Goal: Task Accomplishment & Management: Use online tool/utility

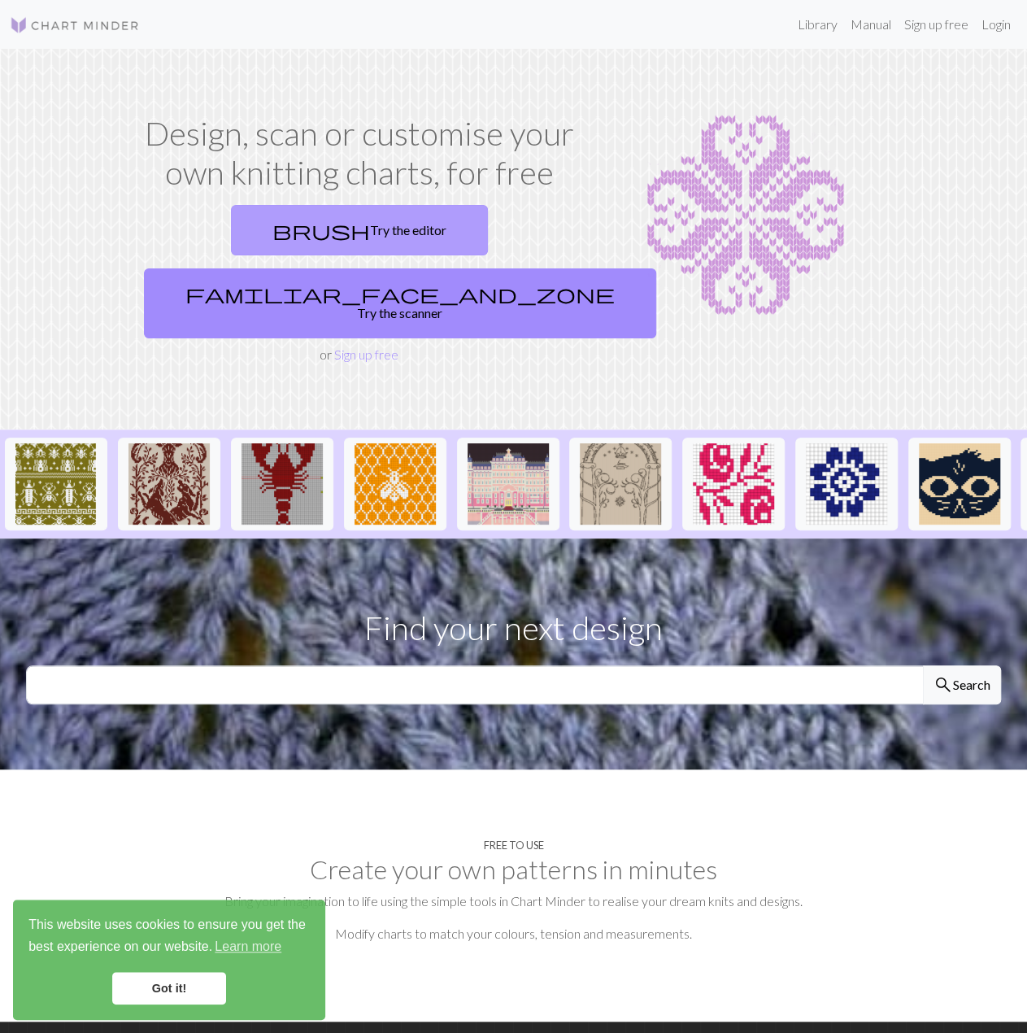
click at [236, 225] on link "brush Try the editor" at bounding box center [359, 230] width 257 height 50
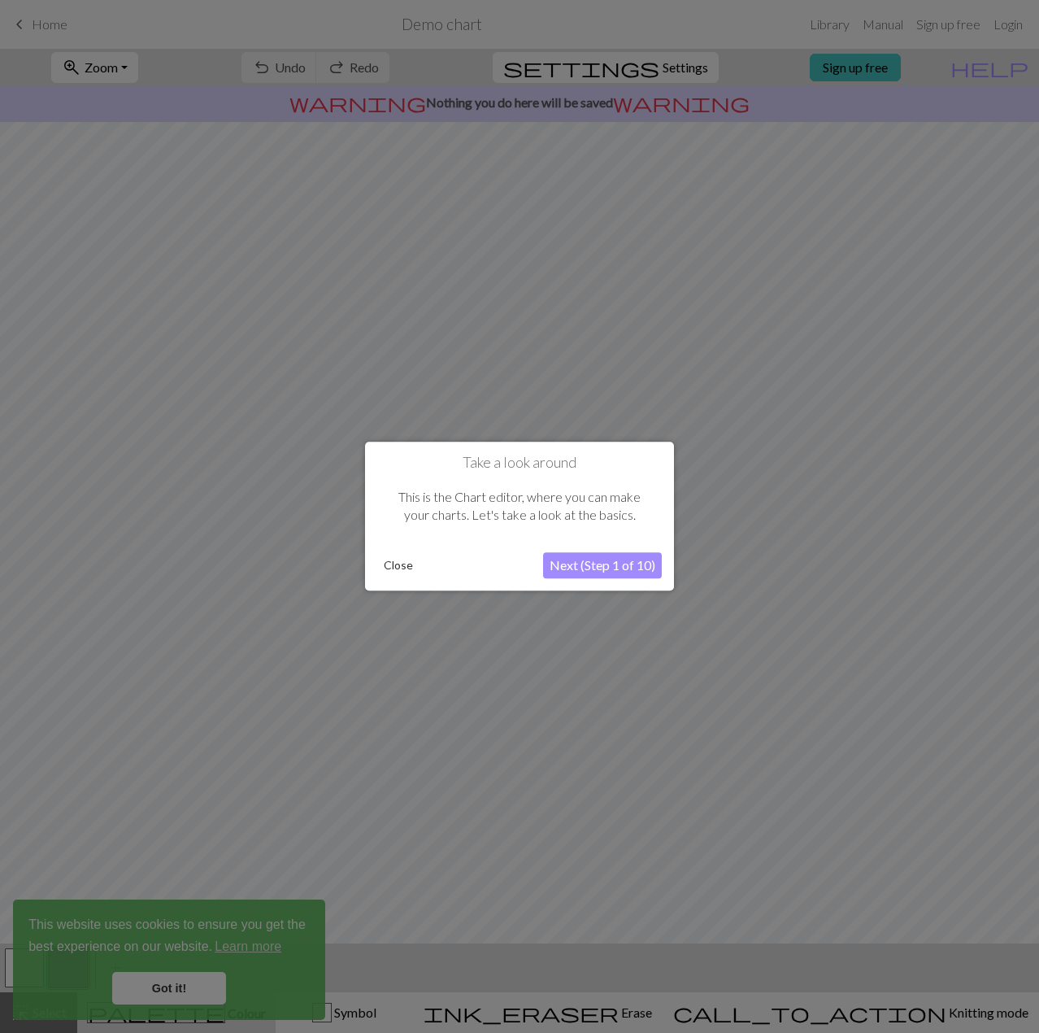
click at [407, 566] on button "Close" at bounding box center [398, 566] width 42 height 24
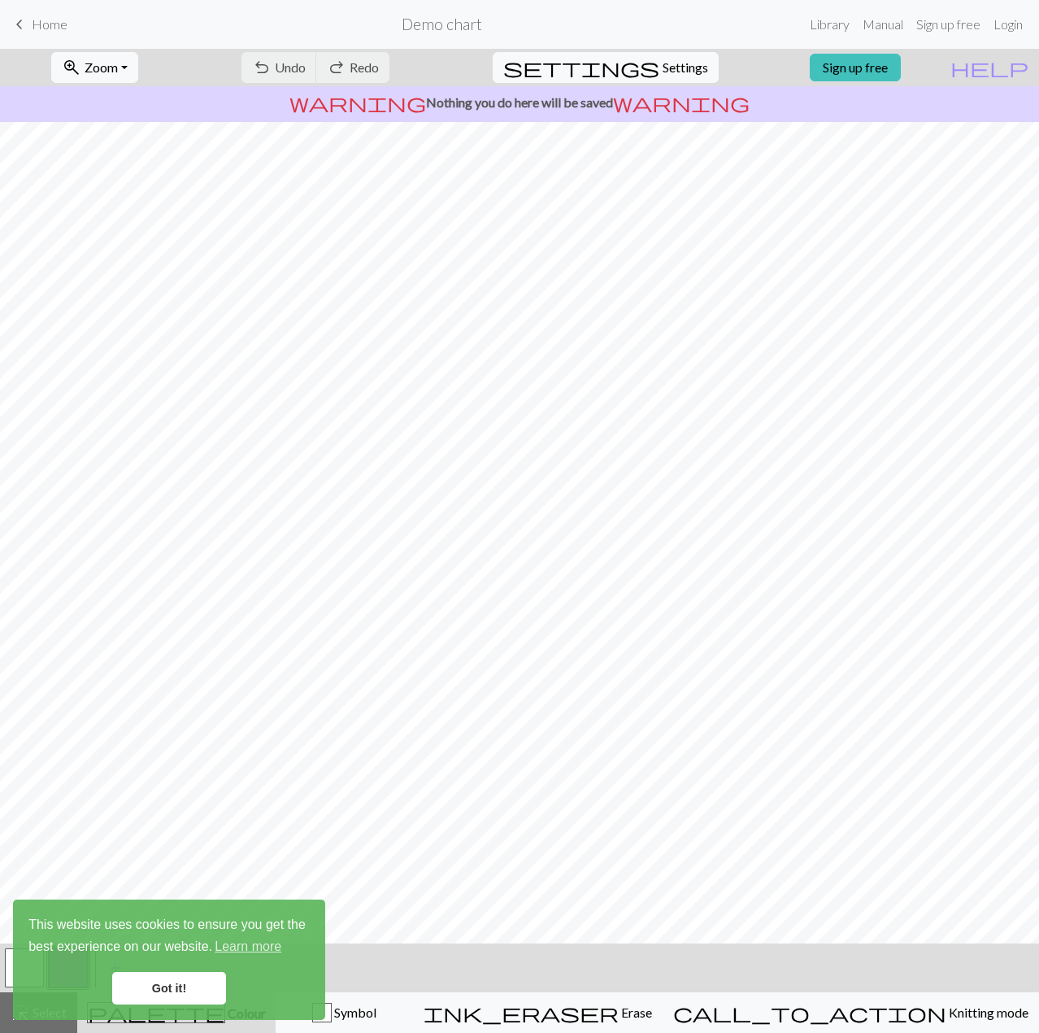
click at [160, 970] on div "This website uses cookies to ensure you get the best experience on our website.…" at bounding box center [169, 959] width 312 height 120
click at [174, 989] on link "Got it!" at bounding box center [169, 988] width 114 height 33
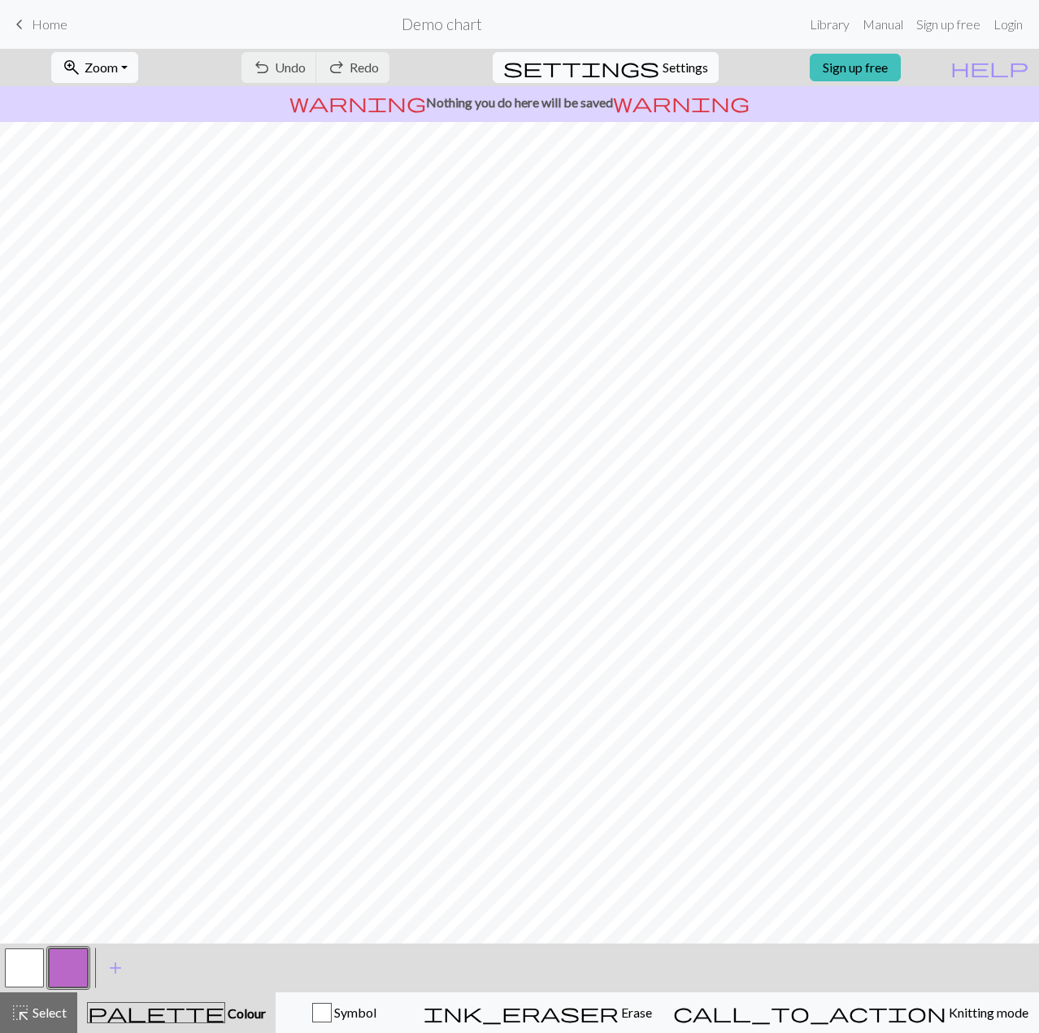
click at [666, 66] on span "Settings" at bounding box center [686, 68] width 46 height 20
select select "aran"
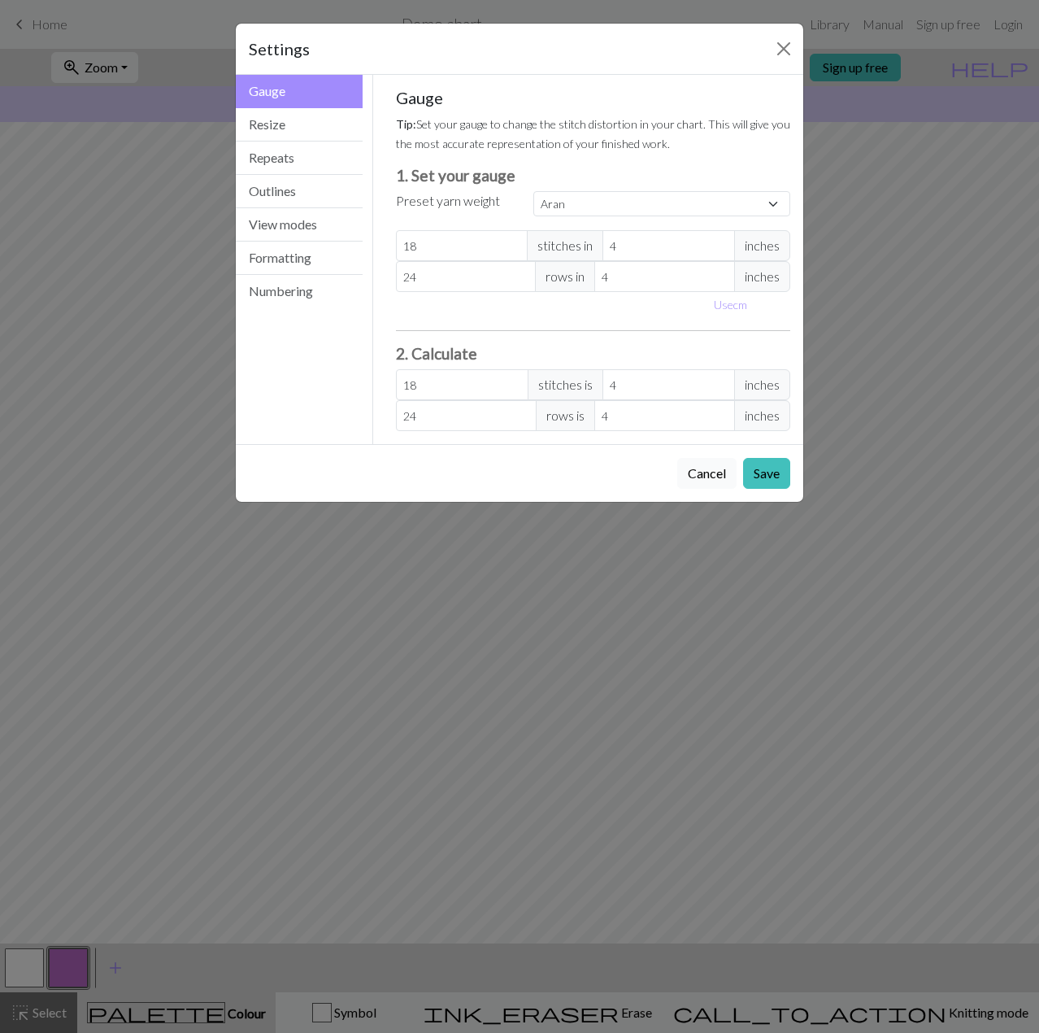
click at [699, 472] on button "Cancel" at bounding box center [706, 473] width 59 height 31
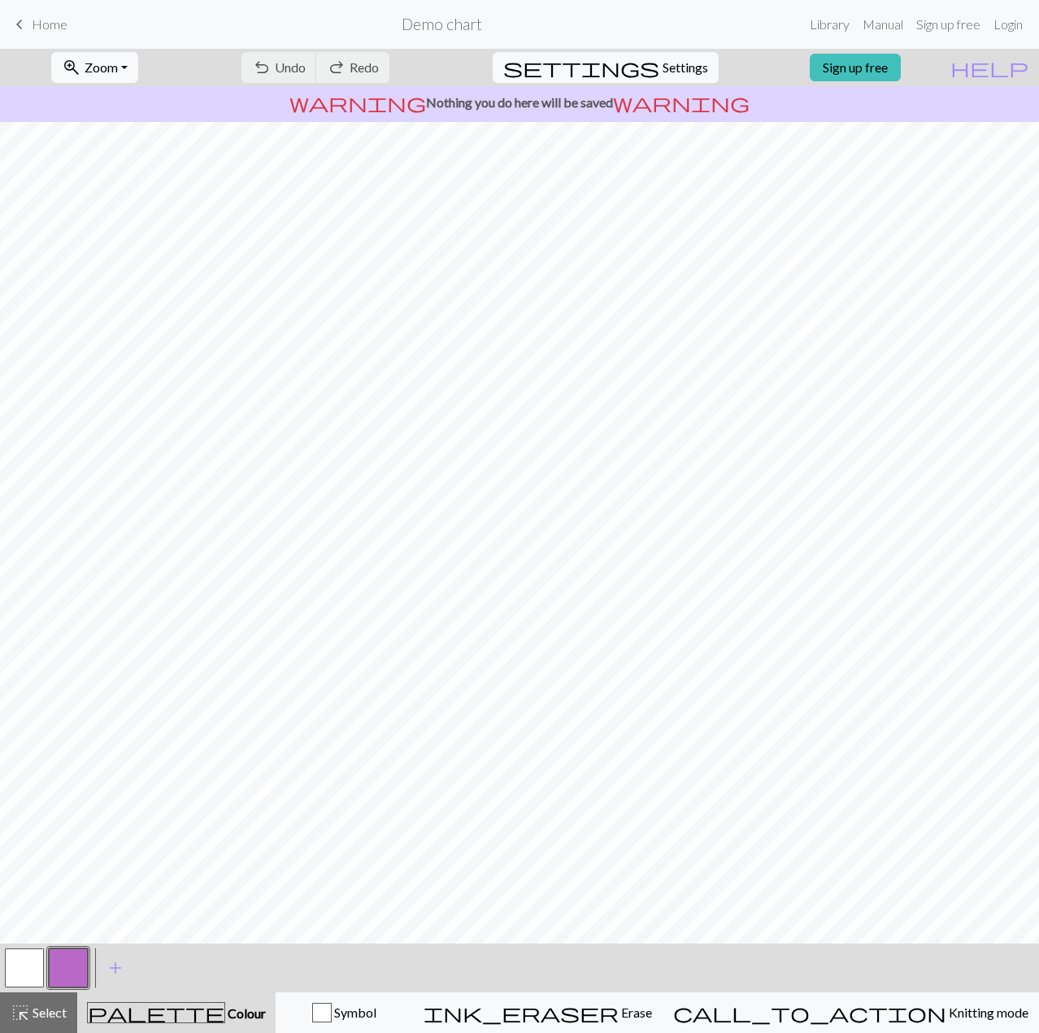
click at [450, 20] on h2 "Demo chart" at bounding box center [442, 24] width 81 height 19
click at [834, 29] on link "Library" at bounding box center [829, 24] width 53 height 33
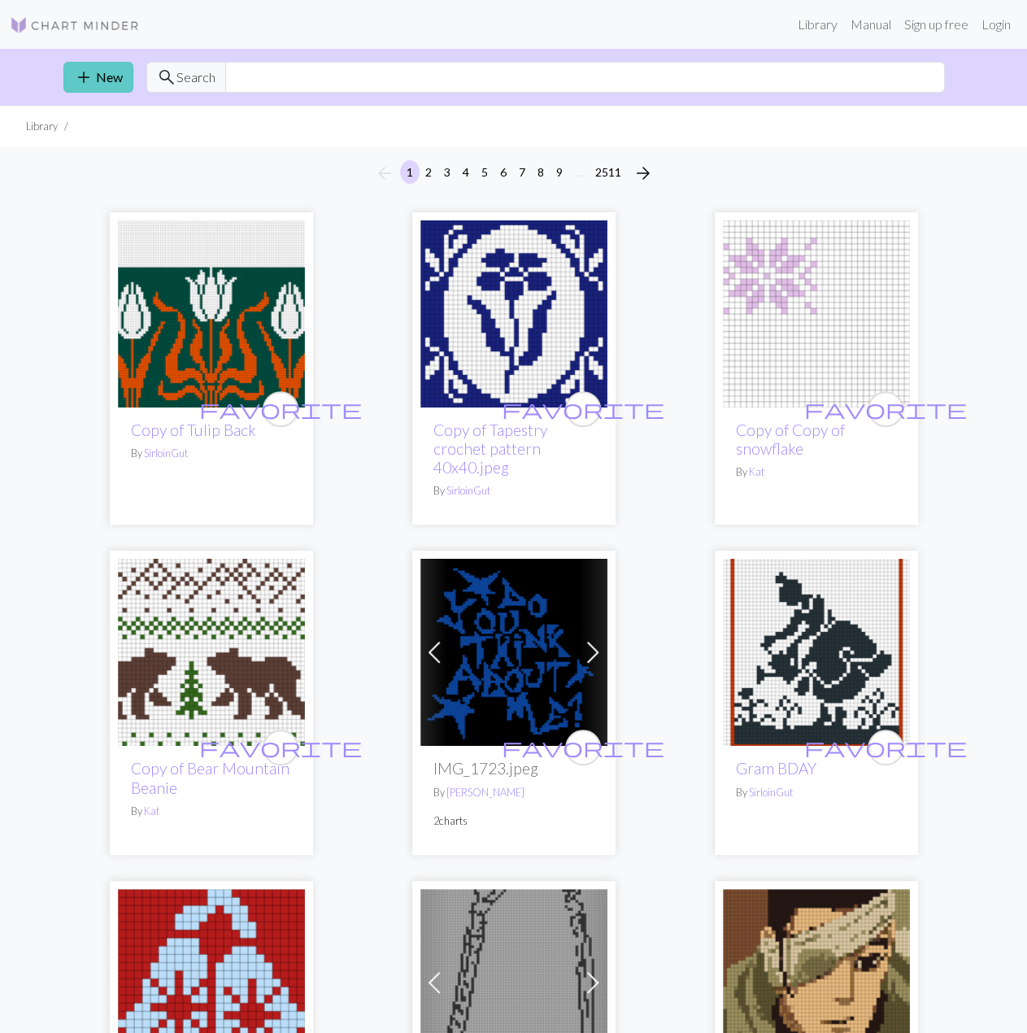
click at [107, 78] on link "add New" at bounding box center [98, 77] width 70 height 31
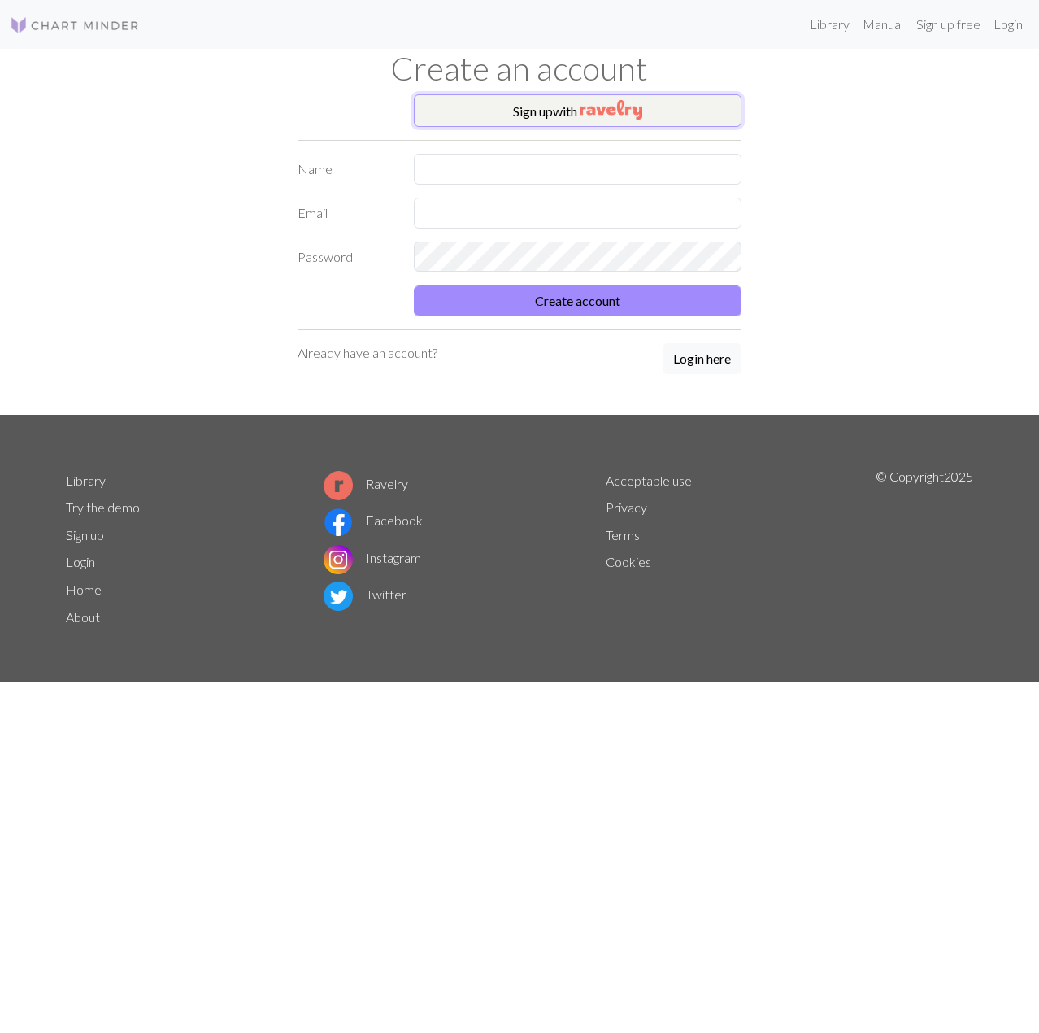
click at [592, 113] on img "button" at bounding box center [611, 110] width 63 height 20
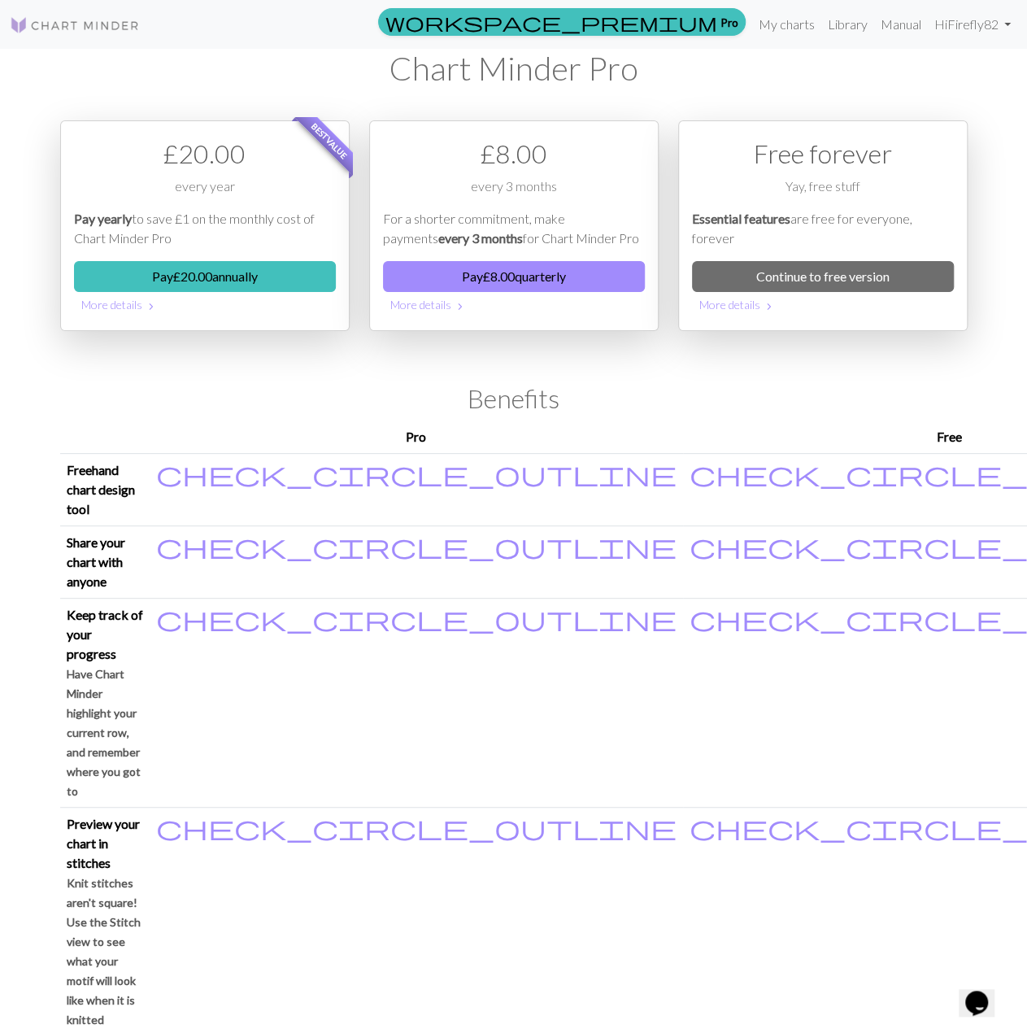
click at [83, 27] on img at bounding box center [75, 25] width 130 height 20
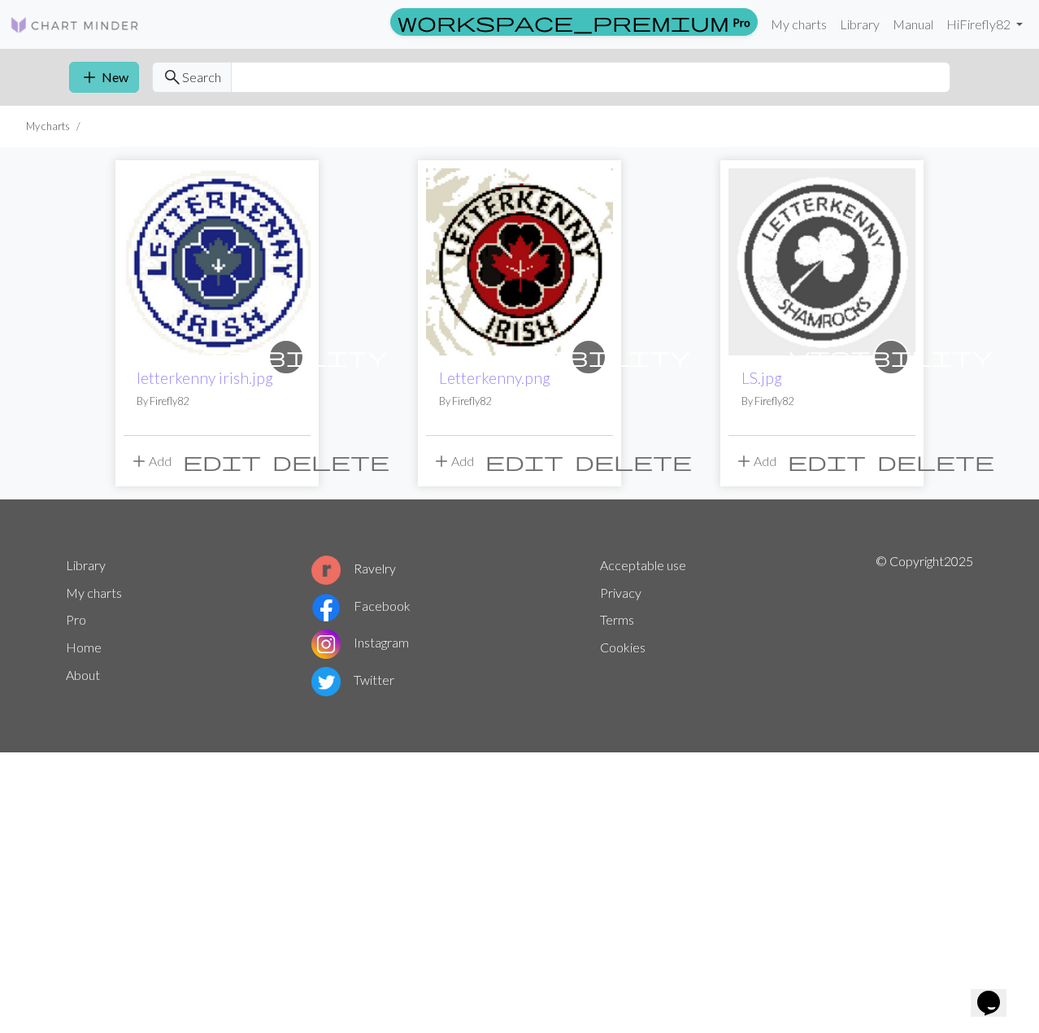
click at [94, 72] on span "add" at bounding box center [90, 77] width 20 height 23
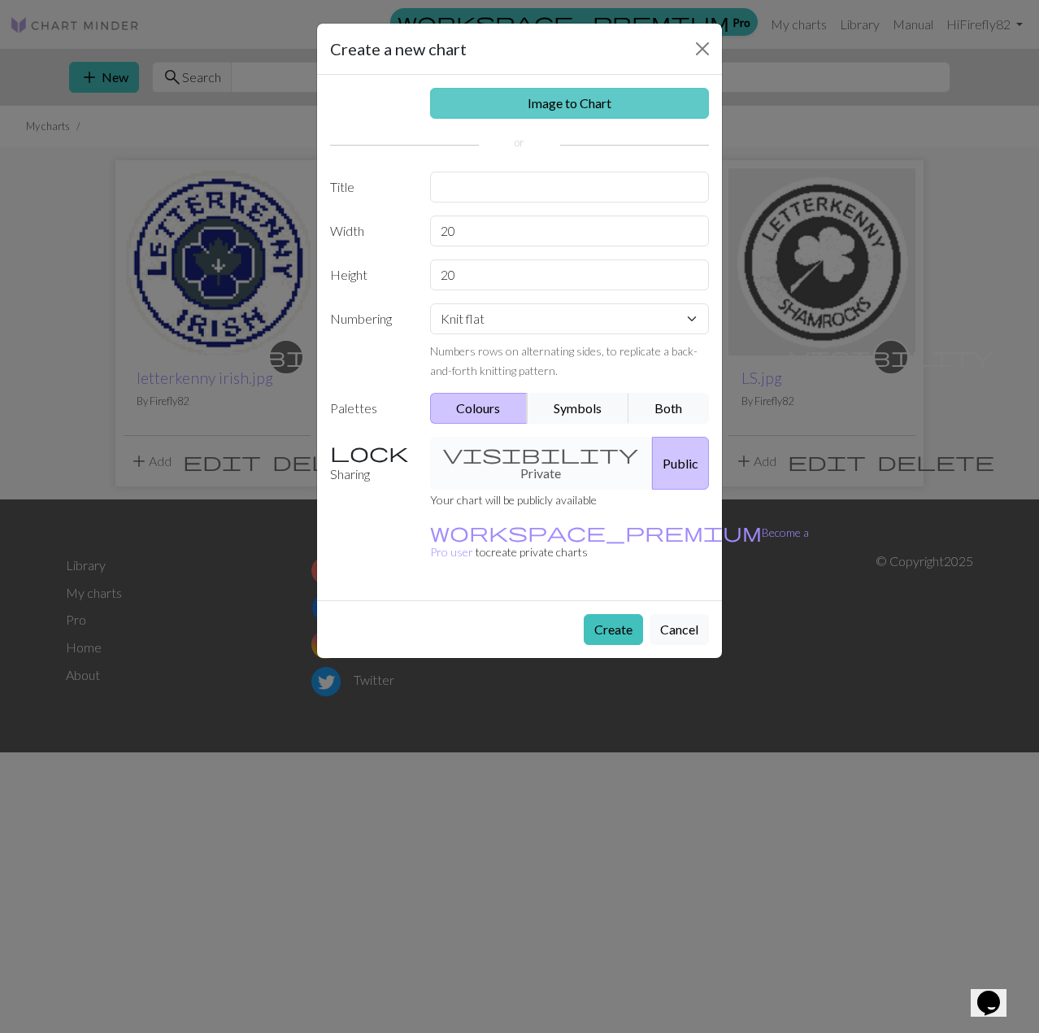
click at [538, 103] on link "Image to Chart" at bounding box center [570, 103] width 280 height 31
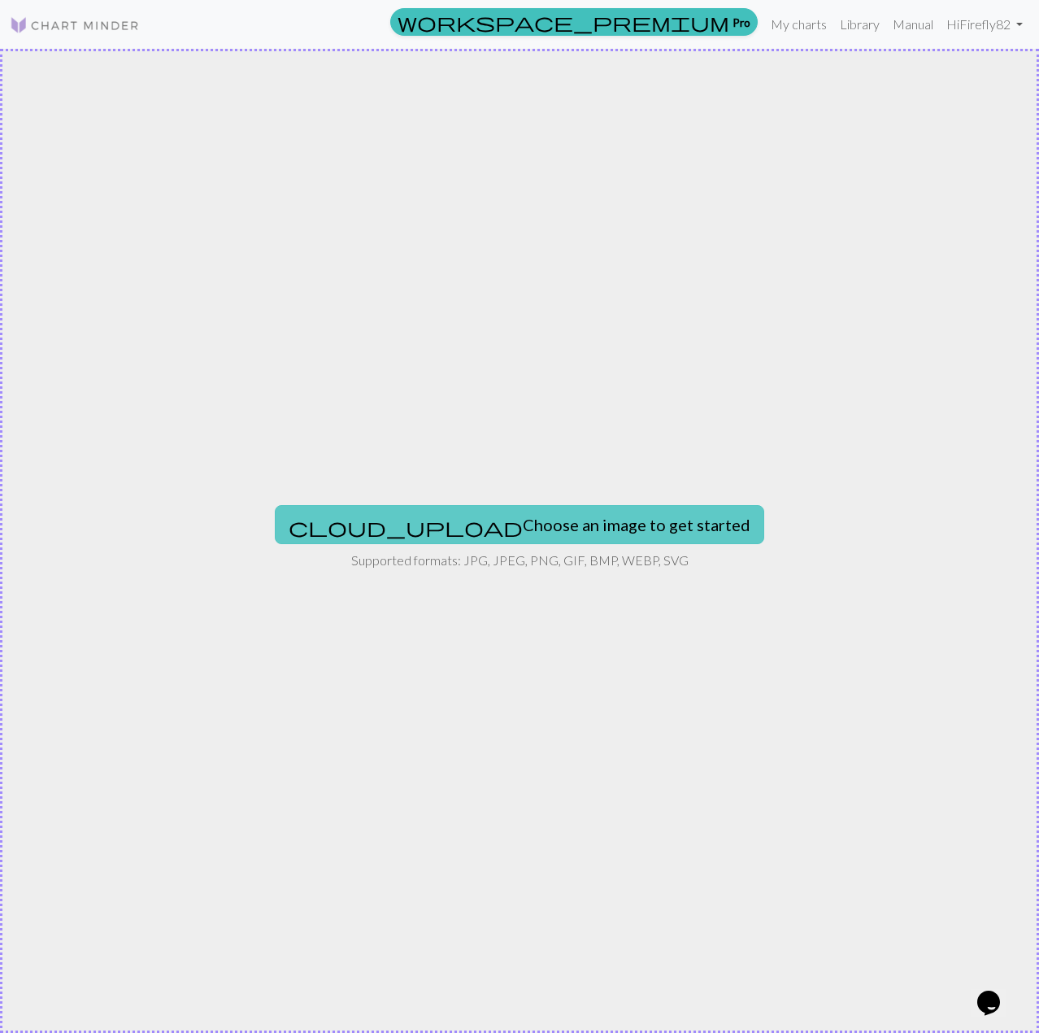
click at [518, 540] on button "cloud_upload Choose an image to get started" at bounding box center [520, 524] width 490 height 39
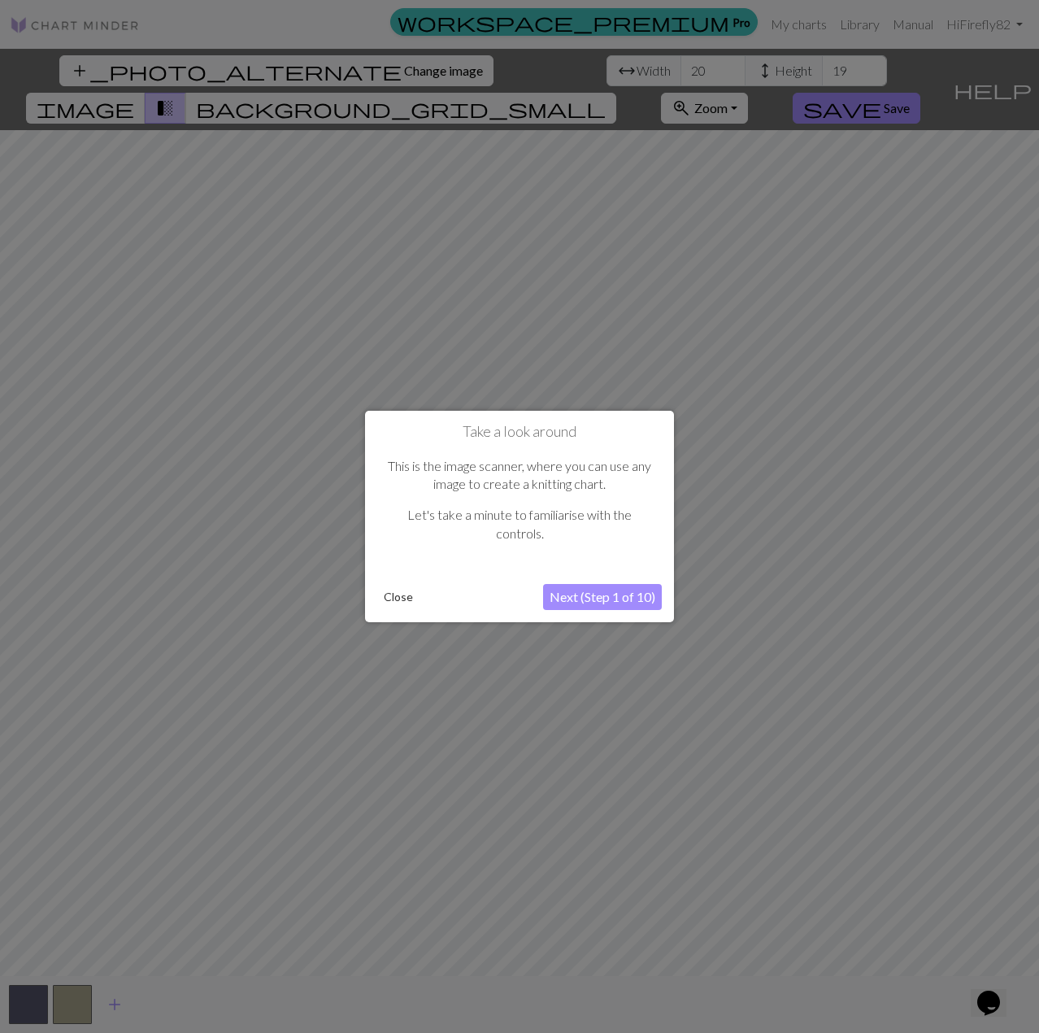
click at [394, 602] on button "Close" at bounding box center [398, 597] width 42 height 24
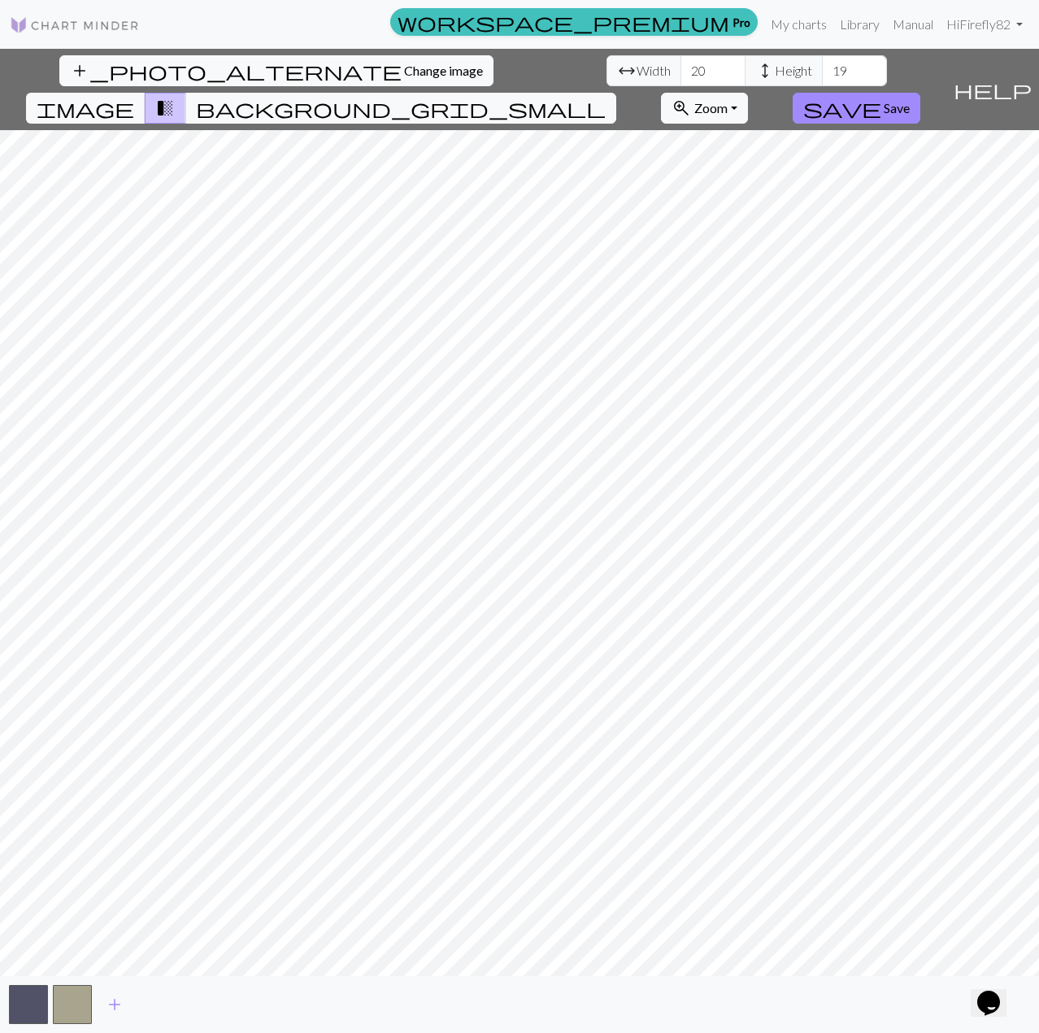
click at [993, 989] on button "Opens Chat This icon Opens the chat window." at bounding box center [989, 1003] width 36 height 28
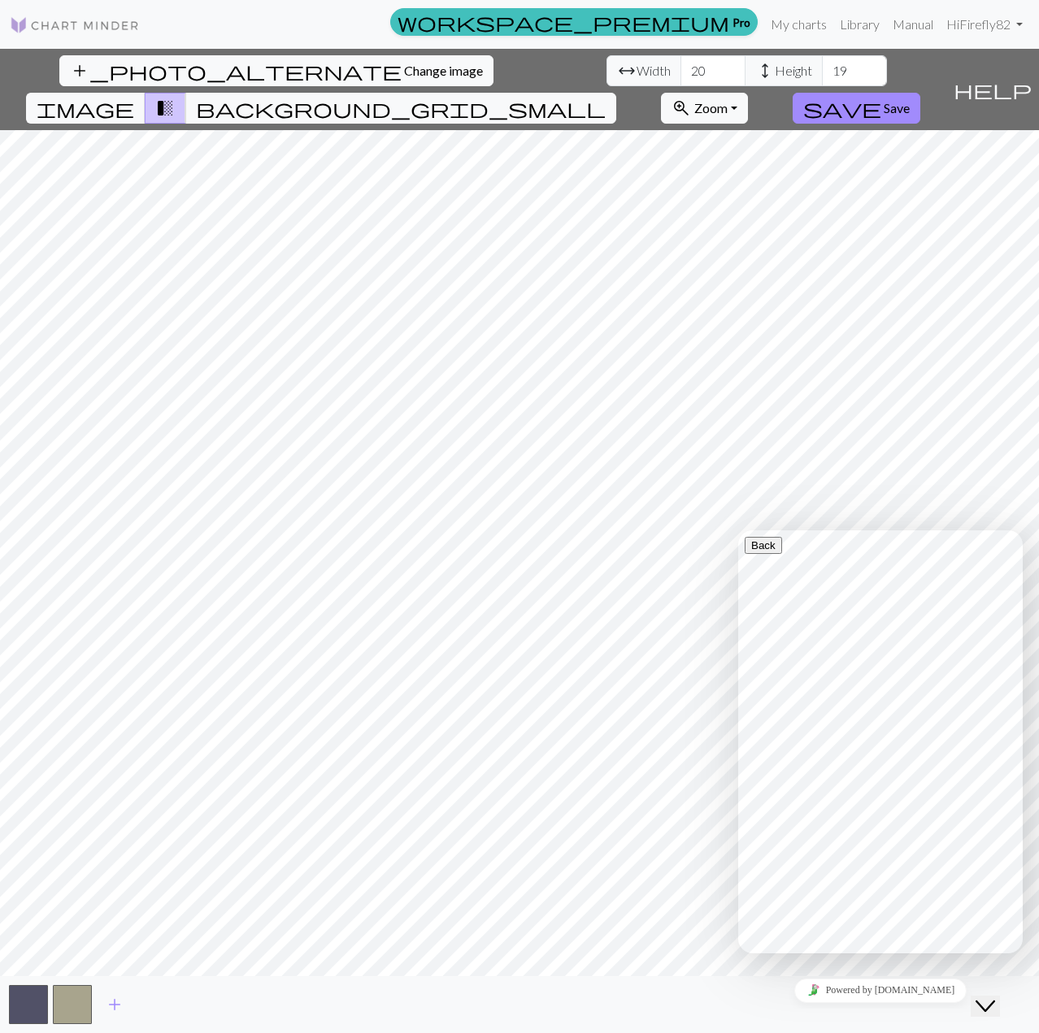
drag, startPoint x: 995, startPoint y: 998, endPoint x: 1936, endPoint y: 1955, distance: 1342.1
click at [995, 998] on icon "Close Chat This icon closes the chat window." at bounding box center [986, 1006] width 20 height 20
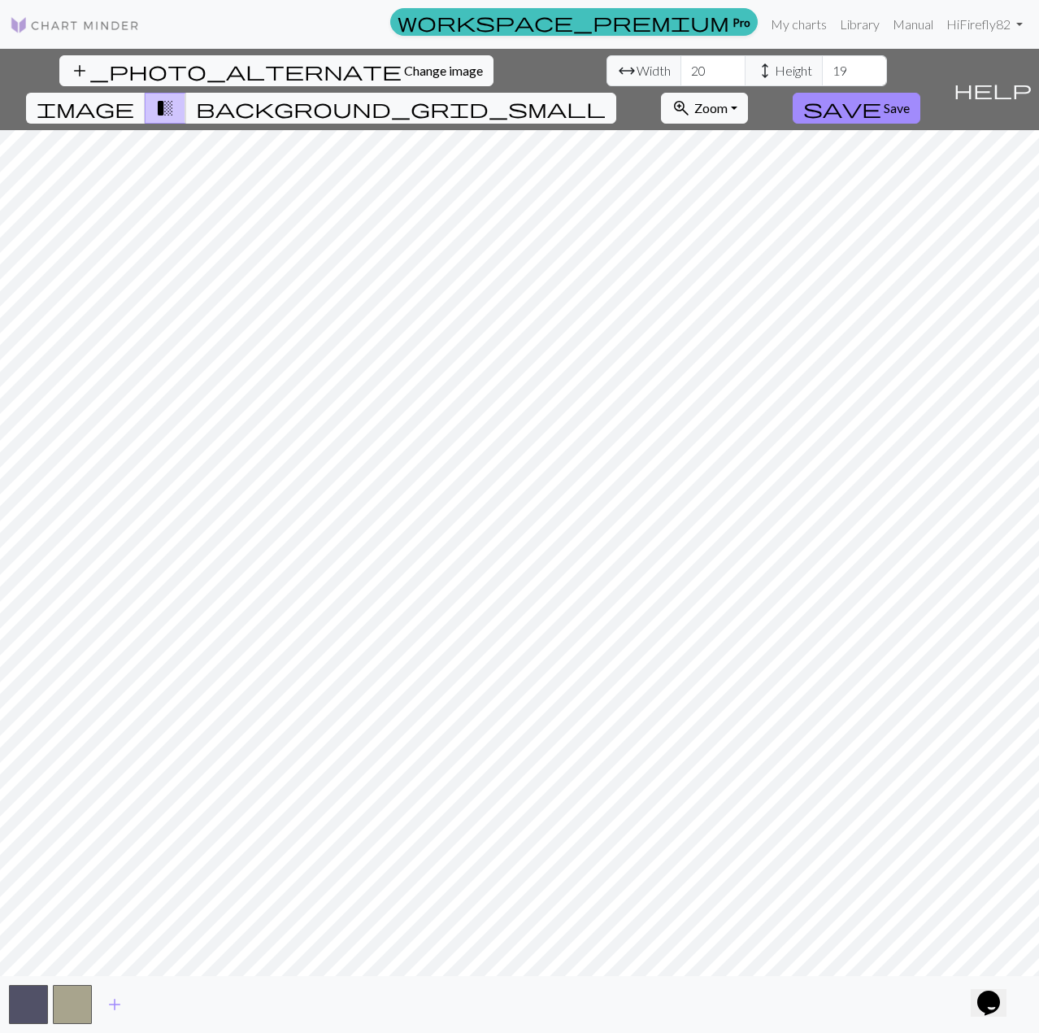
click at [977, 974] on div "Opens Chat This icon Opens the chat window." at bounding box center [996, 974] width 39 height 0
click at [681, 66] on input "23" at bounding box center [713, 70] width 65 height 31
click at [681, 66] on input "24" at bounding box center [713, 70] width 65 height 31
click at [681, 66] on input "25" at bounding box center [713, 70] width 65 height 31
click at [681, 66] on input "26" at bounding box center [713, 70] width 65 height 31
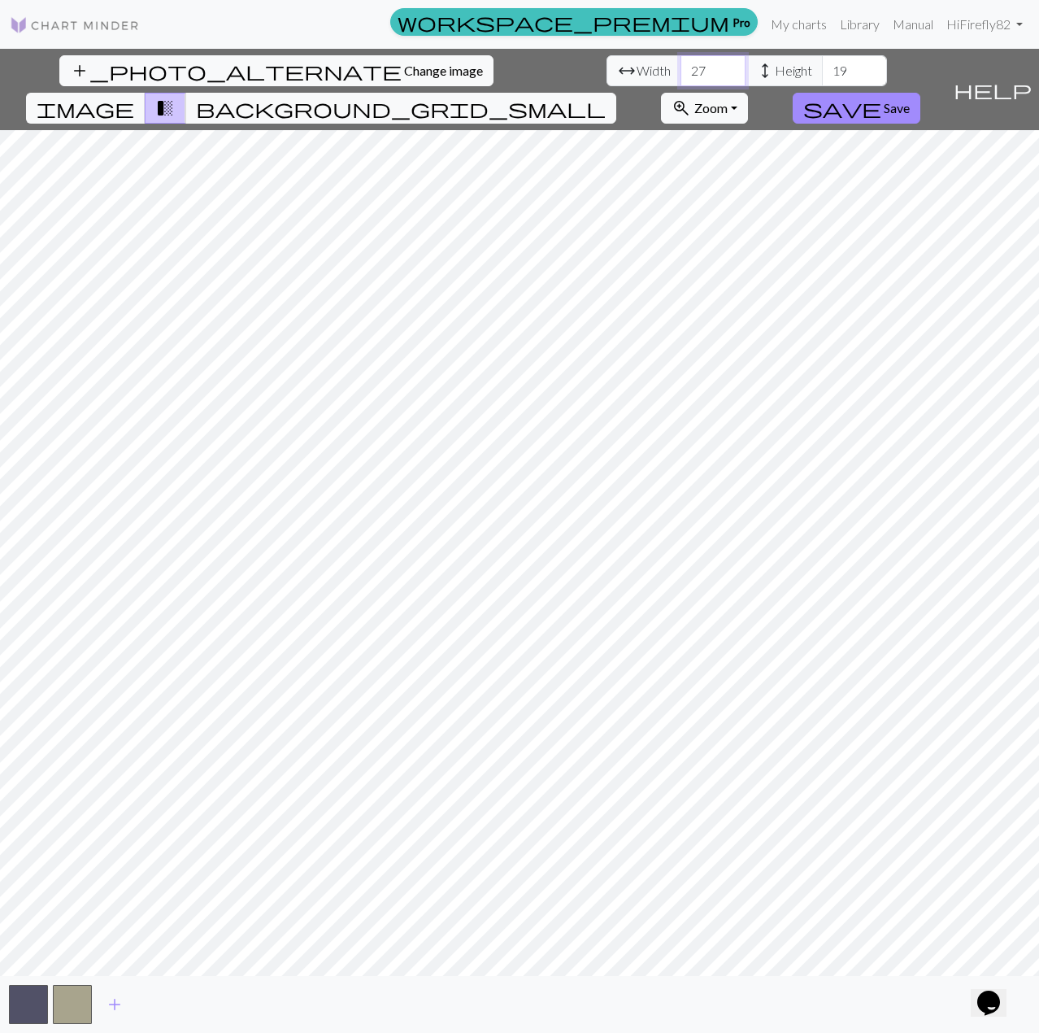
click at [681, 66] on input "27" at bounding box center [713, 70] width 65 height 31
click at [681, 66] on input "28" at bounding box center [713, 70] width 65 height 31
click at [681, 66] on input "29" at bounding box center [713, 70] width 65 height 31
click at [681, 66] on input "30" at bounding box center [713, 70] width 65 height 31
click at [681, 66] on input "31" at bounding box center [713, 70] width 65 height 31
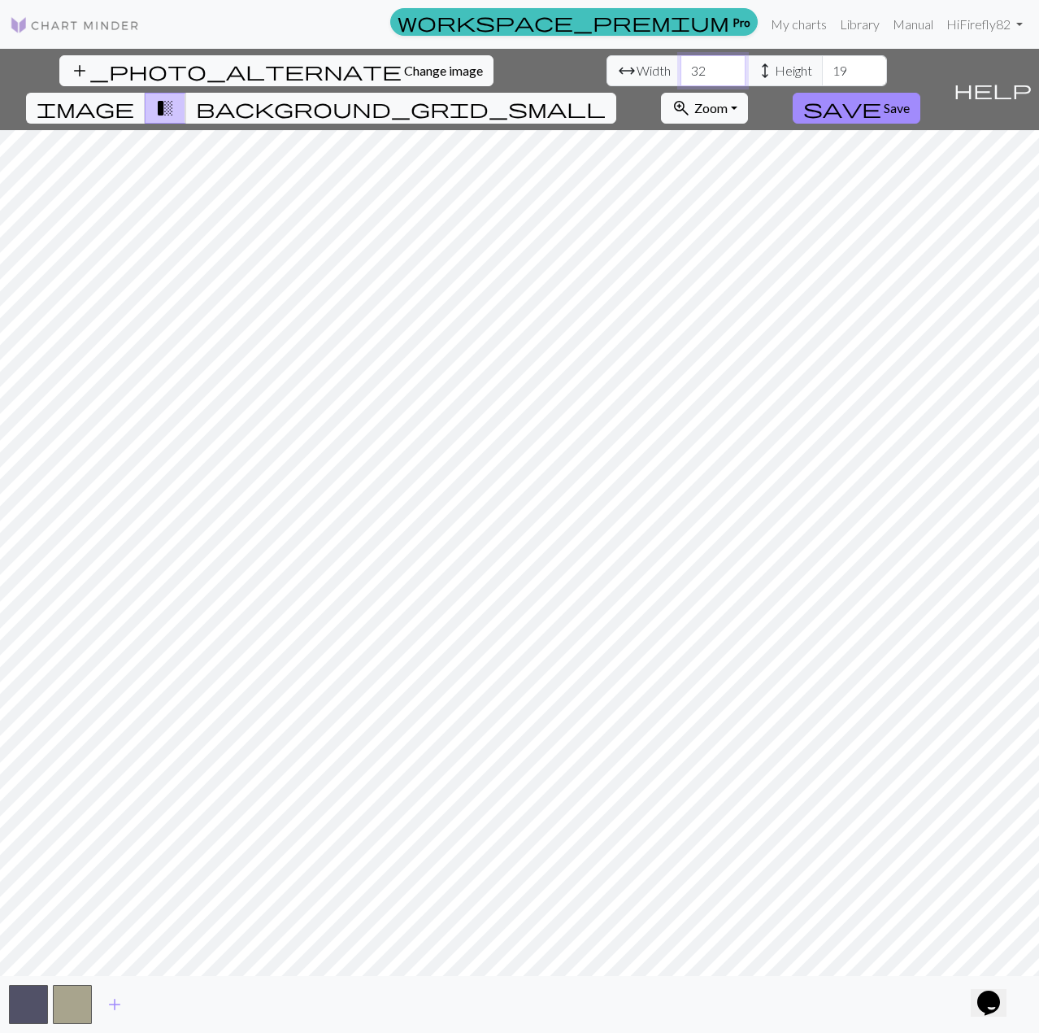
click at [681, 66] on input "32" at bounding box center [713, 70] width 65 height 31
click at [681, 62] on input "33" at bounding box center [713, 70] width 65 height 31
type input "32"
click at [681, 76] on input "32" at bounding box center [713, 70] width 65 height 31
click at [822, 64] on input "20" at bounding box center [854, 70] width 65 height 31
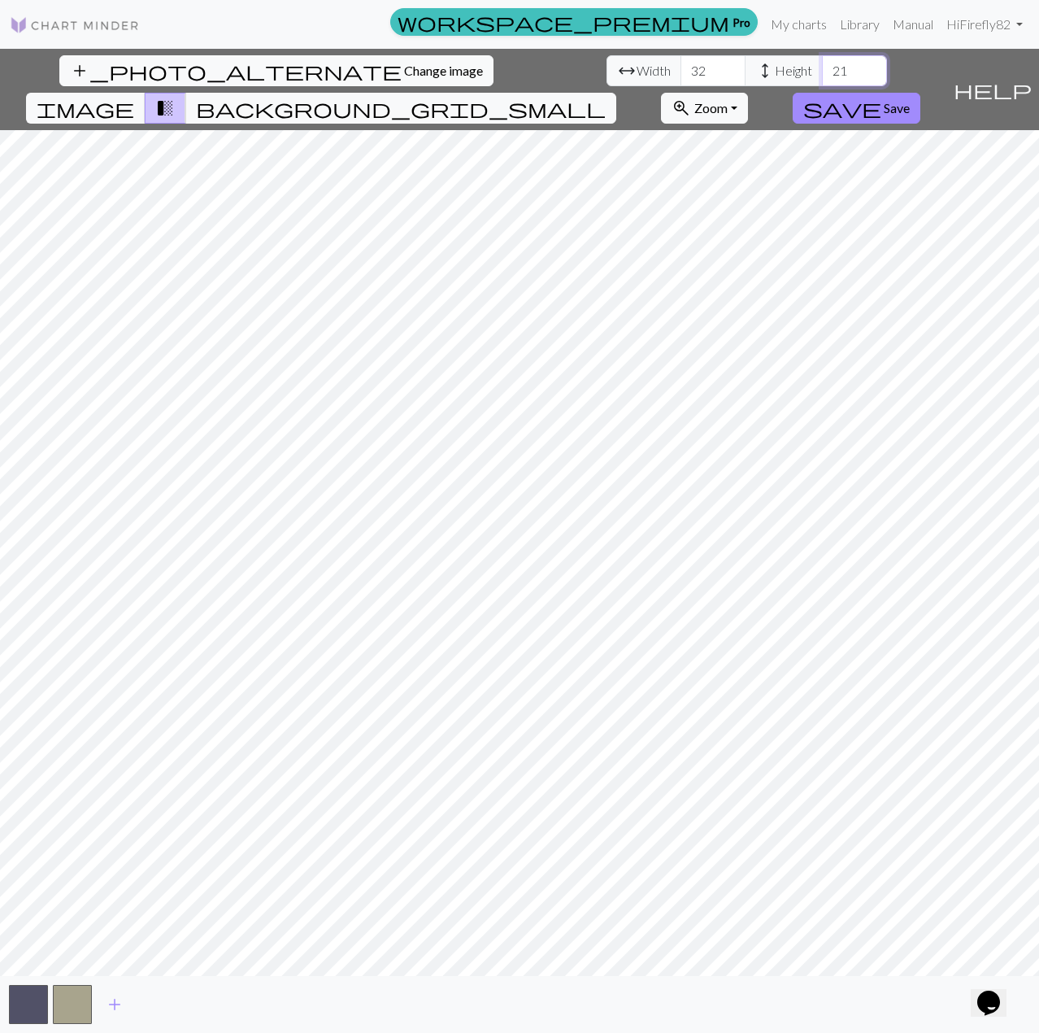
click at [822, 64] on input "21" at bounding box center [854, 70] width 65 height 31
click at [822, 64] on input "22" at bounding box center [854, 70] width 65 height 31
click at [822, 59] on input "22" at bounding box center [854, 70] width 65 height 31
click at [483, 54] on div "add_photo_alternate Change image arrow_range Width 32 height Height 22 image tr…" at bounding box center [473, 89] width 947 height 81
click at [822, 64] on input "23" at bounding box center [854, 70] width 65 height 31
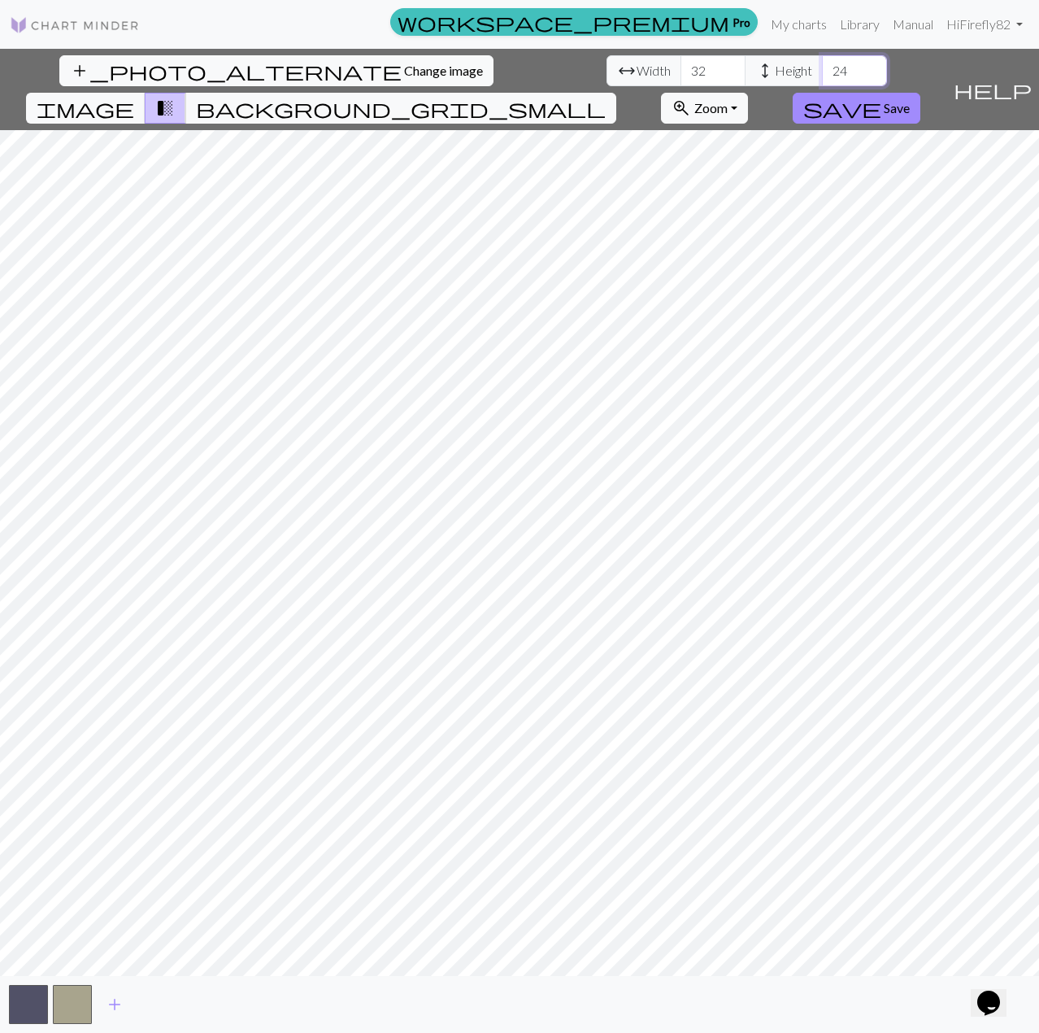
click at [822, 64] on input "24" at bounding box center [854, 70] width 65 height 31
click at [822, 64] on input "25" at bounding box center [854, 70] width 65 height 31
click at [822, 64] on input "26" at bounding box center [854, 70] width 65 height 31
click at [488, 41] on nav "workspace_premium Pro My charts Library Manual Hi Firefly82 Account settings Lo…" at bounding box center [519, 24] width 1039 height 49
click at [822, 68] on input "27" at bounding box center [854, 70] width 65 height 31
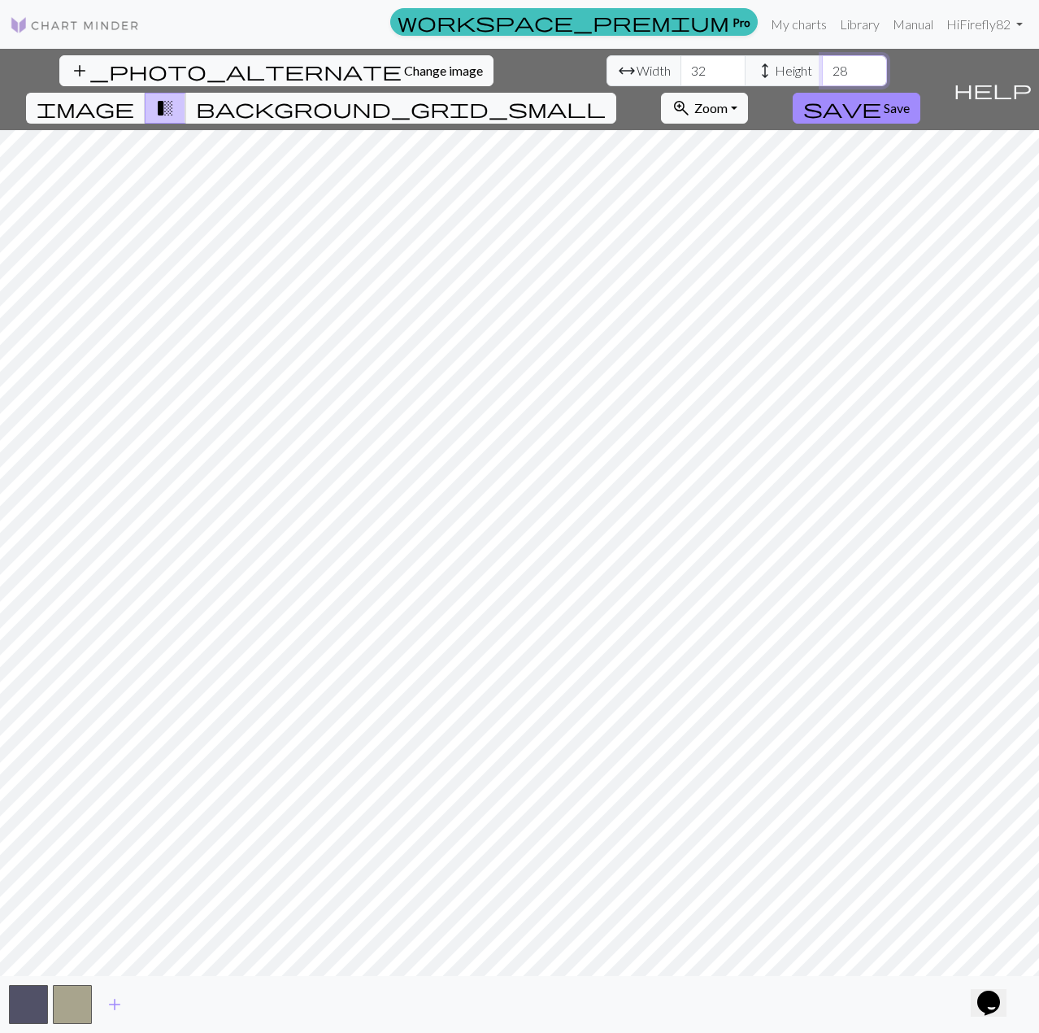
click at [822, 68] on input "28" at bounding box center [854, 70] width 65 height 31
click at [822, 68] on input "29" at bounding box center [854, 70] width 65 height 31
click at [822, 58] on input "29" at bounding box center [854, 70] width 65 height 31
click at [822, 64] on input "30" at bounding box center [854, 70] width 65 height 31
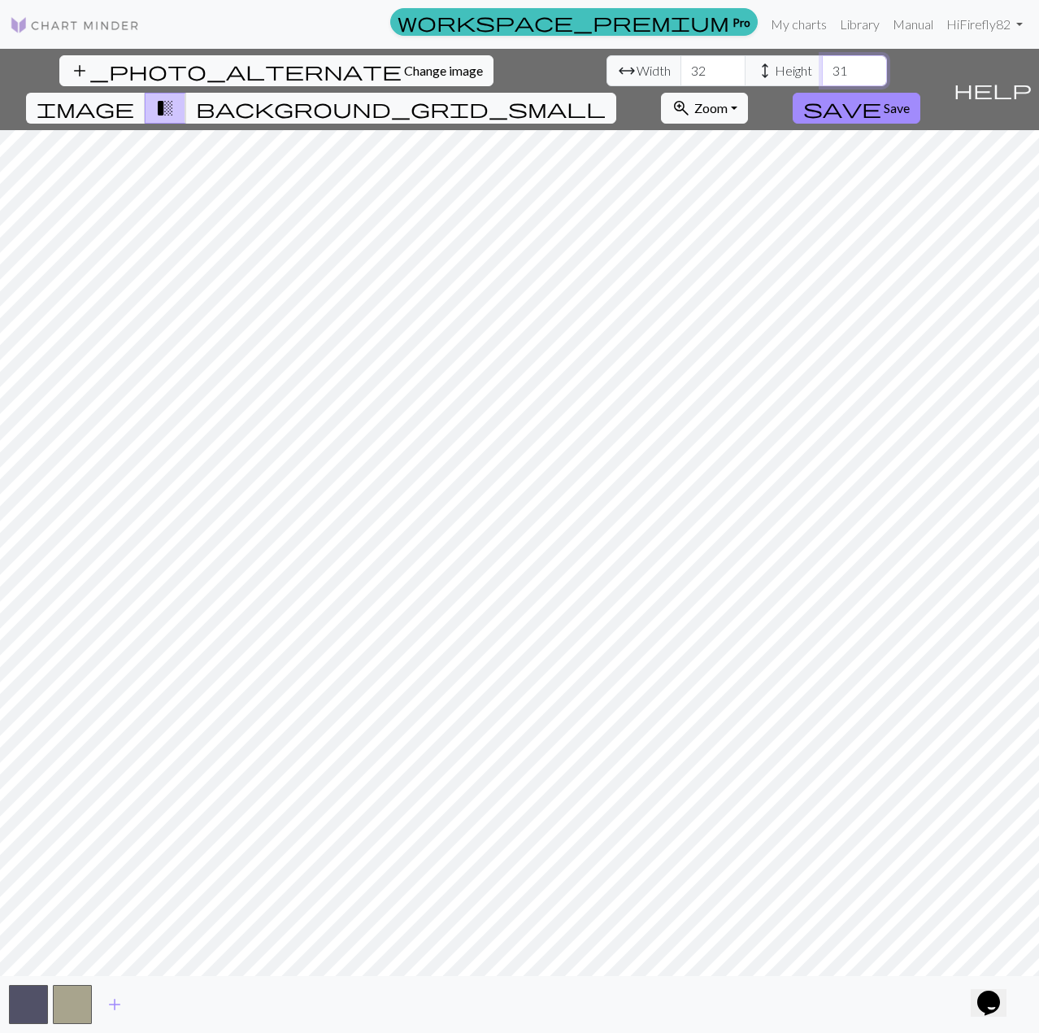
click at [822, 64] on input "31" at bounding box center [854, 70] width 65 height 31
click at [822, 63] on input "32" at bounding box center [854, 70] width 65 height 31
click at [822, 64] on input "33" at bounding box center [854, 70] width 65 height 31
click at [822, 66] on input "34" at bounding box center [854, 70] width 65 height 31
type input "35"
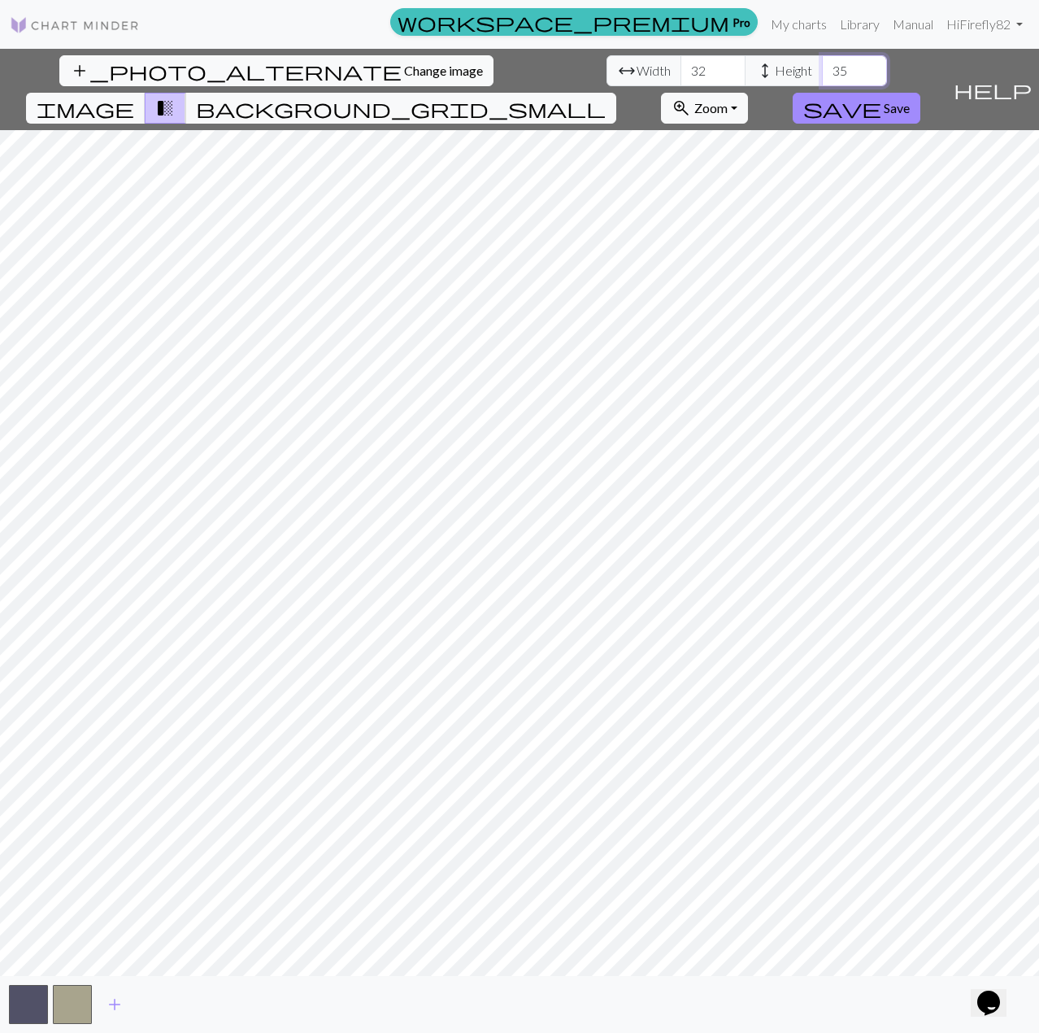
click at [822, 66] on input "35" at bounding box center [854, 70] width 65 height 31
click at [910, 100] on span "Save" at bounding box center [897, 107] width 26 height 15
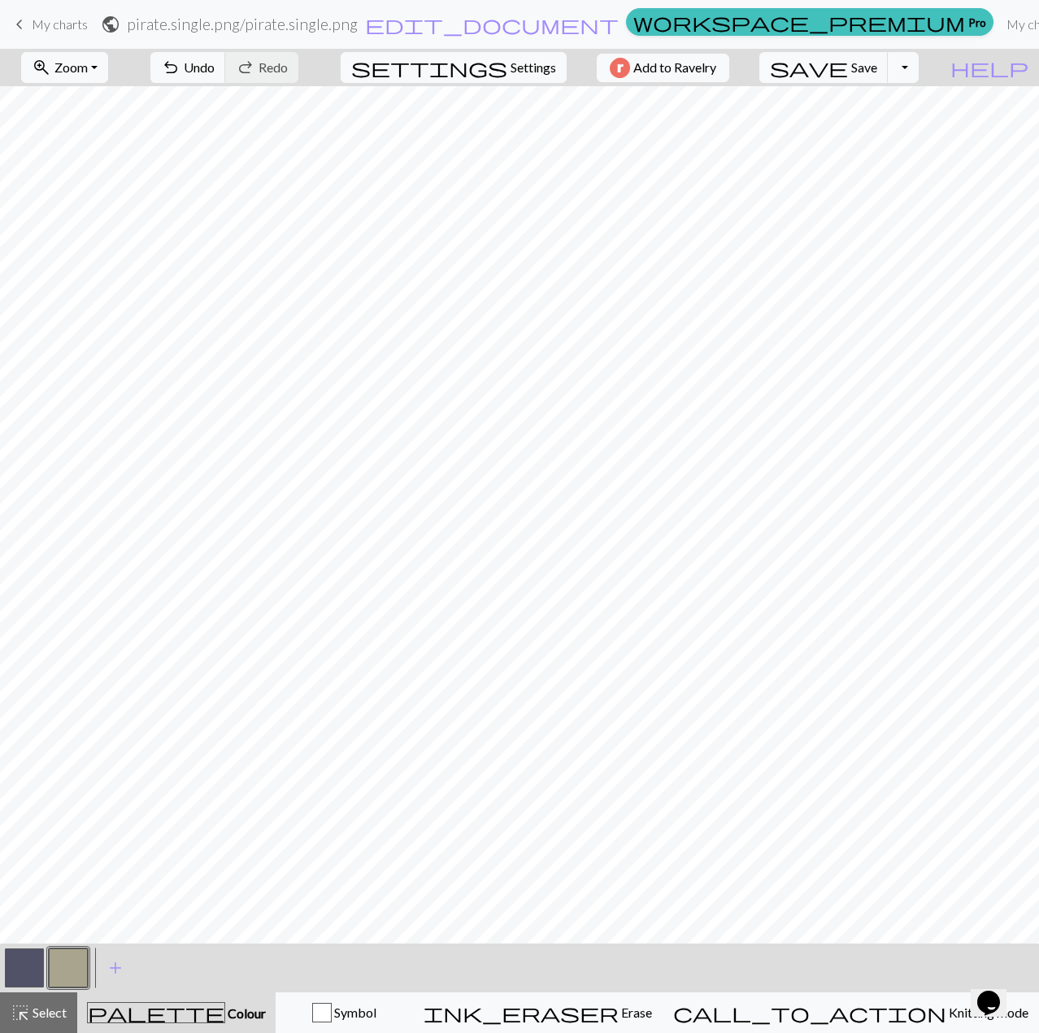
drag, startPoint x: 73, startPoint y: 972, endPoint x: 80, endPoint y: 964, distance: 10.4
click at [80, 964] on button "button" at bounding box center [68, 967] width 39 height 39
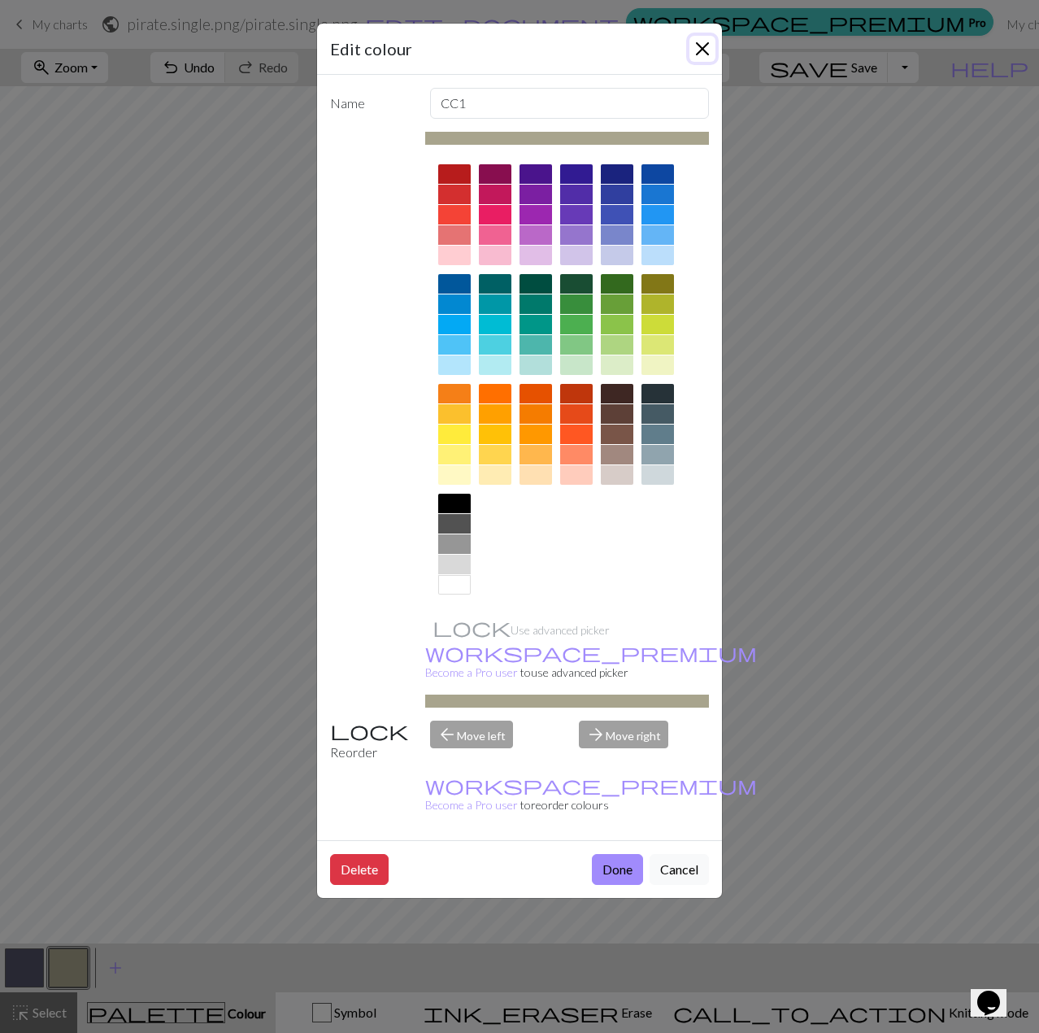
click at [703, 50] on button "Close" at bounding box center [703, 49] width 26 height 26
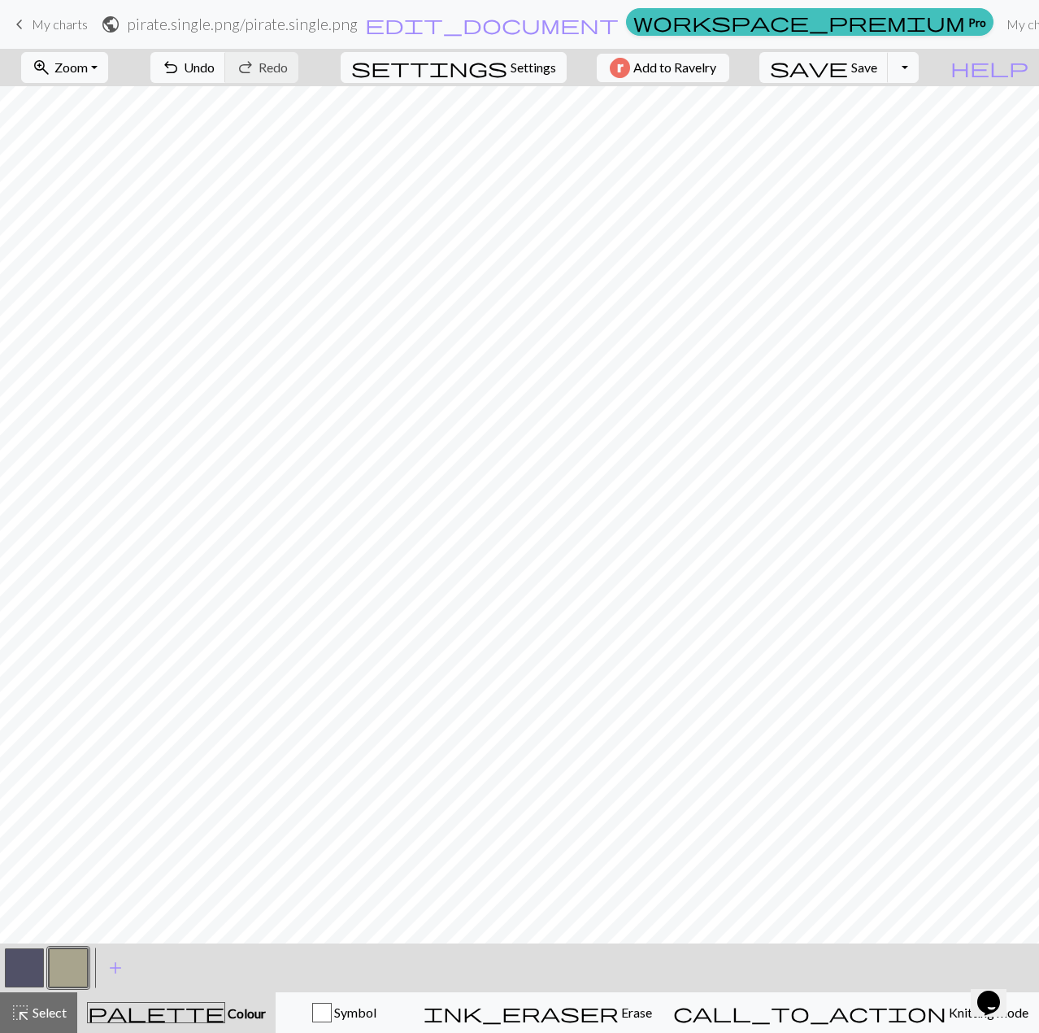
click at [37, 965] on button "button" at bounding box center [24, 967] width 39 height 39
drag, startPoint x: 78, startPoint y: 968, endPoint x: 80, endPoint y: 960, distance: 8.3
click at [77, 968] on button "button" at bounding box center [68, 967] width 39 height 39
click at [877, 63] on span "Save" at bounding box center [864, 66] width 26 height 15
click at [947, 1017] on span "Knitting mode" at bounding box center [988, 1011] width 82 height 15
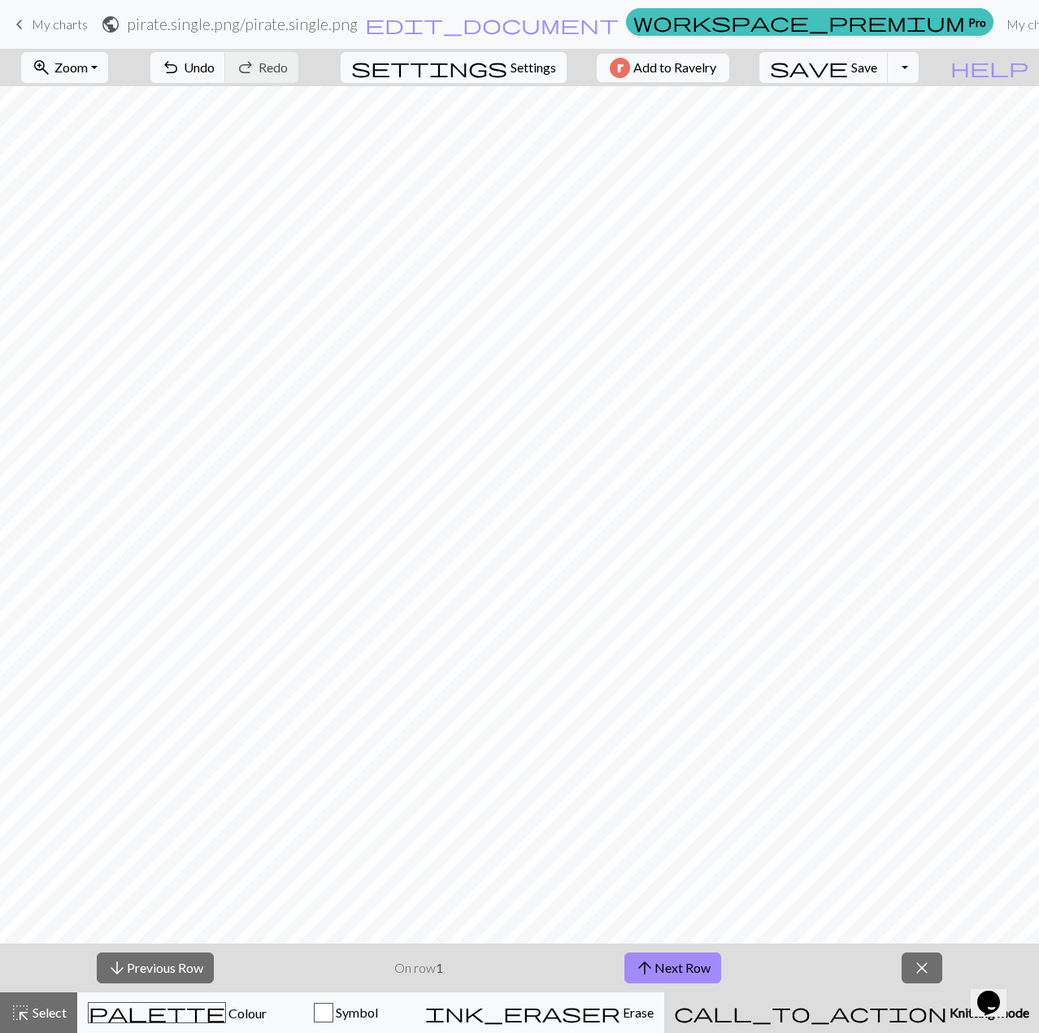
click at [519, 59] on span "Settings" at bounding box center [534, 68] width 46 height 20
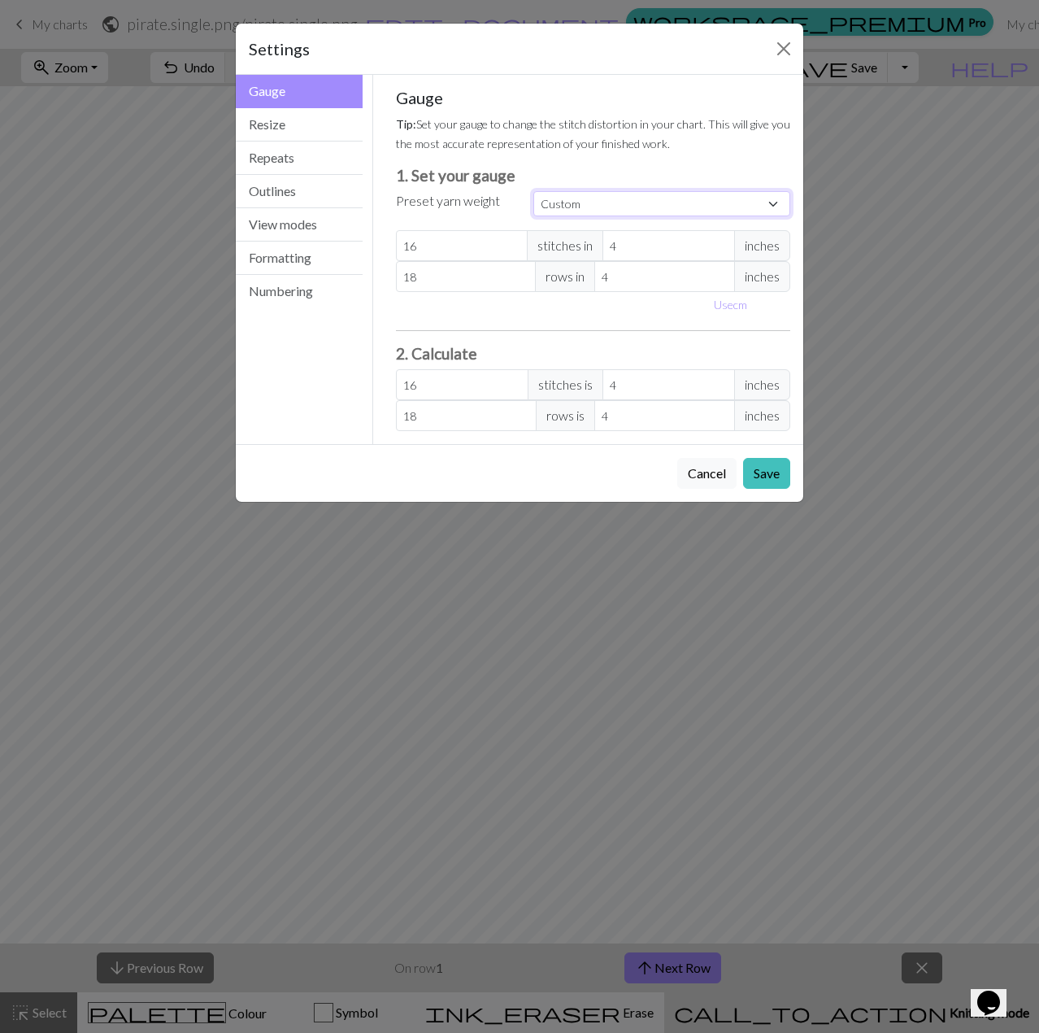
click at [645, 199] on select "Custom Square Lace Light Fingering Fingering Sport Double knit Worsted Aran Bul…" at bounding box center [661, 203] width 257 height 25
select select "fingering"
click at [533, 191] on select "Custom Square Lace Light Fingering Fingering Sport Double knit Worsted Aran Bul…" at bounding box center [661, 203] width 257 height 25
type input "28"
type input "36"
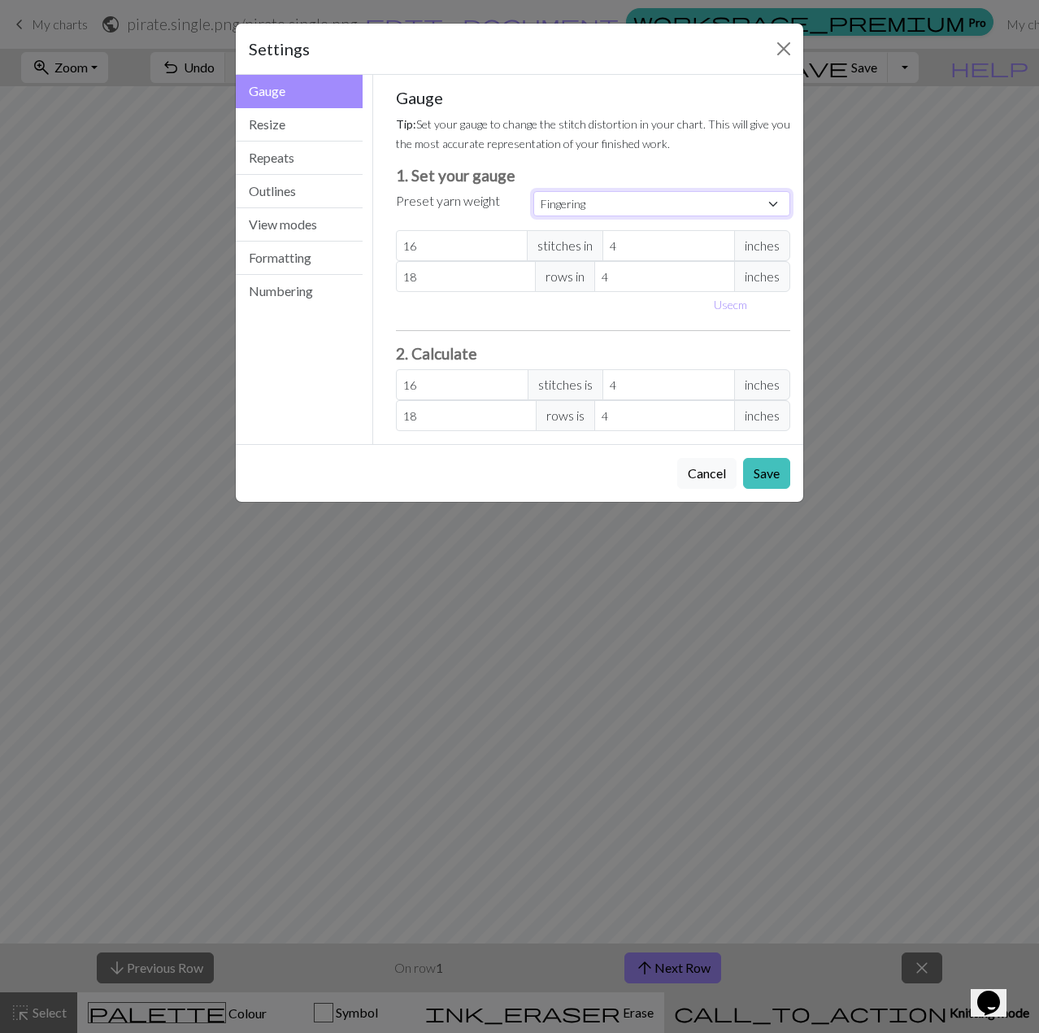
type input "28"
type input "36"
click at [281, 252] on button "Formatting" at bounding box center [299, 258] width 127 height 33
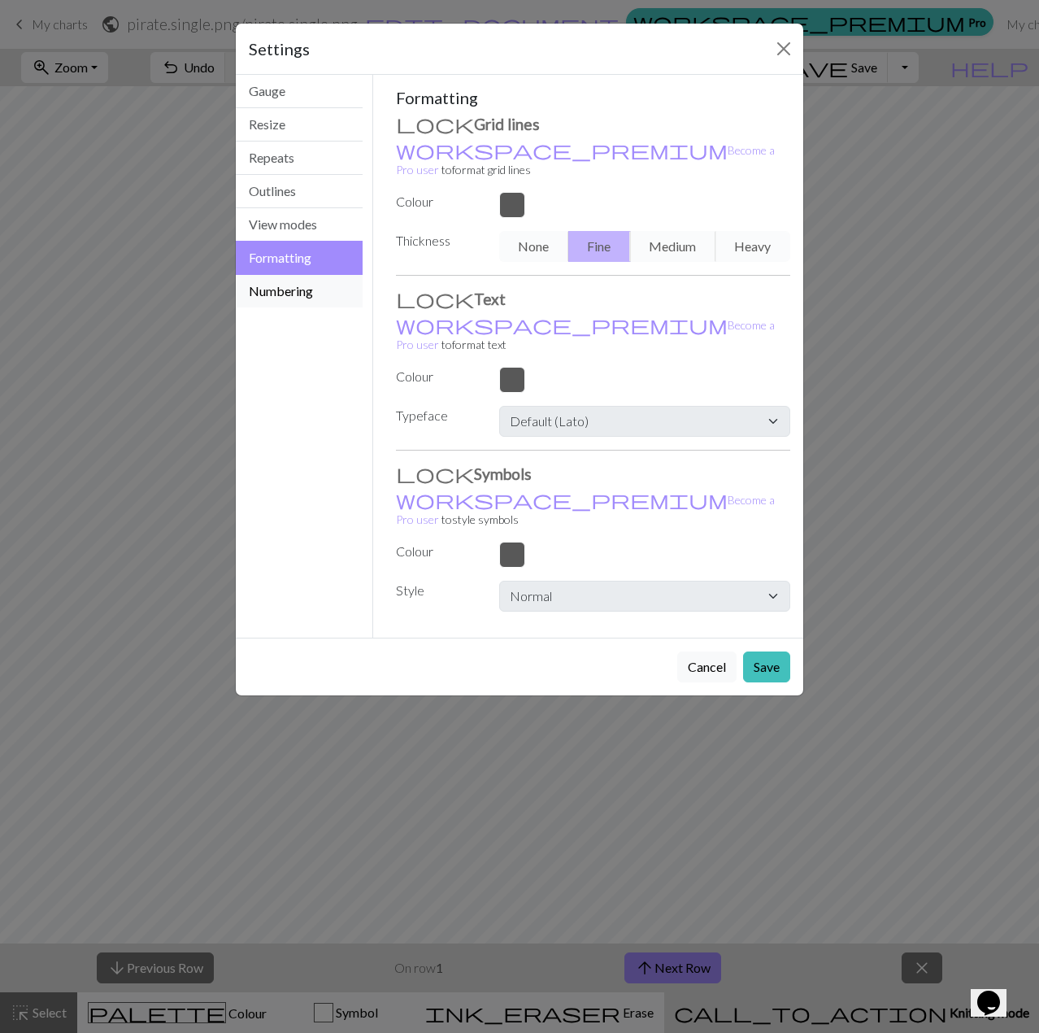
click at [267, 289] on button "Numbering" at bounding box center [299, 291] width 127 height 33
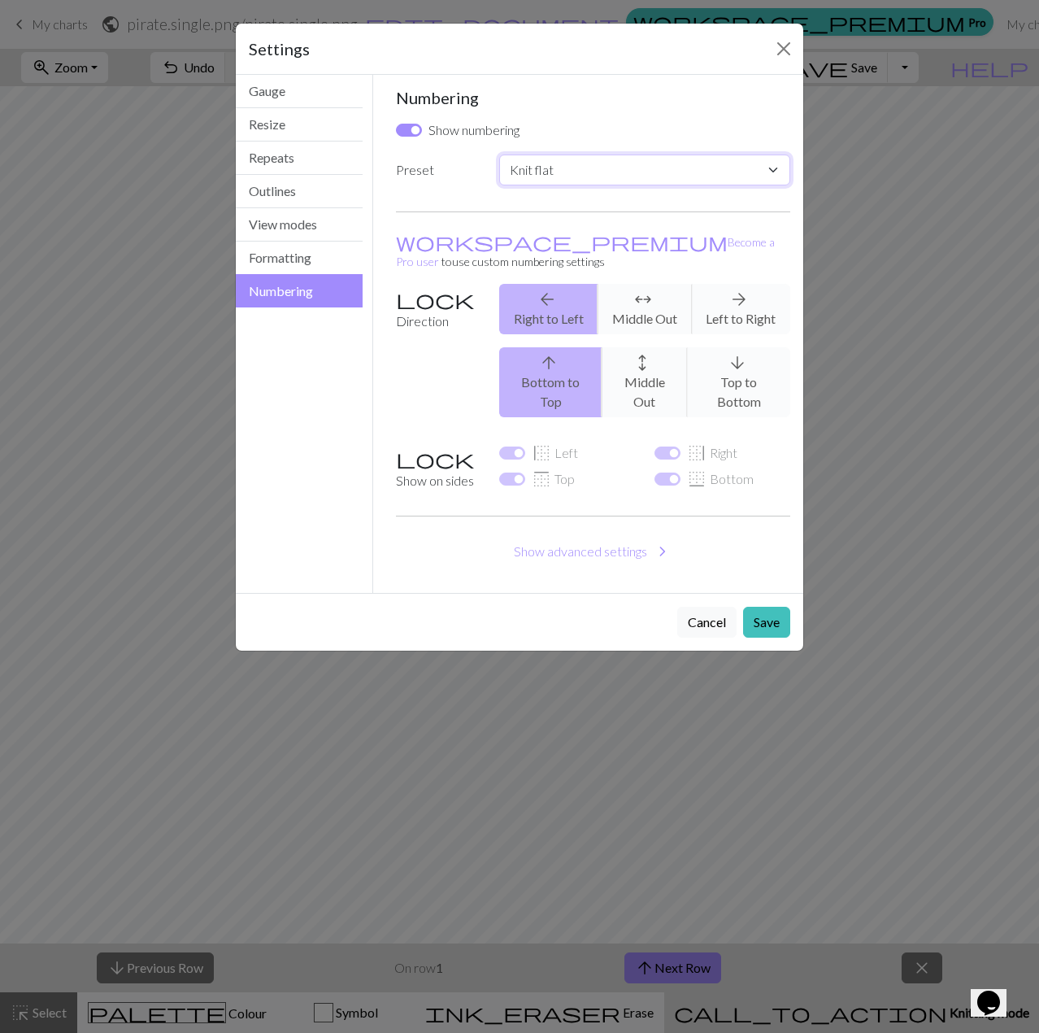
click at [625, 180] on select "Custom Knit flat Knit in the round Lace knitting Cross stitch" at bounding box center [644, 170] width 291 height 31
select select "round"
click at [499, 155] on select "Custom Knit flat Knit in the round Lace knitting Cross stitch" at bounding box center [644, 170] width 291 height 31
checkbox input "false"
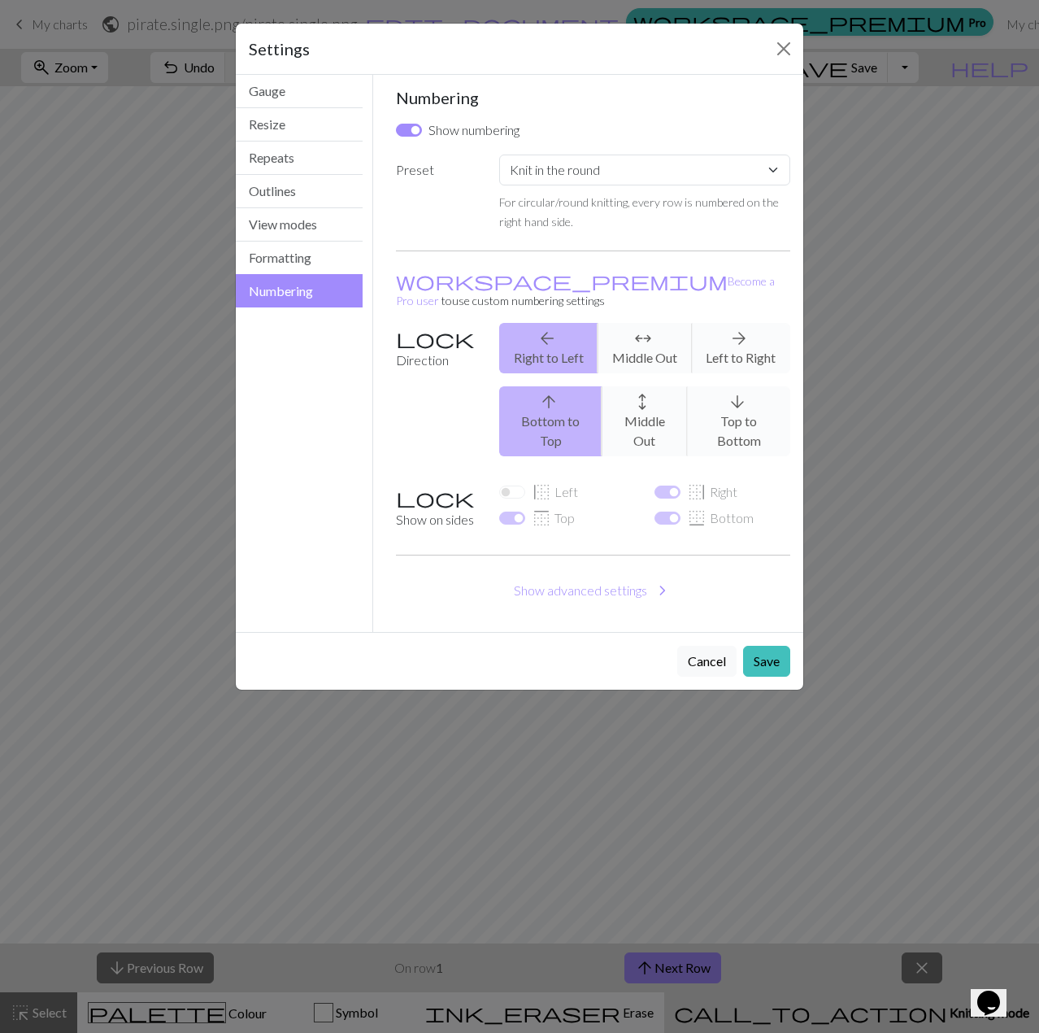
drag, startPoint x: 642, startPoint y: 153, endPoint x: 639, endPoint y: 167, distance: 14.0
click at [642, 154] on div "Numbering Show numbering Preset Custom Knit flat Knit in the round Lace knittin…" at bounding box center [593, 353] width 395 height 531
click at [639, 167] on select "Custom Knit flat Knit in the round Lace knitting Cross stitch" at bounding box center [644, 170] width 291 height 31
click at [725, 386] on div "arrow_upward Bottom to Top arrows_outward Middle Out arrow_downward Top to Bott…" at bounding box center [645, 421] width 311 height 70
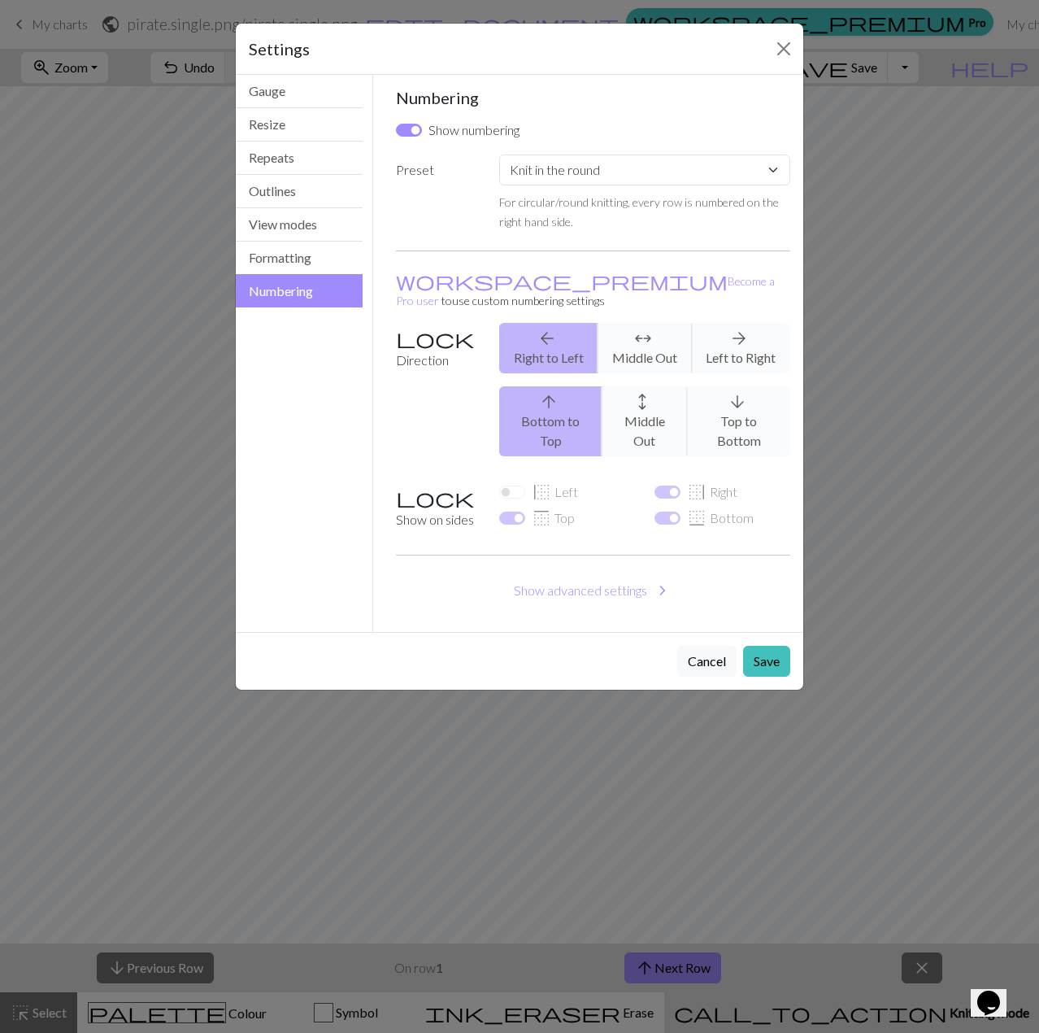
click at [745, 386] on div "arrow_upward Bottom to Top arrows_outward Middle Out arrow_downward Top to Bott…" at bounding box center [645, 421] width 311 height 70
click at [739, 393] on div "arrow_upward Bottom to Top arrows_outward Middle Out arrow_downward Top to Bott…" at bounding box center [645, 421] width 311 height 70
click at [716, 388] on div "arrow_upward Bottom to Top arrows_outward Middle Out arrow_downward Top to Bott…" at bounding box center [645, 421] width 311 height 70
click at [572, 400] on div "arrow_upward Bottom to Top arrows_outward Middle Out arrow_downward Top to Bott…" at bounding box center [645, 421] width 311 height 70
click at [540, 323] on div "arrow_back Right to Left arrows_outward Middle Out arrow_forward Left to Right" at bounding box center [645, 348] width 311 height 50
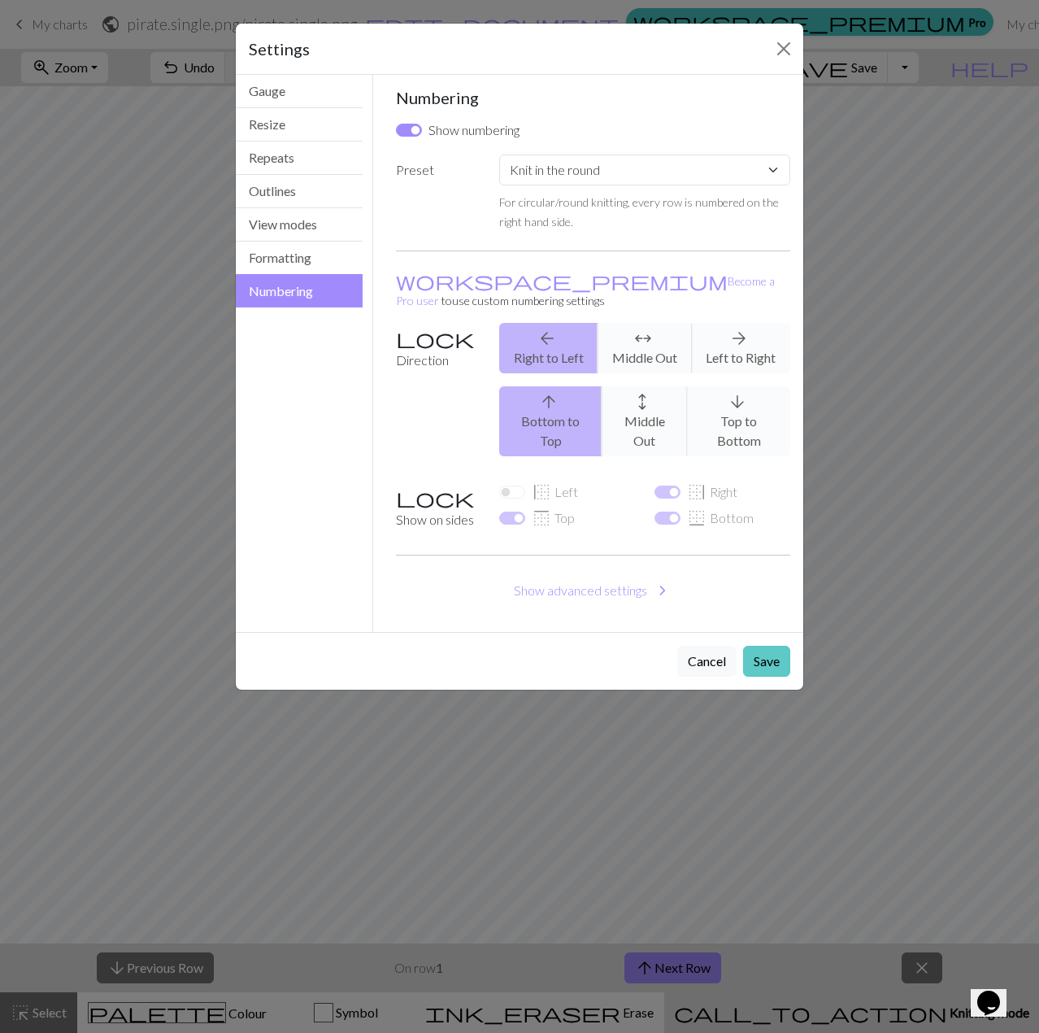
click at [758, 646] on button "Save" at bounding box center [766, 661] width 47 height 31
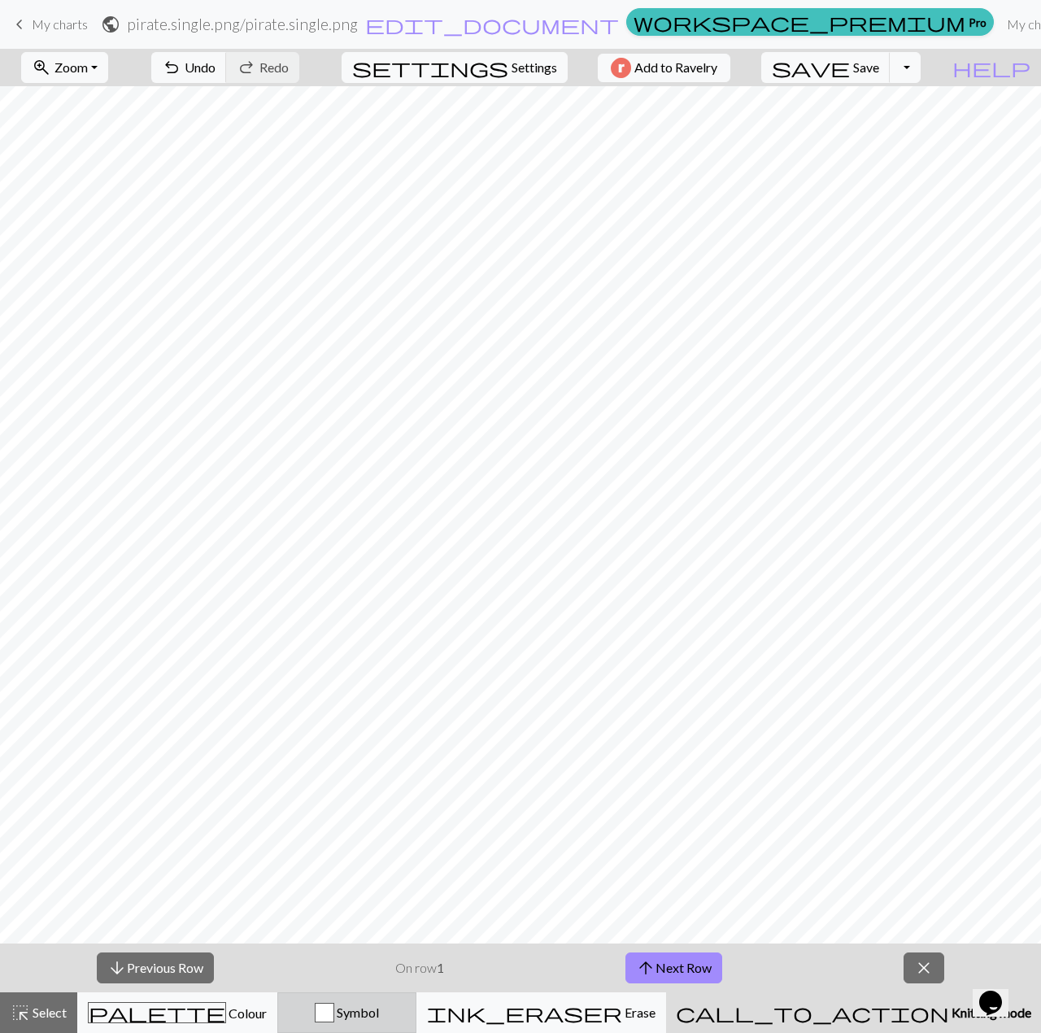
click at [414, 995] on button "Symbol" at bounding box center [346, 1012] width 139 height 41
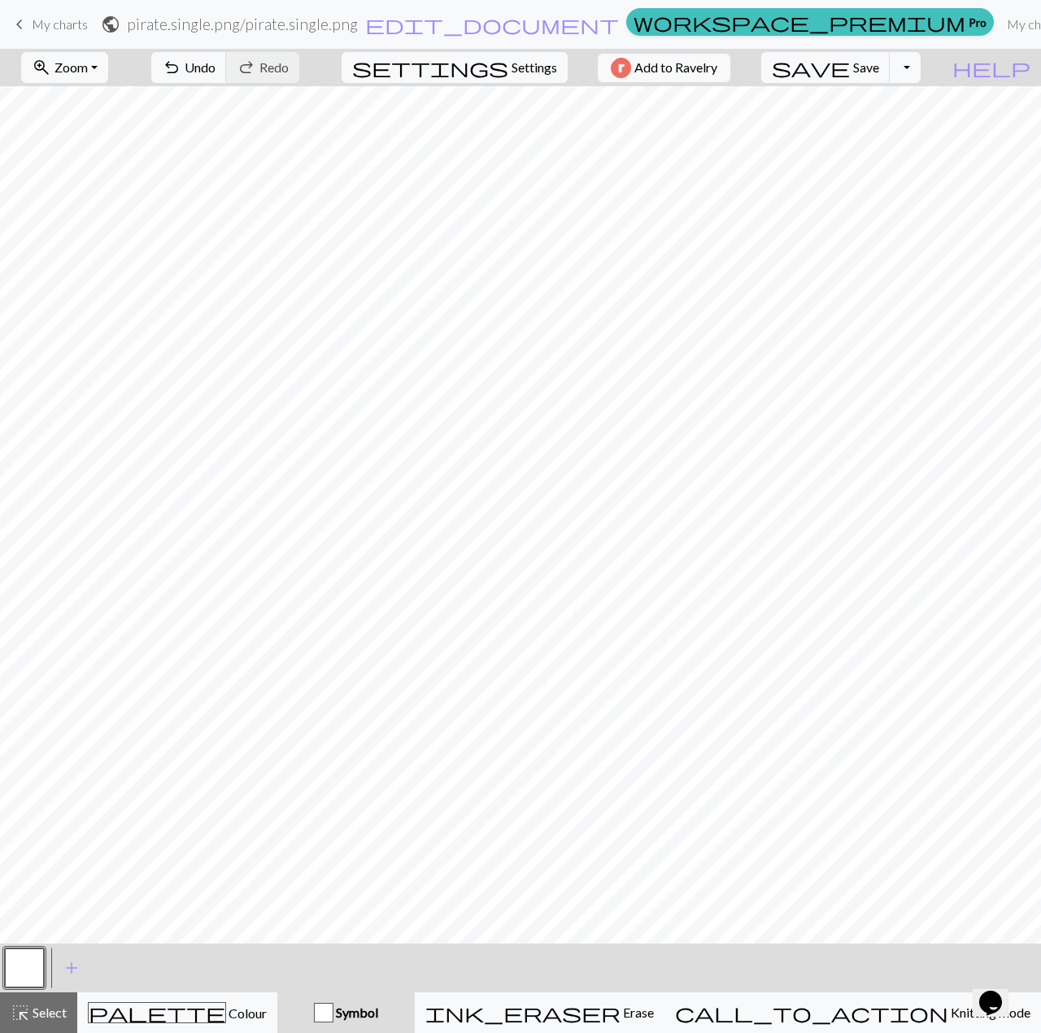
click at [21, 959] on button "button" at bounding box center [24, 967] width 39 height 39
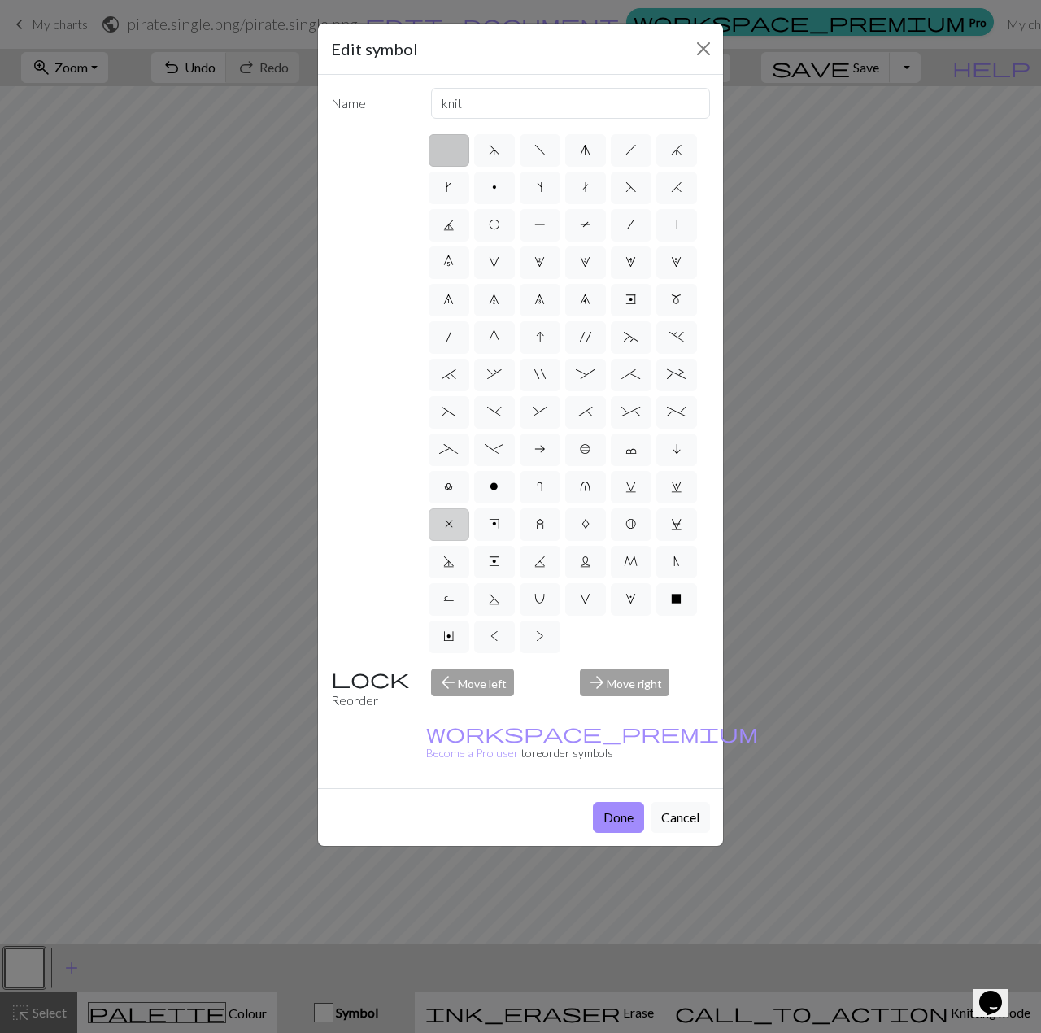
click at [446, 526] on span "x" at bounding box center [449, 523] width 8 height 13
click at [446, 524] on input "x" at bounding box center [450, 519] width 11 height 11
radio input "true"
type input "no stitch"
click at [628, 802] on button "Done" at bounding box center [618, 817] width 51 height 31
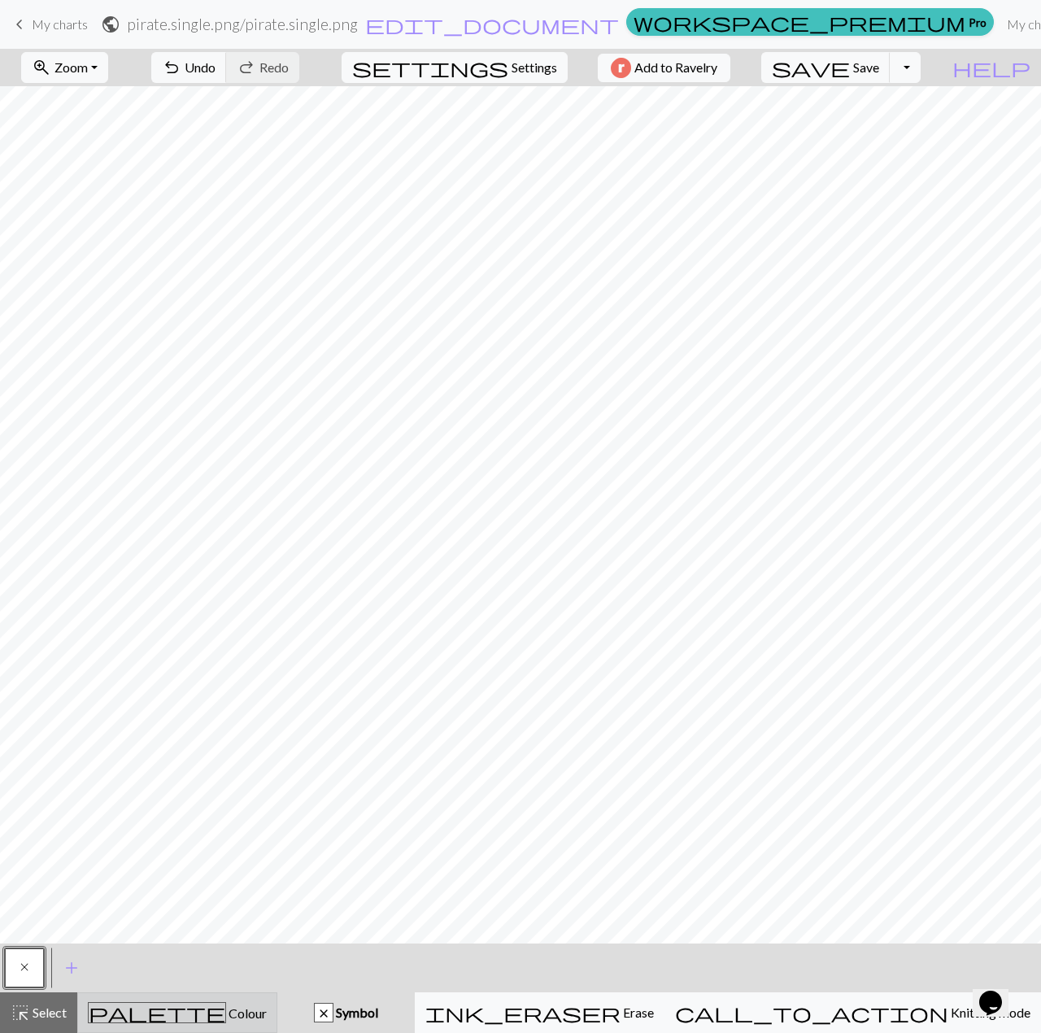
click at [159, 1012] on div "palette Colour Colour" at bounding box center [177, 1012] width 179 height 21
click at [120, 960] on span "add" at bounding box center [116, 967] width 20 height 23
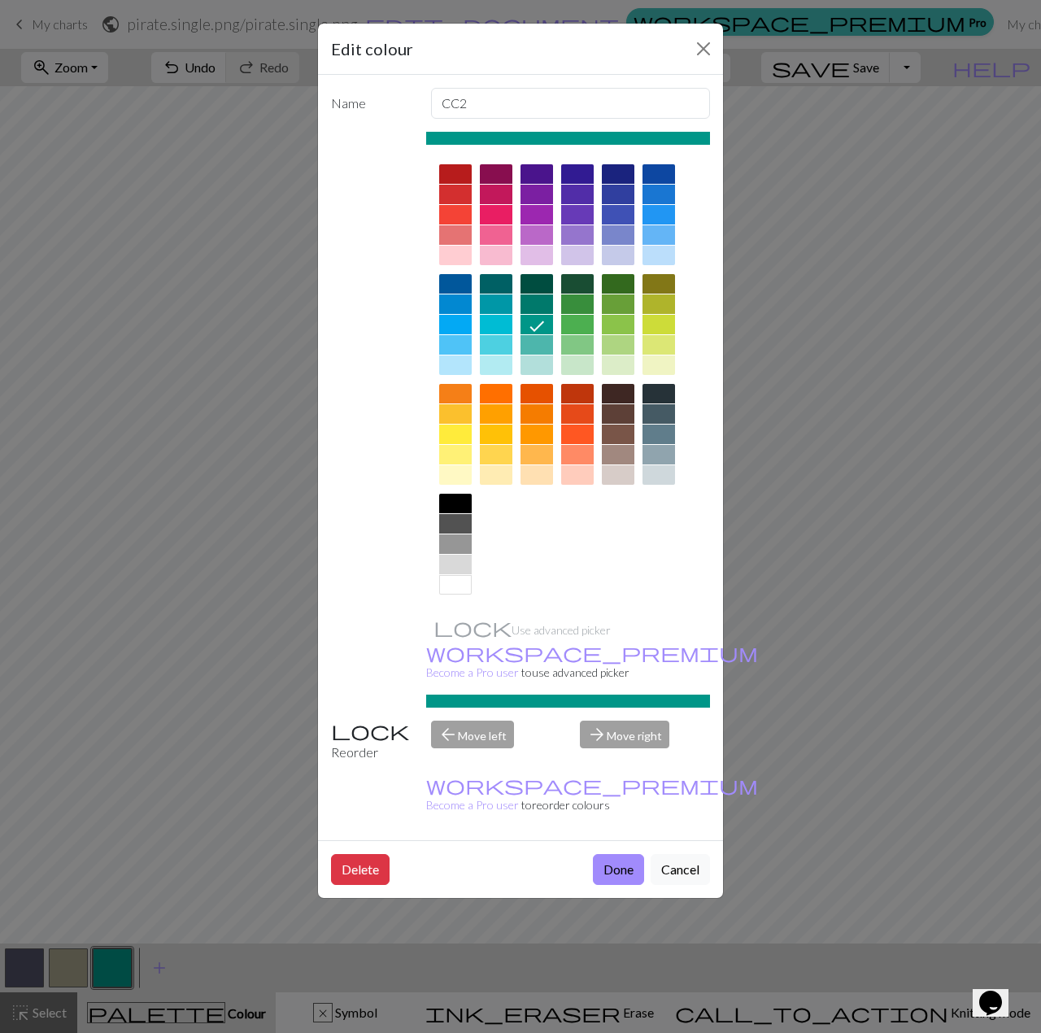
click at [455, 594] on div at bounding box center [455, 549] width 33 height 110
click at [455, 585] on div at bounding box center [455, 585] width 33 height 20
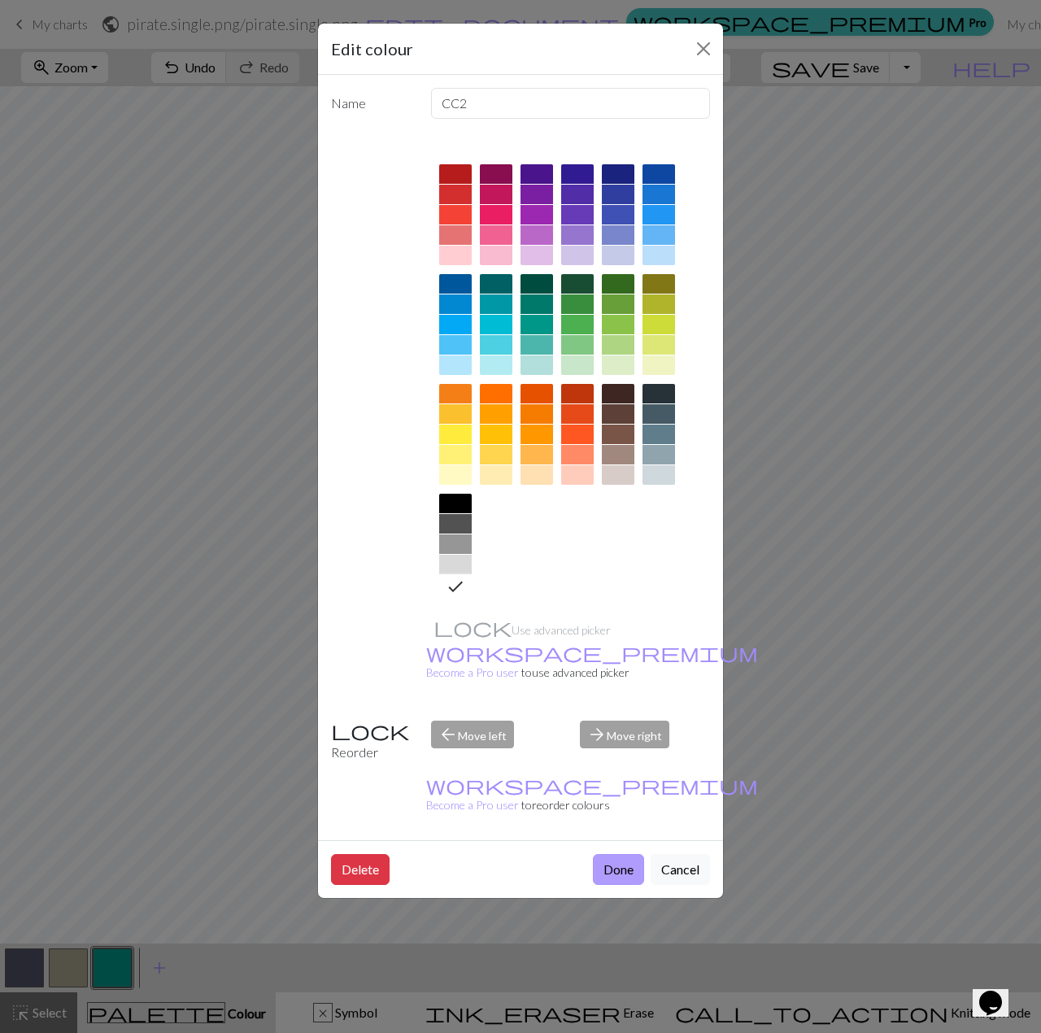
click at [613, 854] on button "Done" at bounding box center [618, 869] width 51 height 31
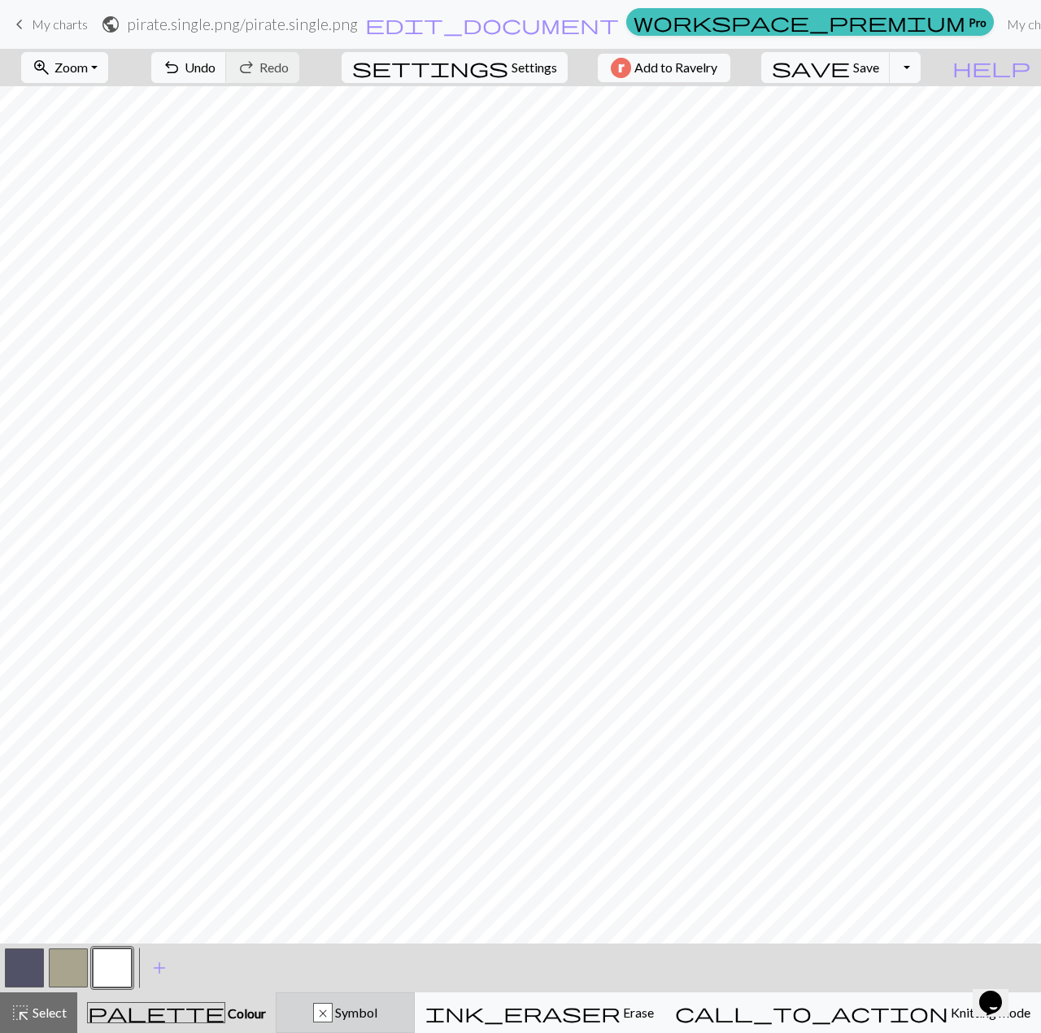
click at [404, 1011] on div "x Symbol" at bounding box center [345, 1013] width 118 height 20
click at [226, 1006] on span "Colour" at bounding box center [246, 1012] width 41 height 15
click at [114, 968] on button "button" at bounding box center [112, 967] width 39 height 39
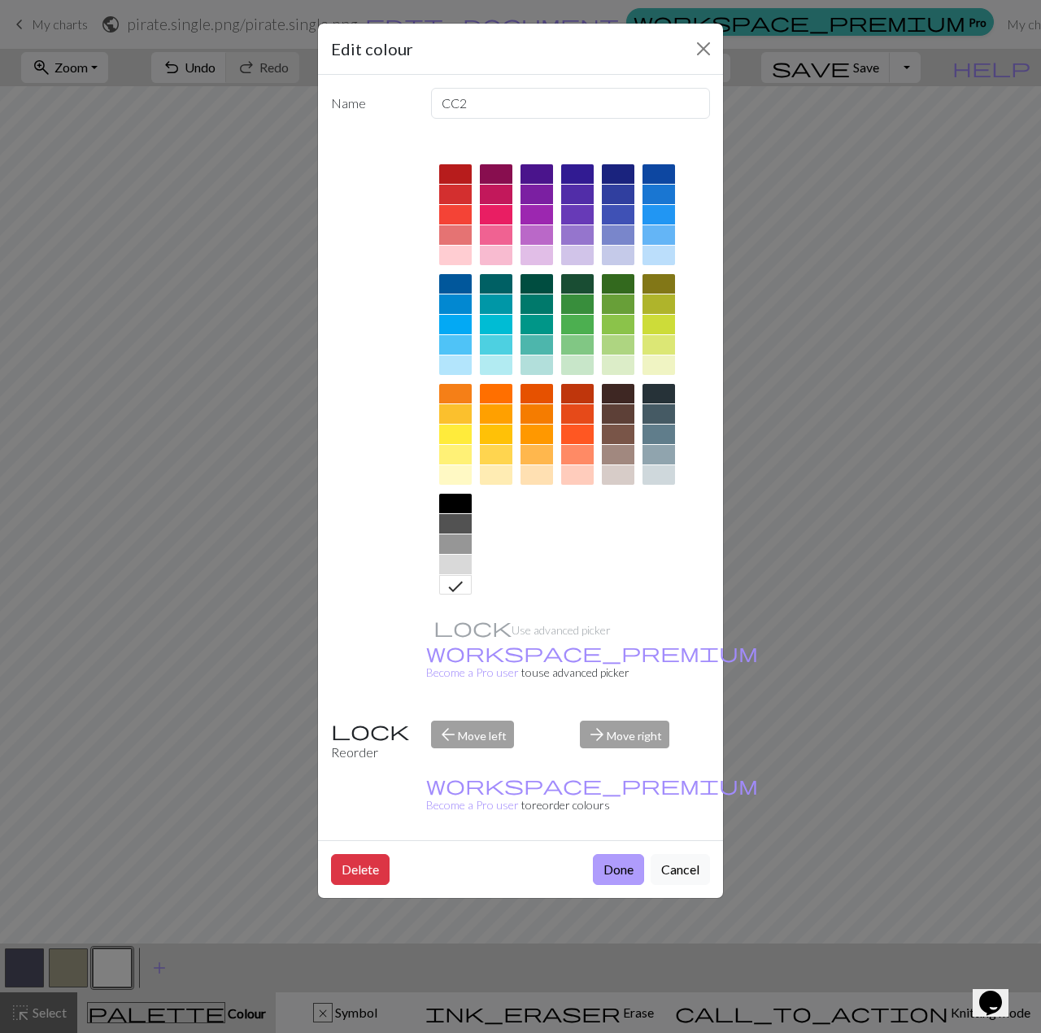
click at [621, 854] on button "Done" at bounding box center [618, 869] width 51 height 31
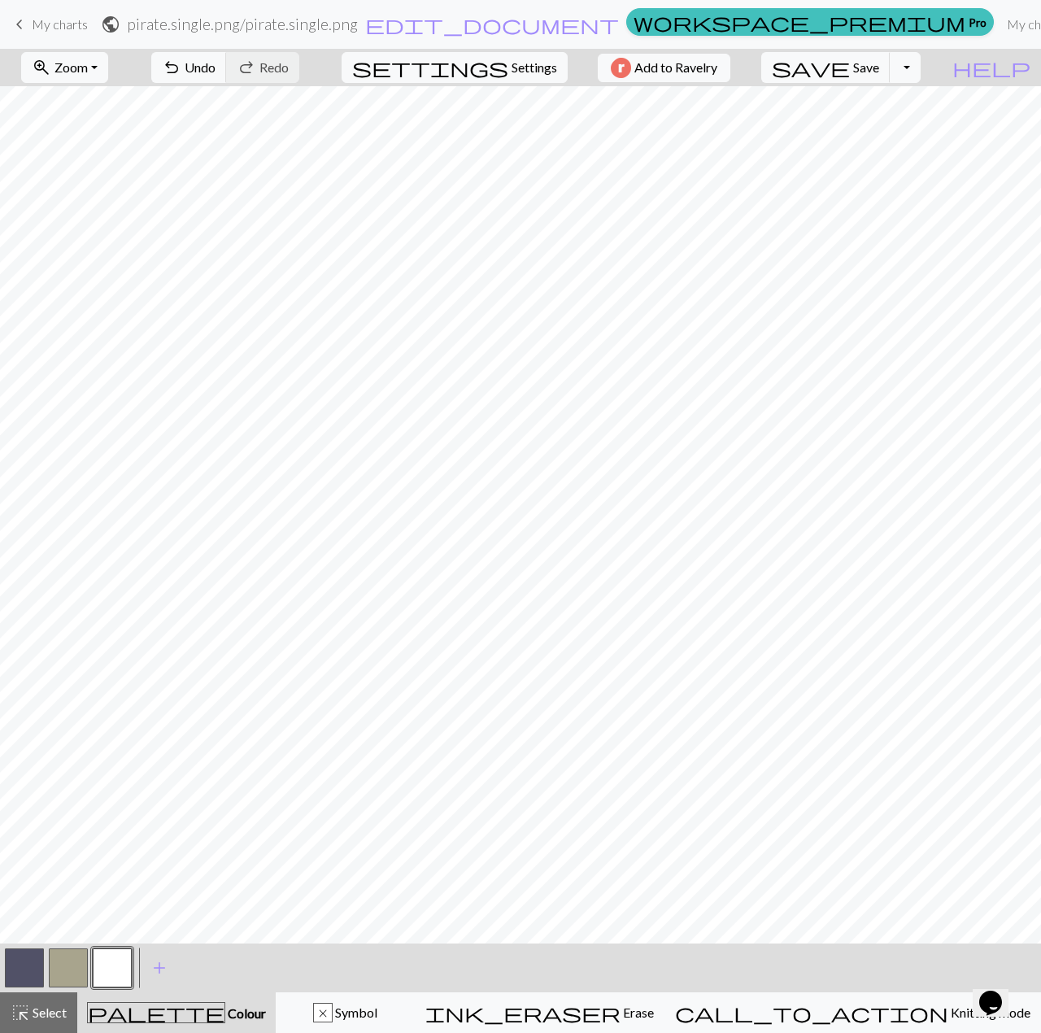
drag, startPoint x: 10, startPoint y: 972, endPoint x: 61, endPoint y: 940, distance: 60.3
click at [13, 967] on button "button" at bounding box center [24, 967] width 39 height 39
drag, startPoint x: 114, startPoint y: 973, endPoint x: 118, endPoint y: 960, distance: 14.4
click at [114, 974] on button "button" at bounding box center [112, 967] width 39 height 39
click at [404, 1008] on div "x Symbol" at bounding box center [345, 1013] width 118 height 20
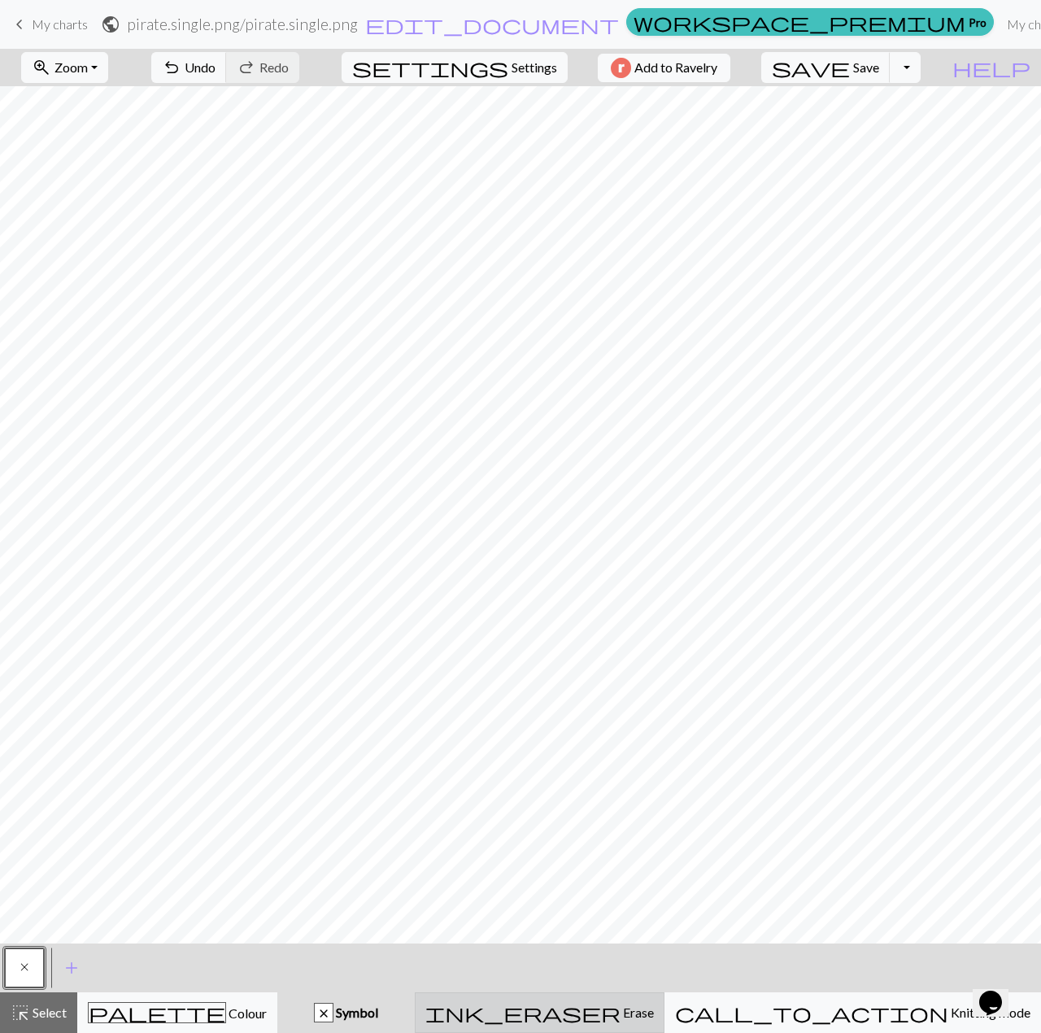
click at [654, 1006] on span "Erase" at bounding box center [636, 1011] width 33 height 15
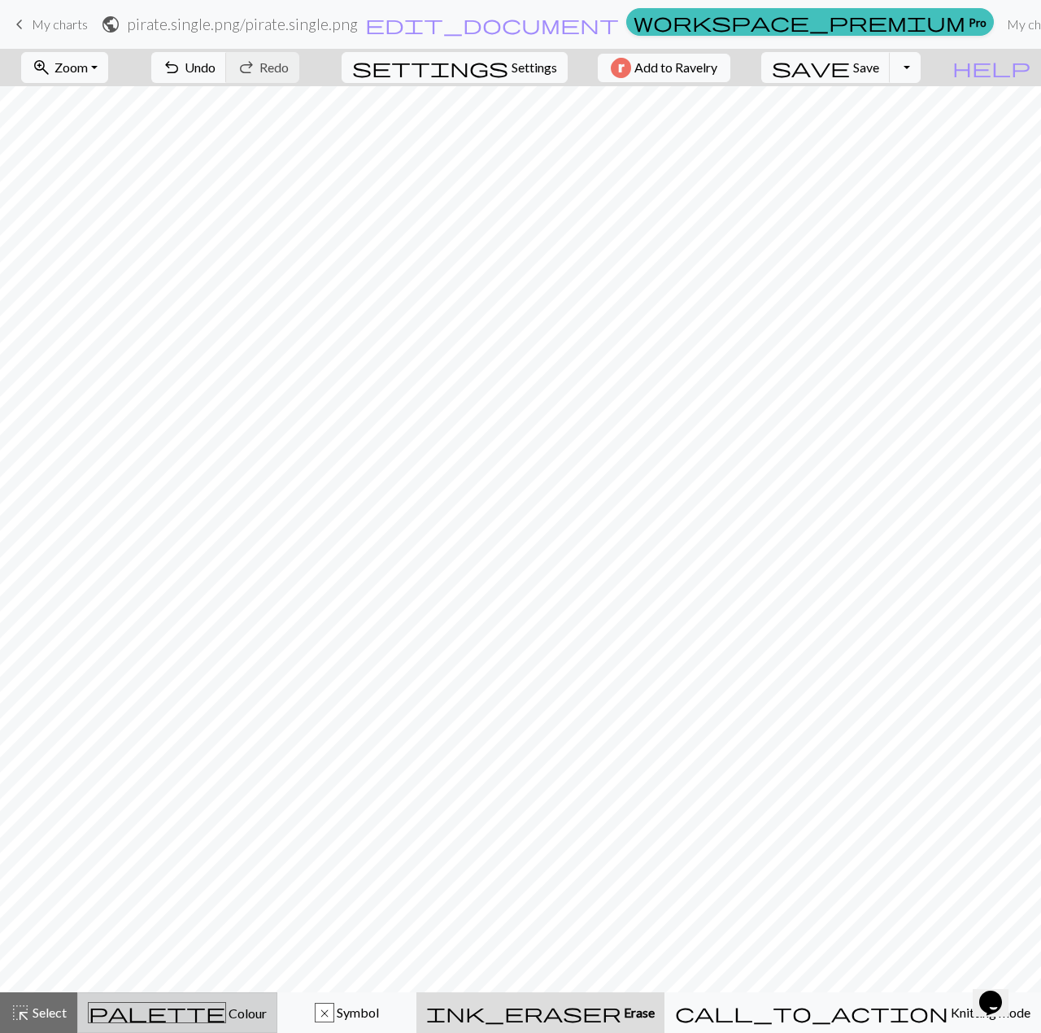
drag, startPoint x: 214, startPoint y: 1015, endPoint x: 211, endPoint y: 995, distance: 20.5
click at [226, 1009] on span "Colour" at bounding box center [246, 1012] width 41 height 15
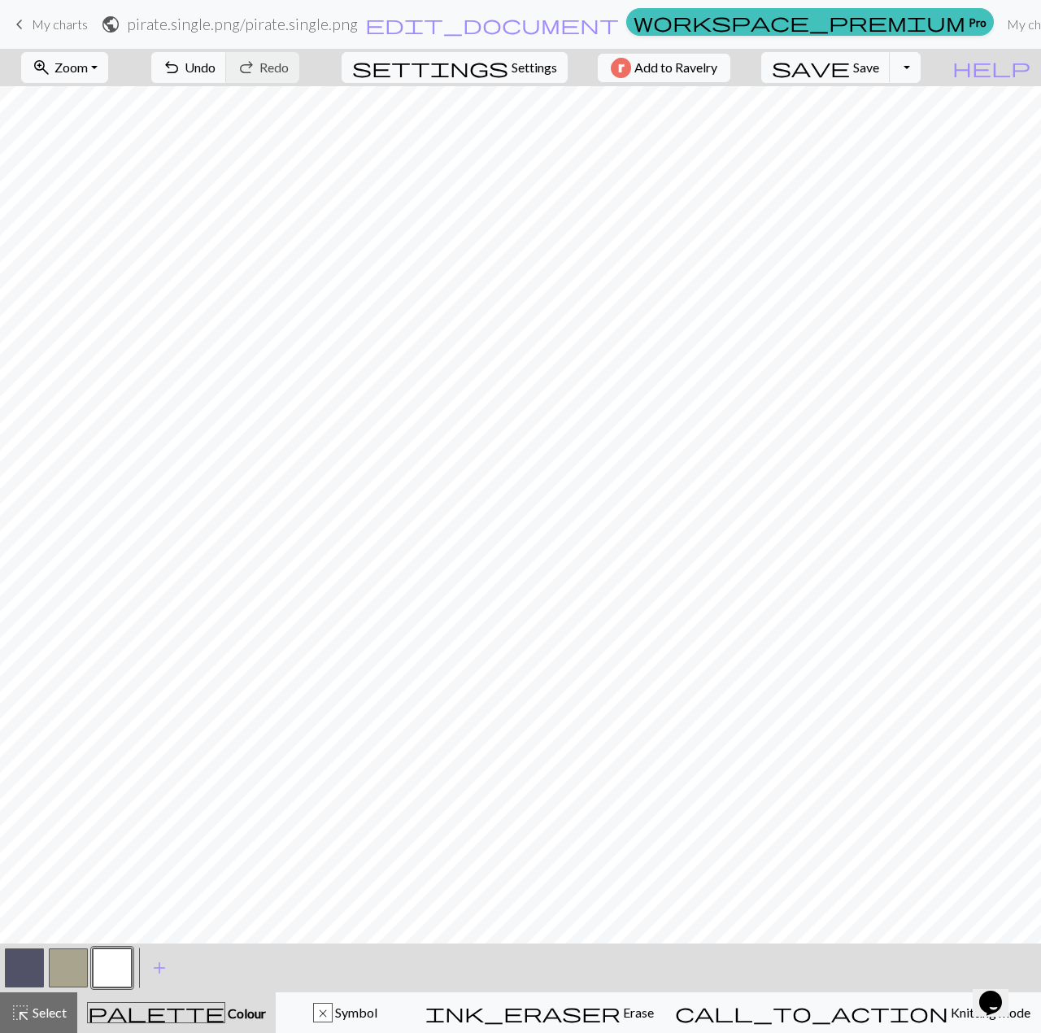
drag, startPoint x: 15, startPoint y: 977, endPoint x: 50, endPoint y: 943, distance: 48.3
click at [25, 968] on button "button" at bounding box center [24, 967] width 39 height 39
click at [404, 1014] on div "x Symbol" at bounding box center [345, 1013] width 118 height 20
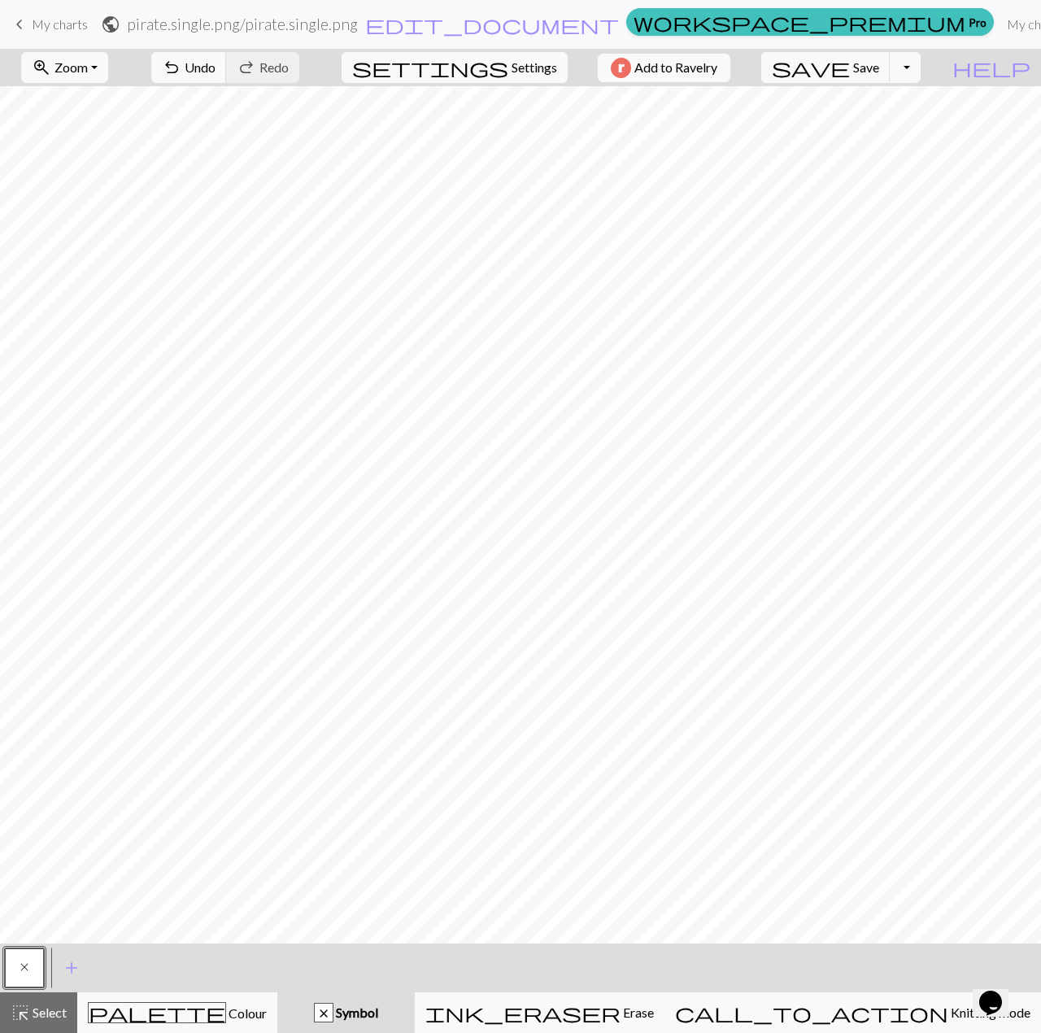
click at [524, 82] on div "settings Settings" at bounding box center [454, 67] width 250 height 37
click at [529, 72] on span "Settings" at bounding box center [534, 68] width 46 height 20
select select "round"
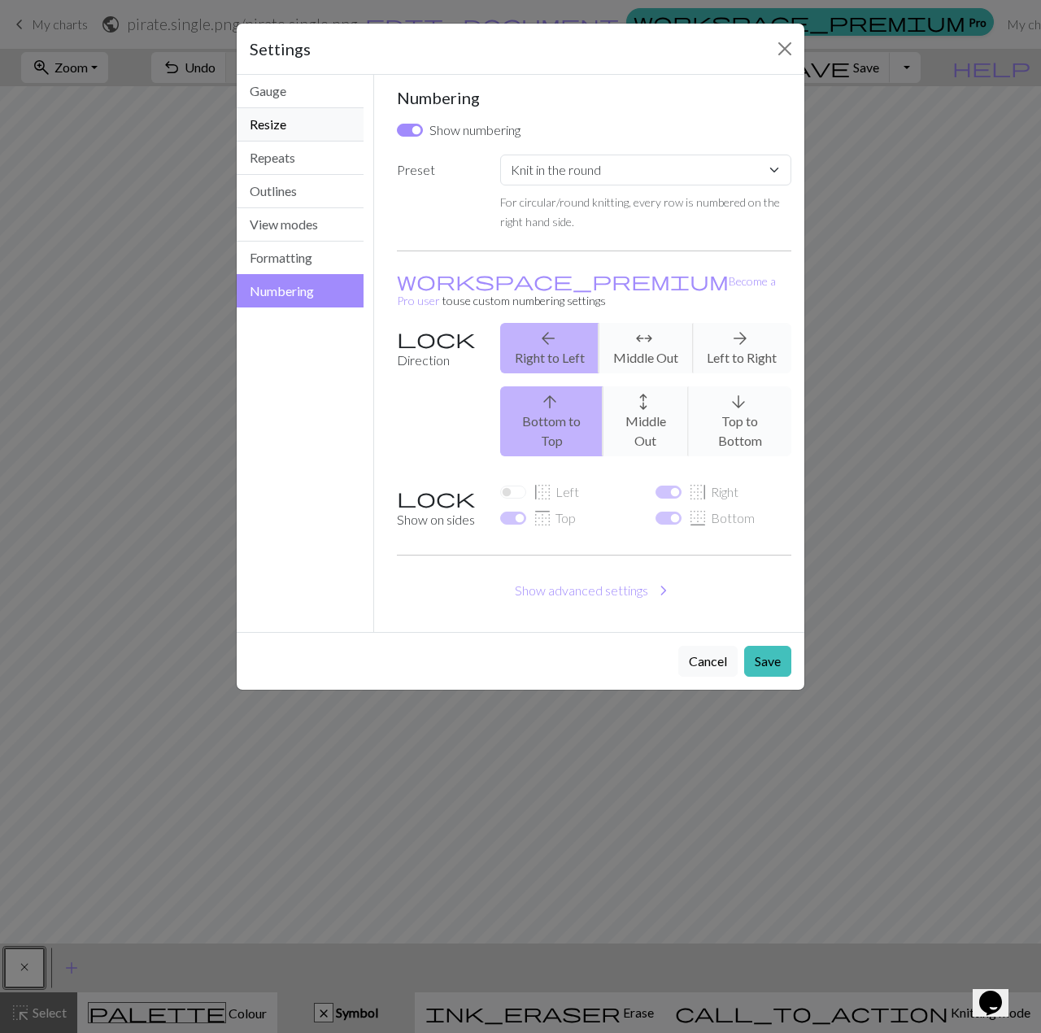
click at [284, 122] on button "Resize" at bounding box center [300, 124] width 127 height 33
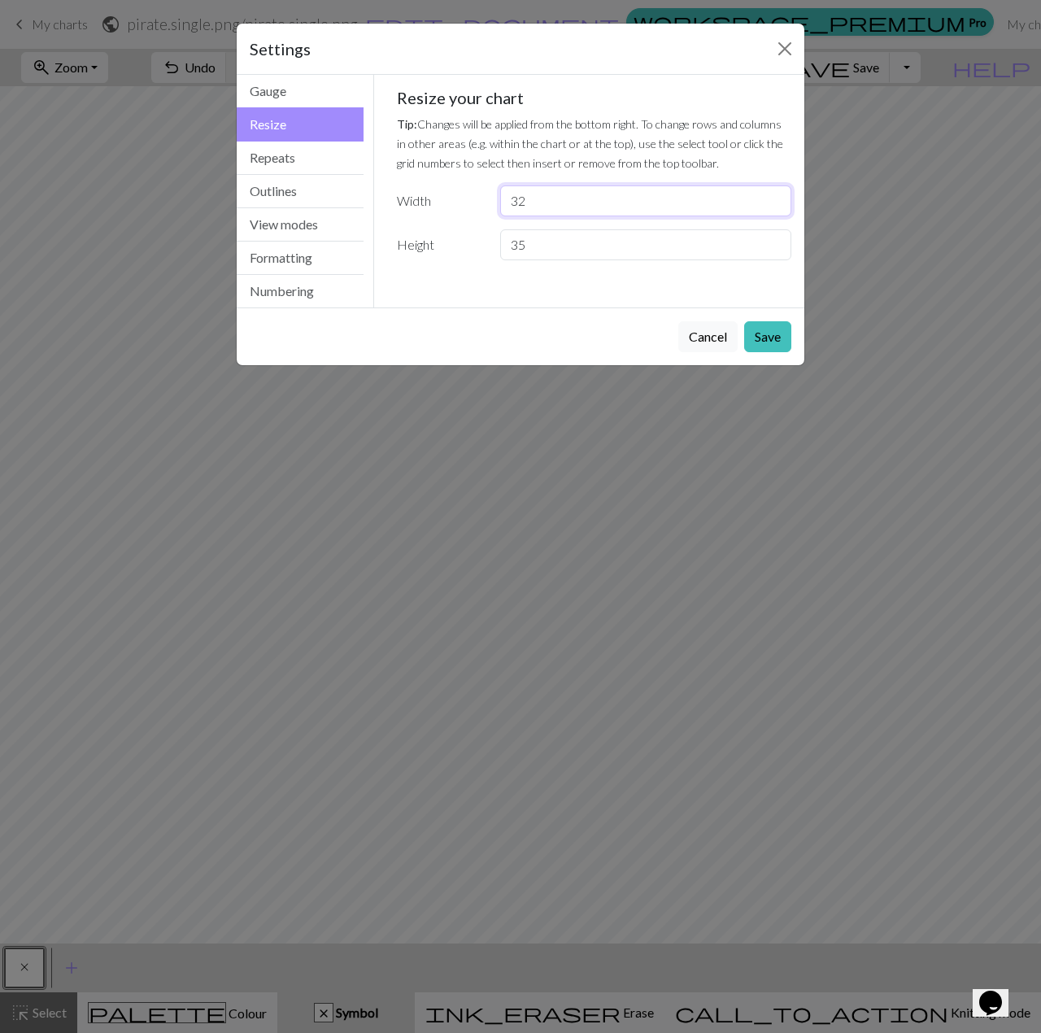
drag, startPoint x: 585, startPoint y: 202, endPoint x: 493, endPoint y: 198, distance: 92.8
click at [493, 198] on div "32" at bounding box center [645, 200] width 311 height 31
type input "48"
click at [777, 328] on button "Save" at bounding box center [767, 336] width 47 height 31
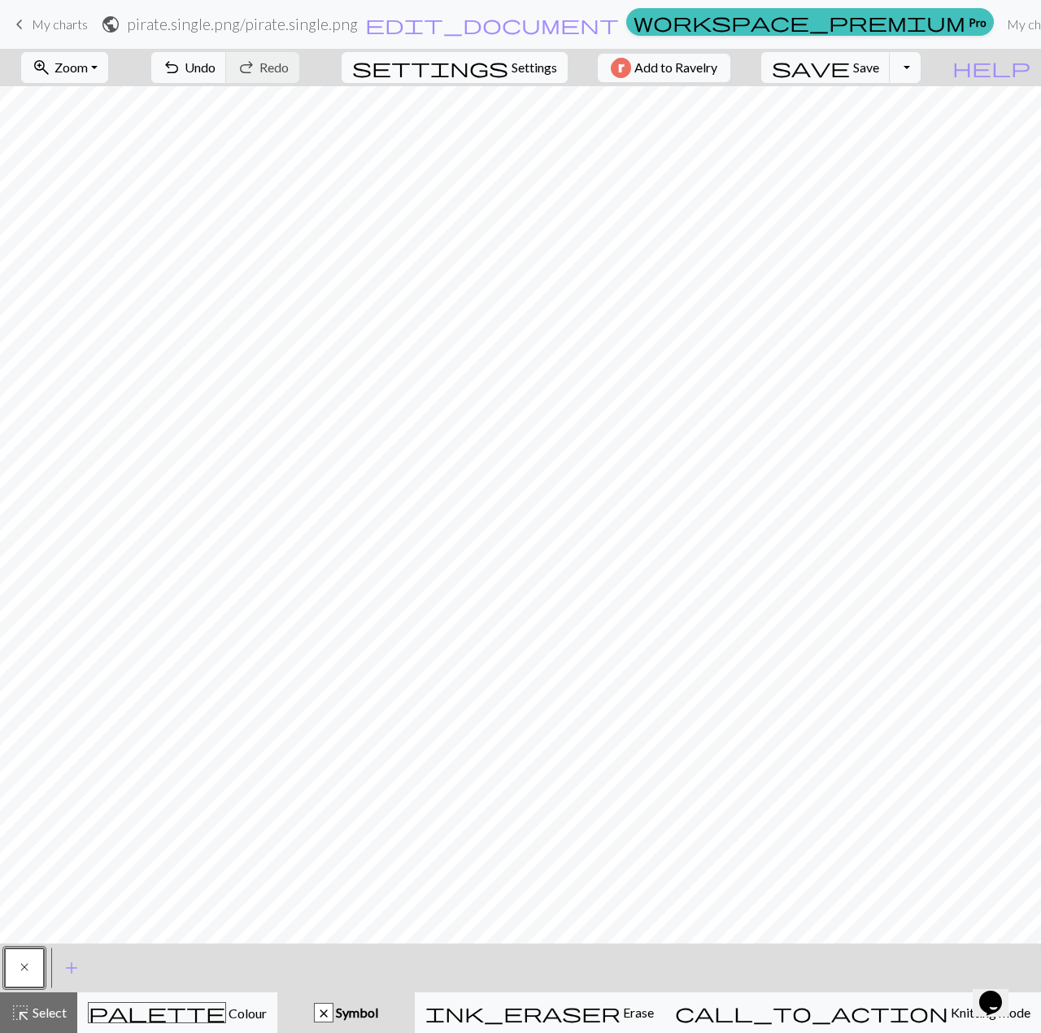
click at [511, 67] on span "Settings" at bounding box center [534, 68] width 46 height 20
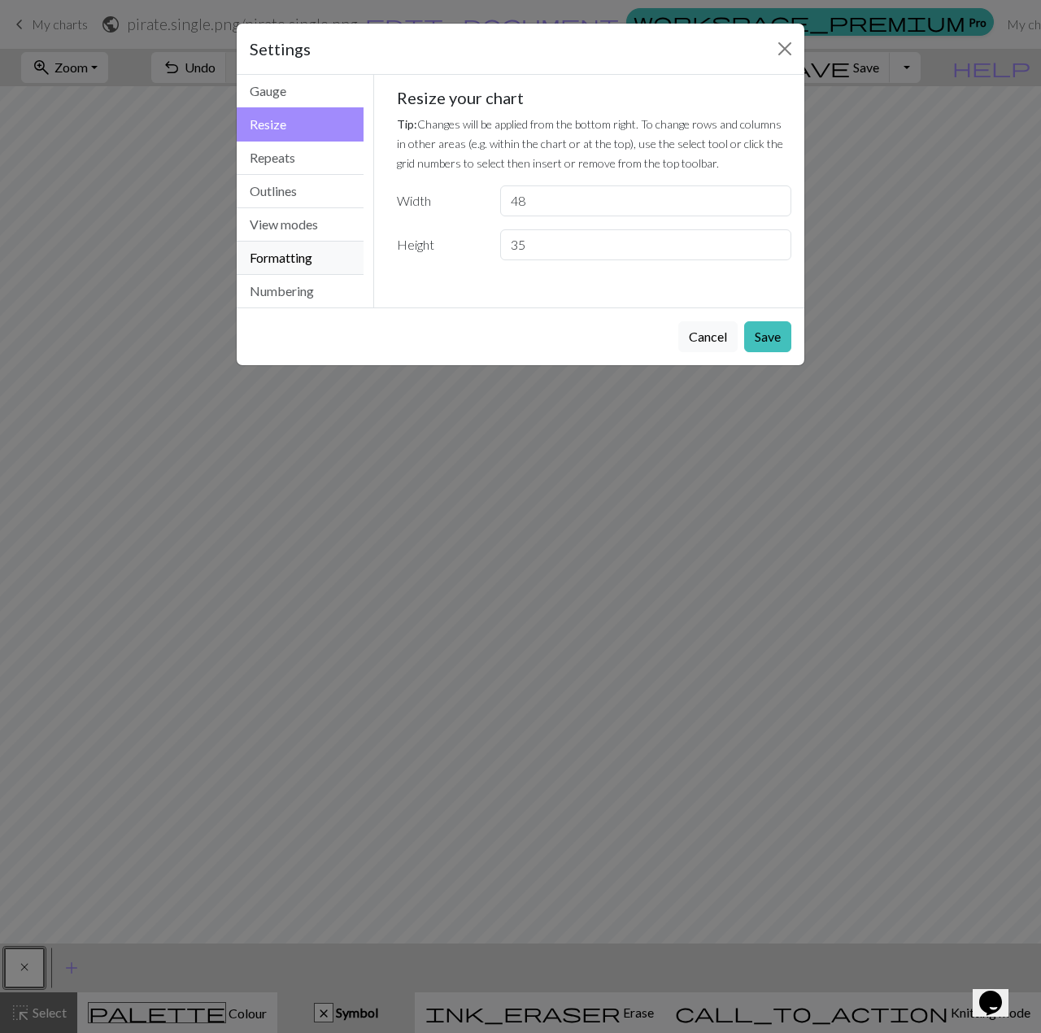
click at [305, 247] on button "Formatting" at bounding box center [300, 258] width 127 height 33
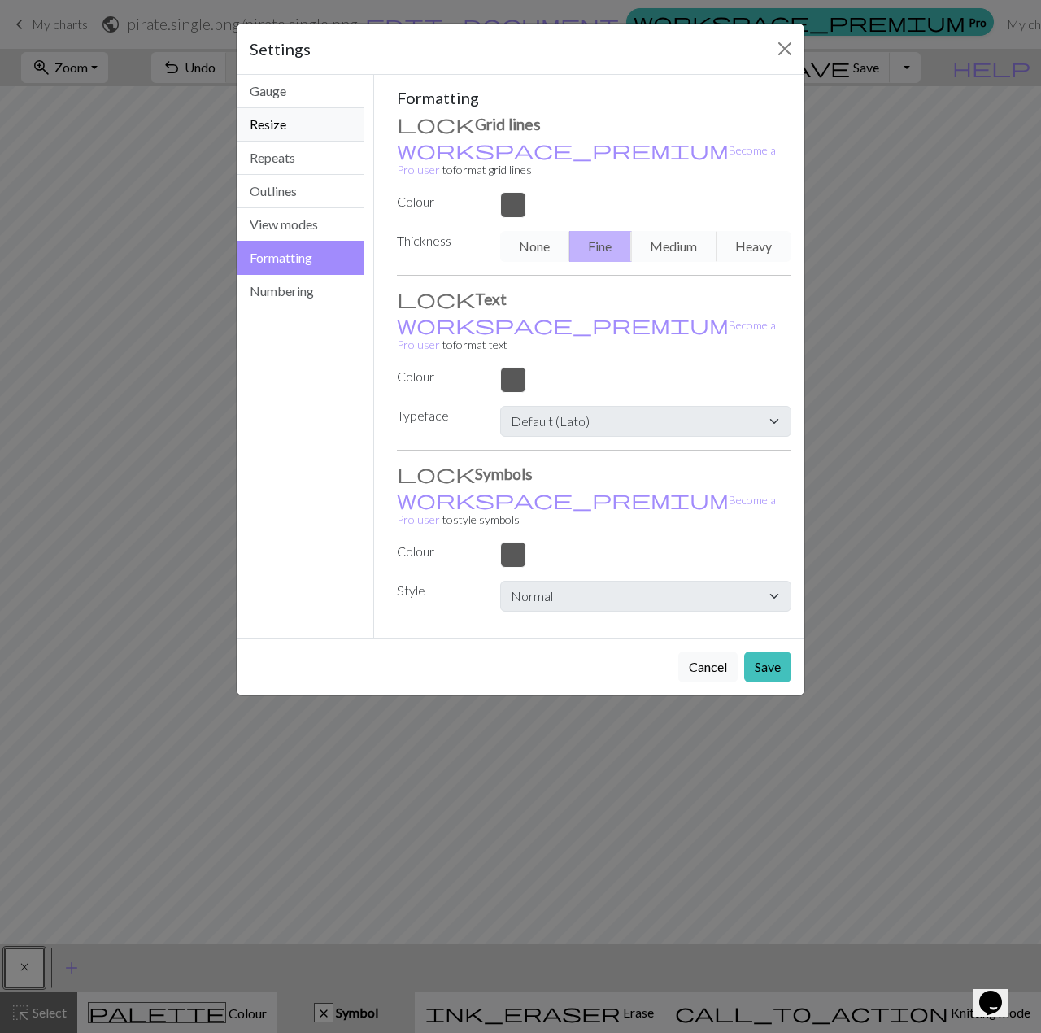
click at [275, 129] on button "Resize" at bounding box center [300, 124] width 127 height 33
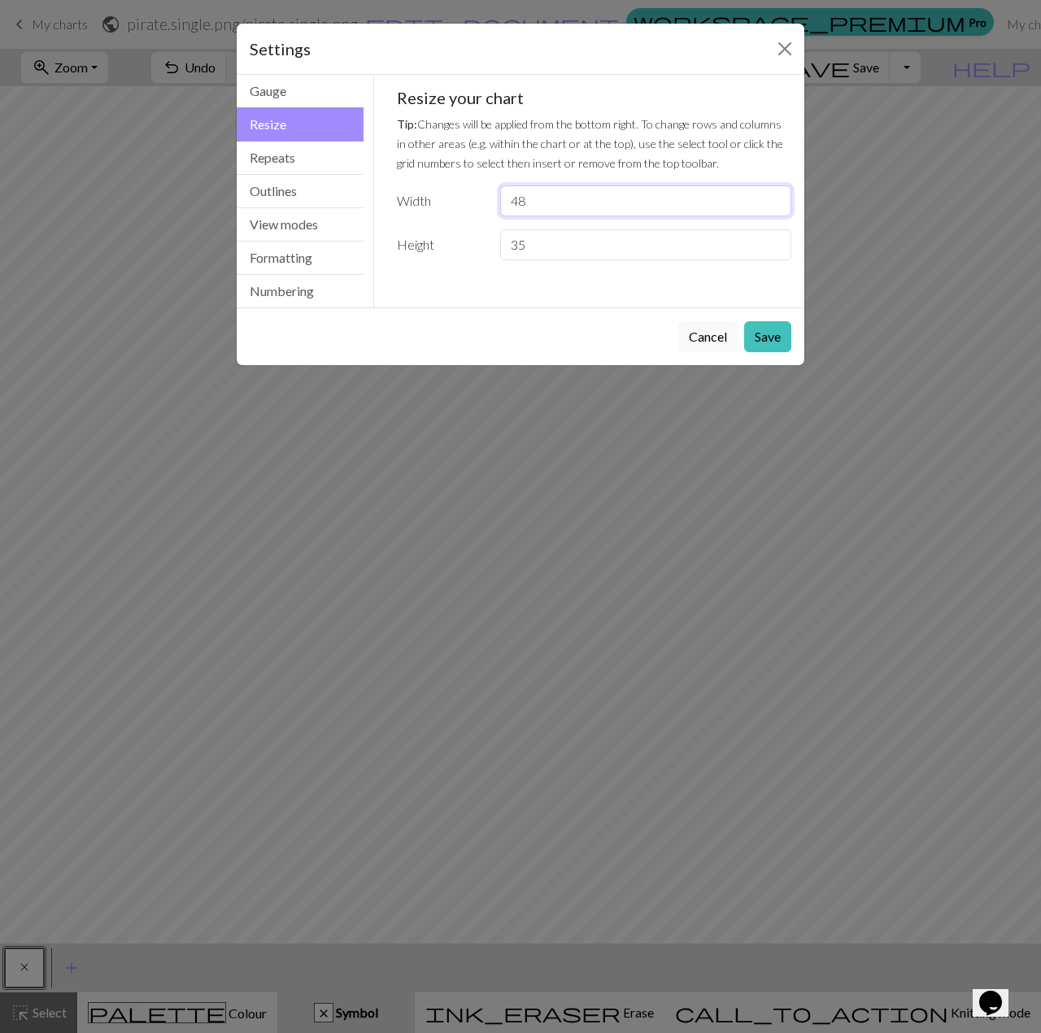
drag, startPoint x: 592, startPoint y: 212, endPoint x: 485, endPoint y: 199, distance: 108.1
click at [485, 199] on div "Width 48" at bounding box center [594, 200] width 415 height 31
type input "40"
click at [764, 333] on button "Save" at bounding box center [767, 336] width 47 height 31
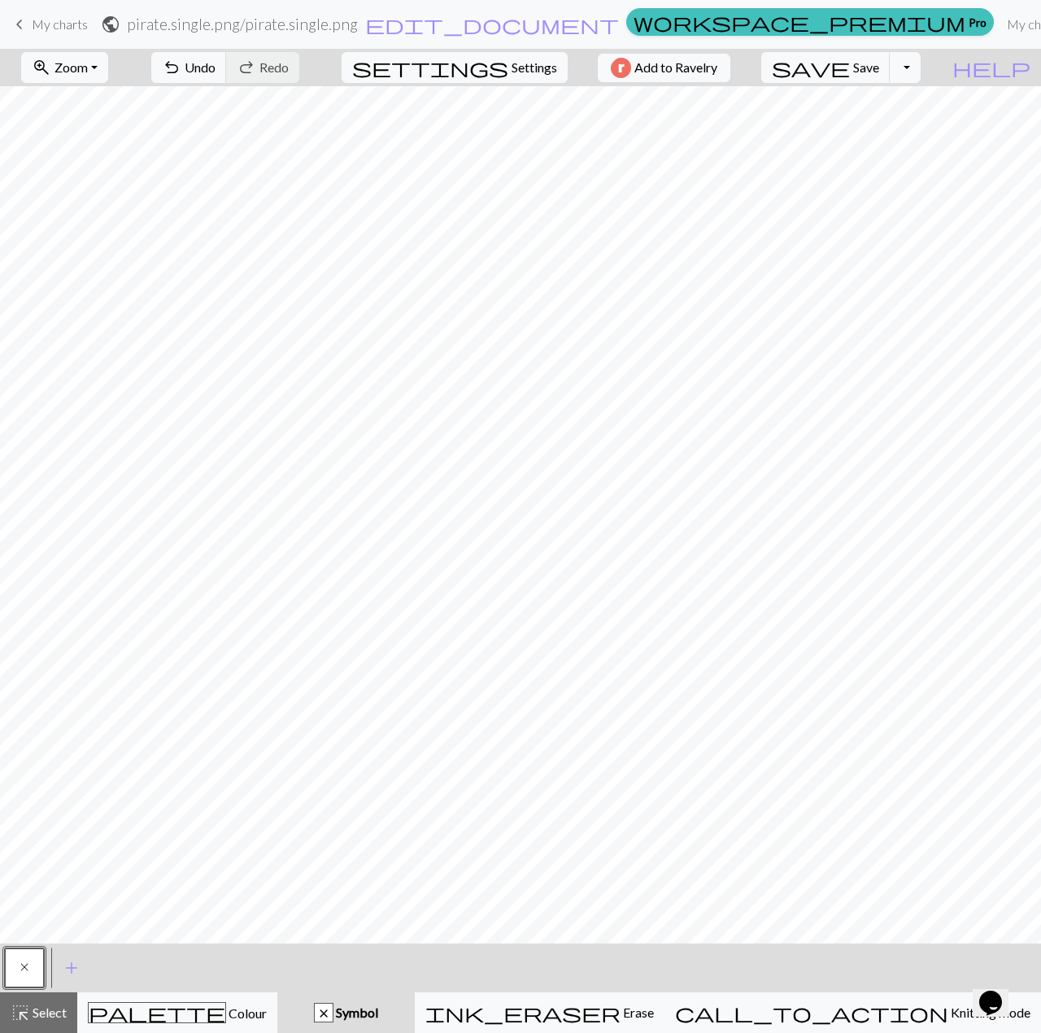
drag, startPoint x: 766, startPoint y: 324, endPoint x: 755, endPoint y: 326, distance: 11.6
click at [763, 323] on div "Cancel Save" at bounding box center [521, 296] width 568 height 58
click at [511, 63] on span "Settings" at bounding box center [534, 68] width 46 height 20
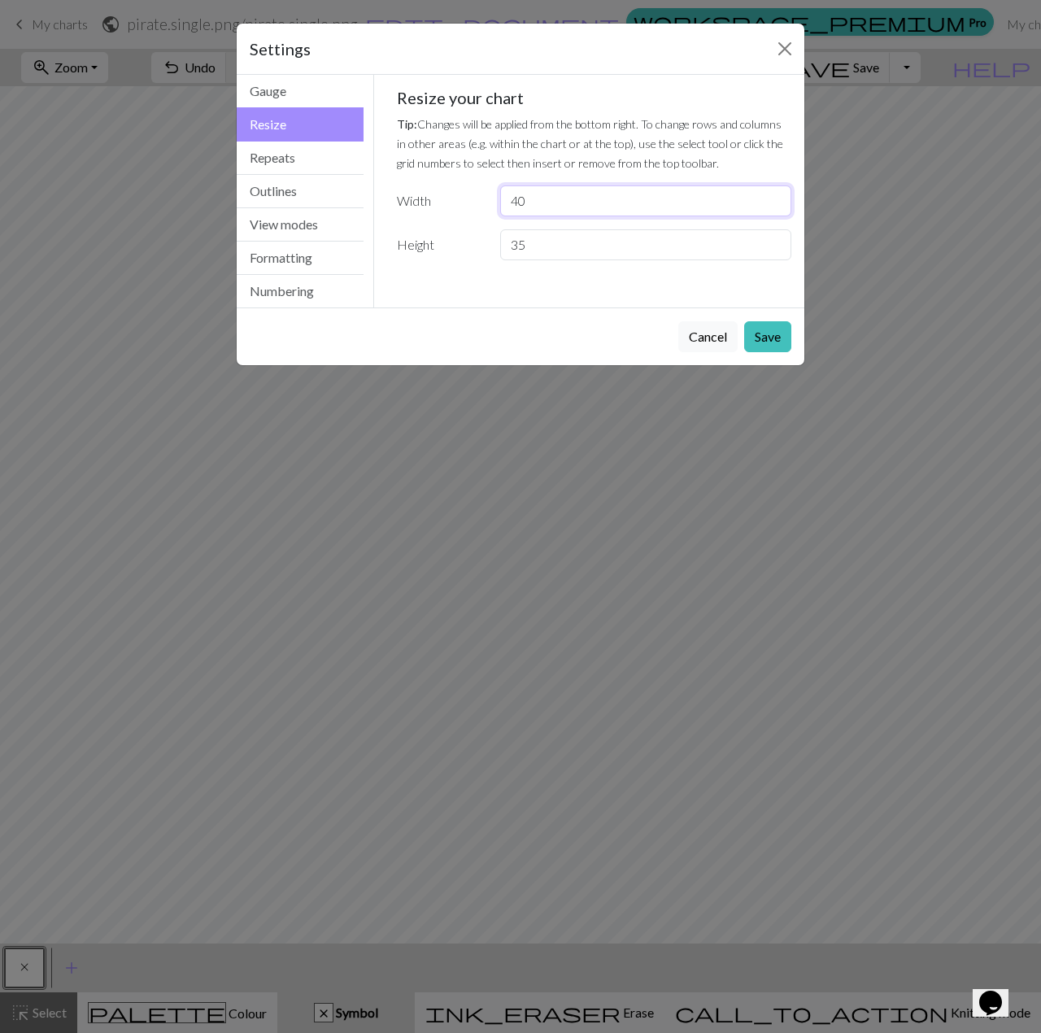
click at [577, 204] on input "40" at bounding box center [645, 200] width 291 height 31
click at [771, 197] on input "41" at bounding box center [645, 200] width 291 height 31
click at [771, 197] on input "42" at bounding box center [645, 200] width 291 height 31
click at [771, 197] on input "43" at bounding box center [645, 200] width 291 height 31
click at [771, 197] on input "44" at bounding box center [645, 200] width 291 height 31
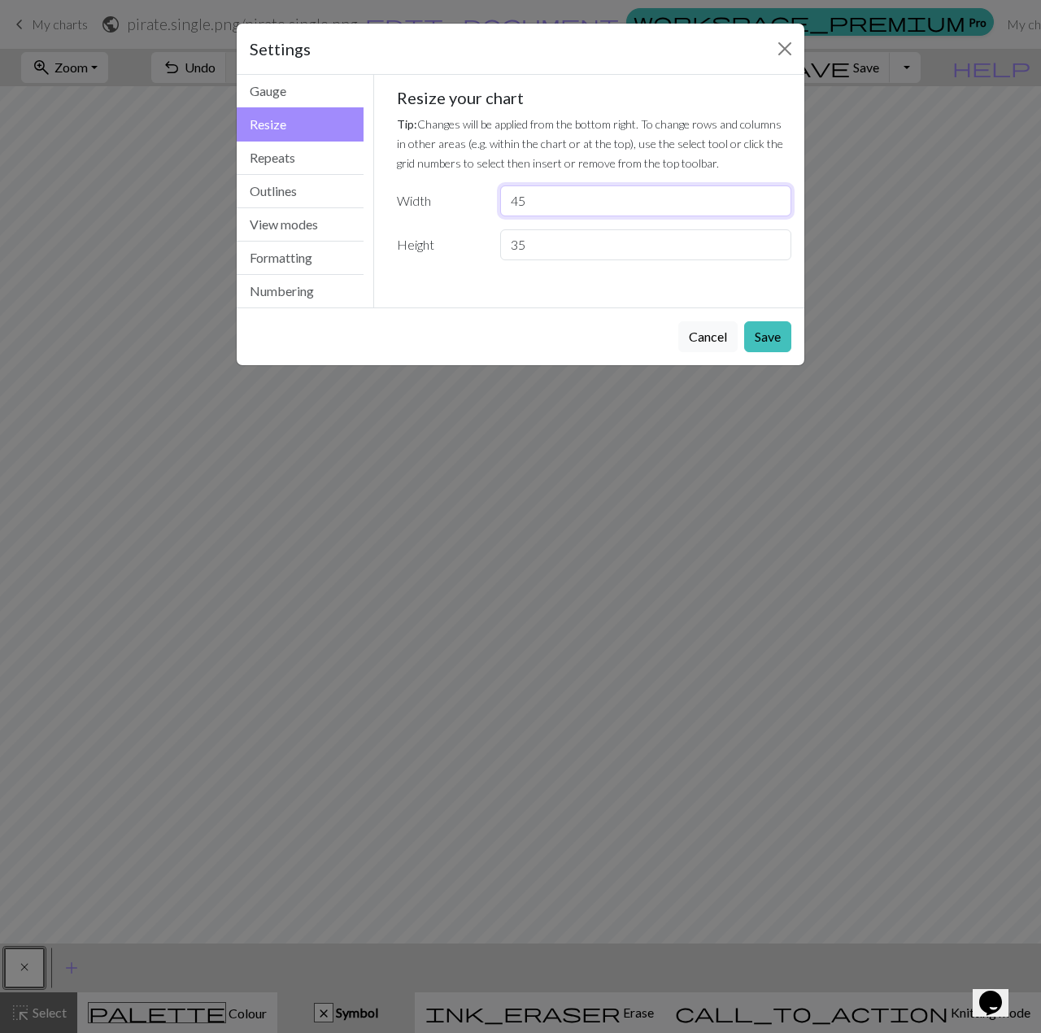
click at [771, 197] on input "45" at bounding box center [645, 200] width 291 height 31
click at [771, 197] on input "46" at bounding box center [645, 200] width 291 height 31
click at [771, 197] on input "47" at bounding box center [645, 200] width 291 height 31
type input "48"
click at [771, 197] on input "48" at bounding box center [645, 200] width 291 height 31
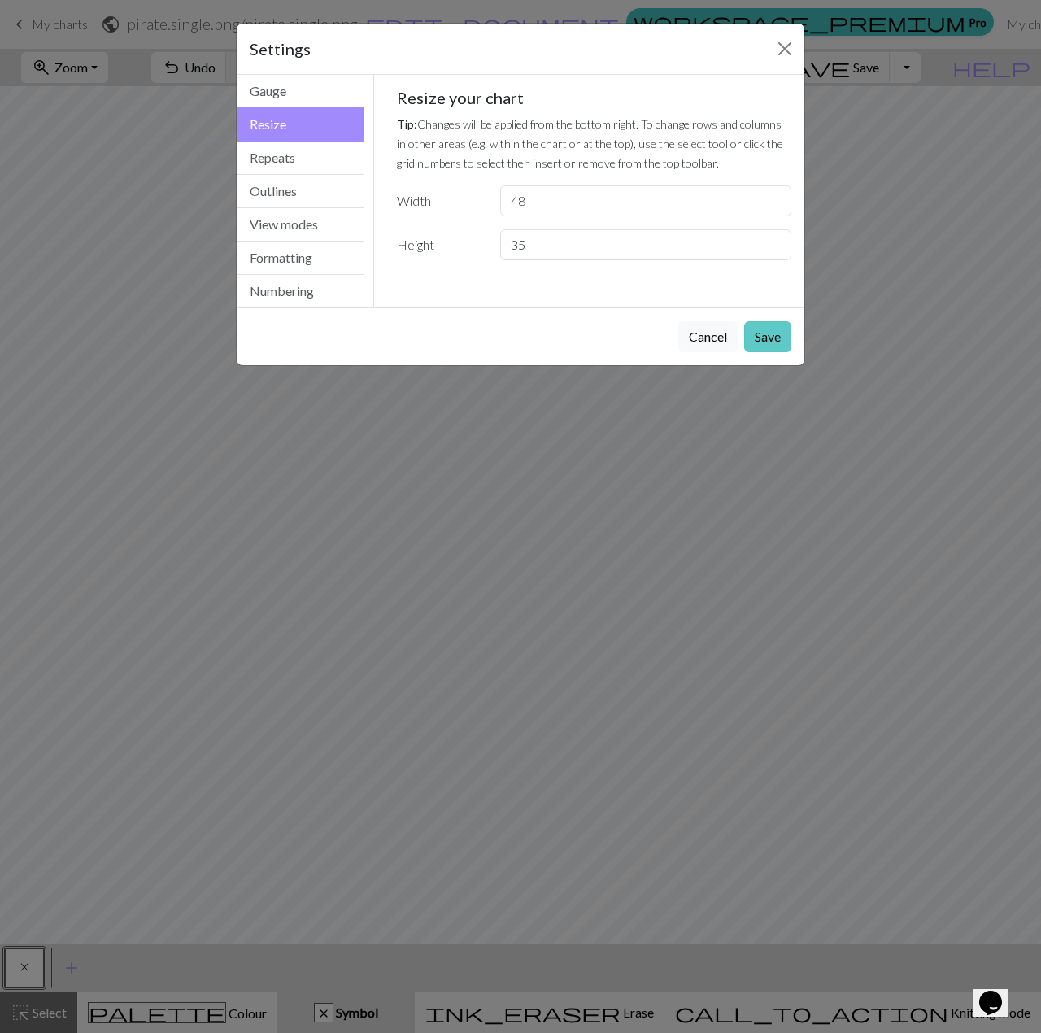
click at [753, 338] on button "Save" at bounding box center [767, 336] width 47 height 31
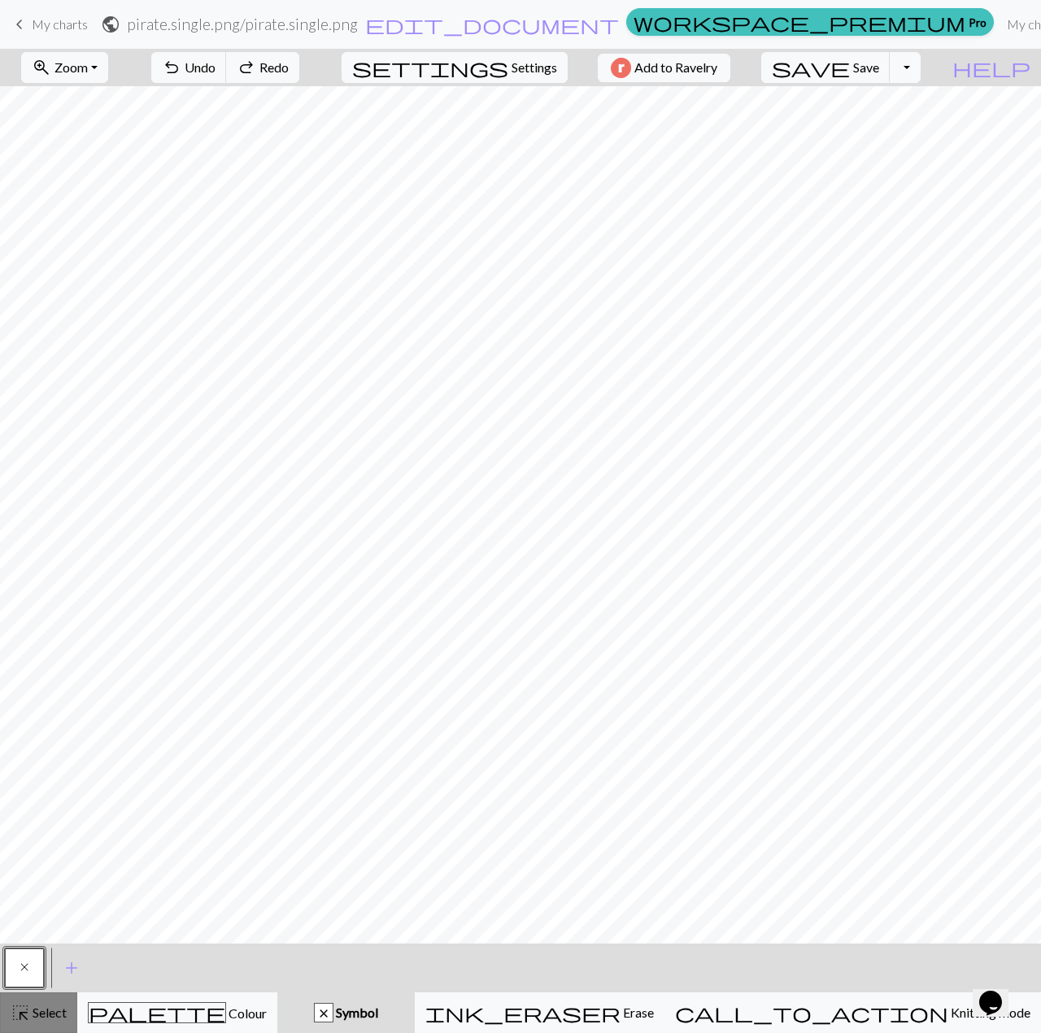
click at [13, 1017] on span "highlight_alt" at bounding box center [21, 1012] width 20 height 23
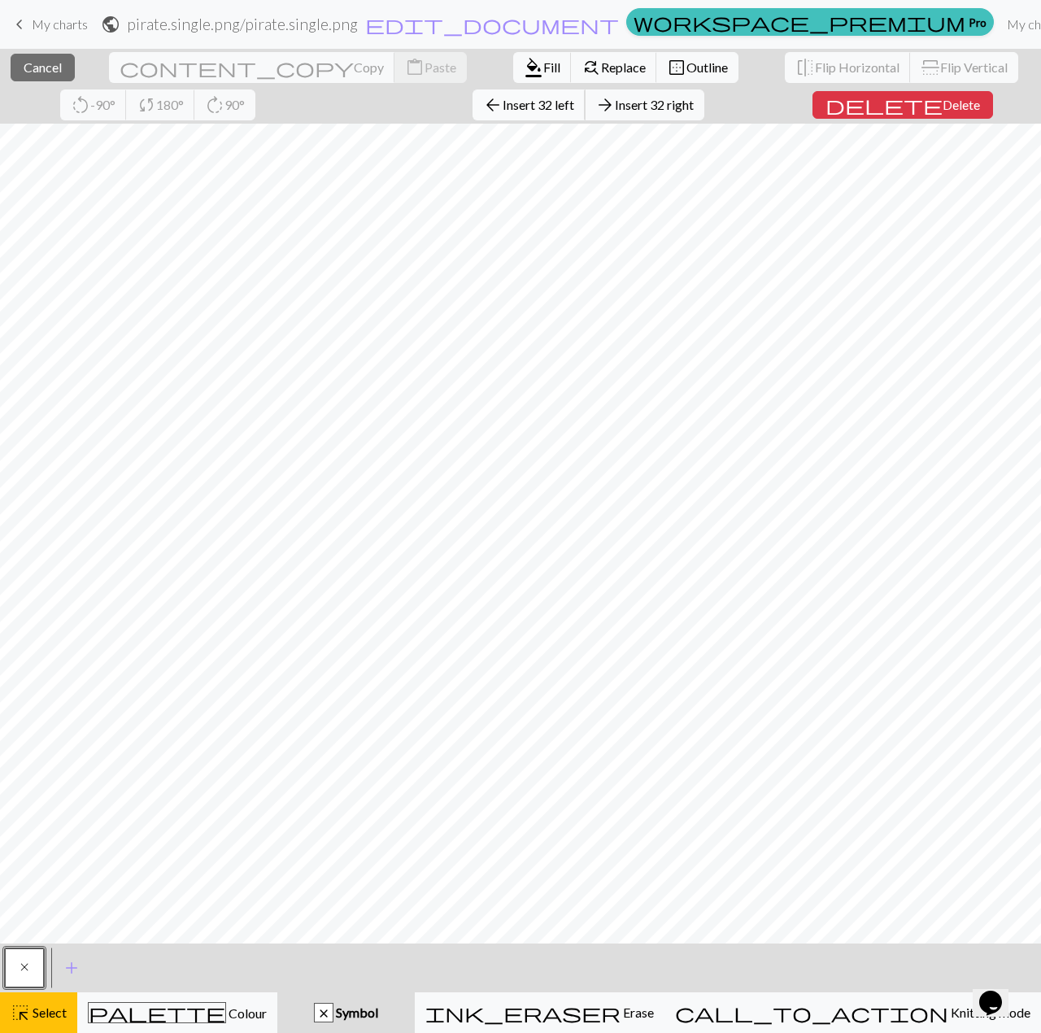
click at [503, 103] on span "Insert 32 left" at bounding box center [539, 104] width 72 height 15
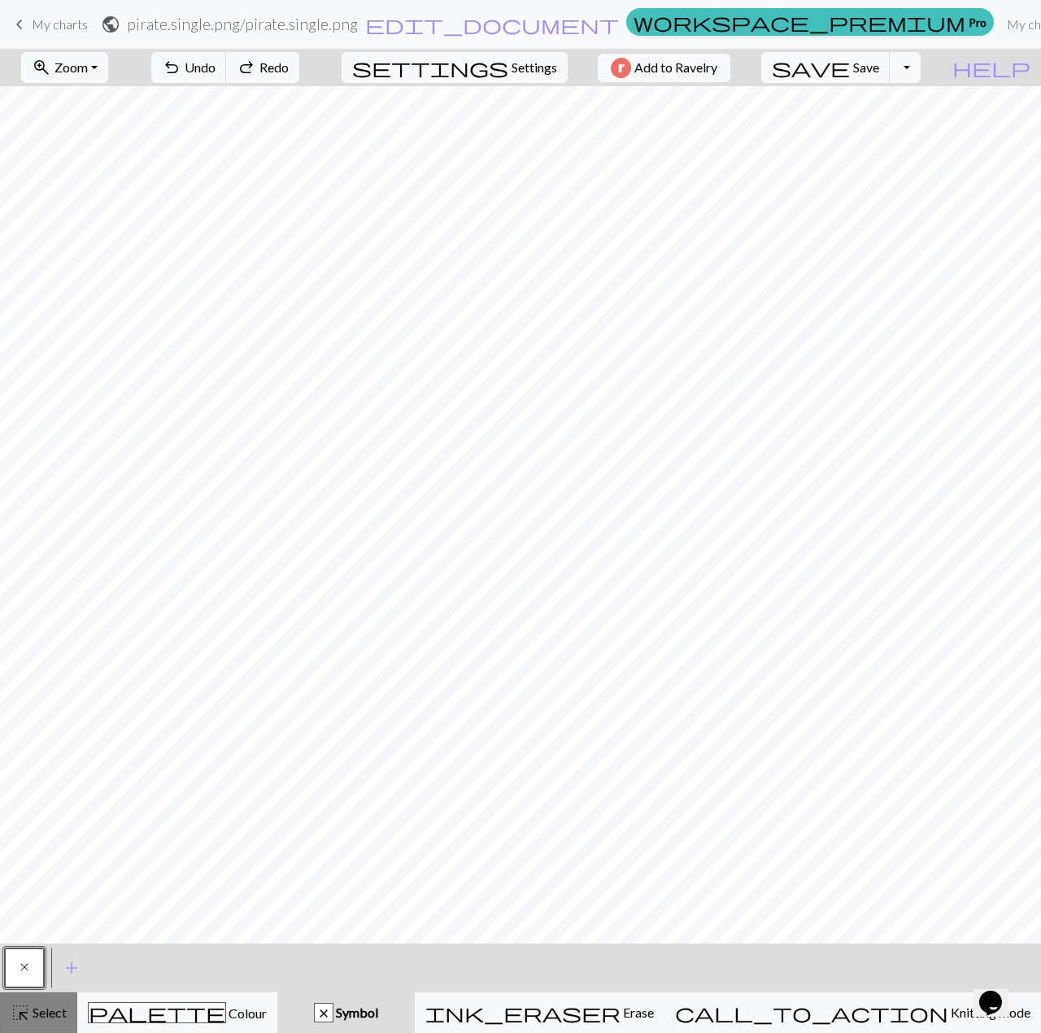
click at [32, 1012] on span "Select" at bounding box center [48, 1011] width 37 height 15
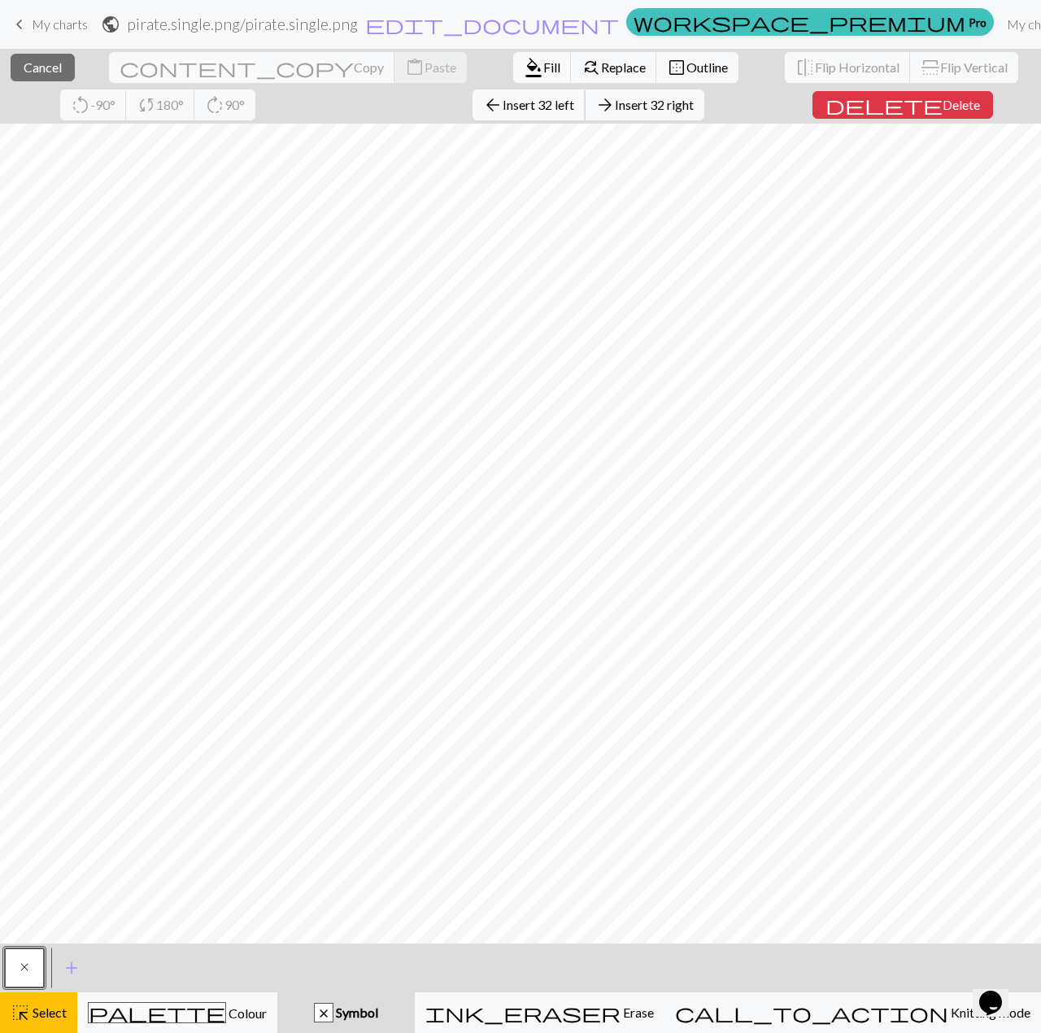
click at [503, 107] on span "Insert 32 left" at bounding box center [539, 104] width 72 height 15
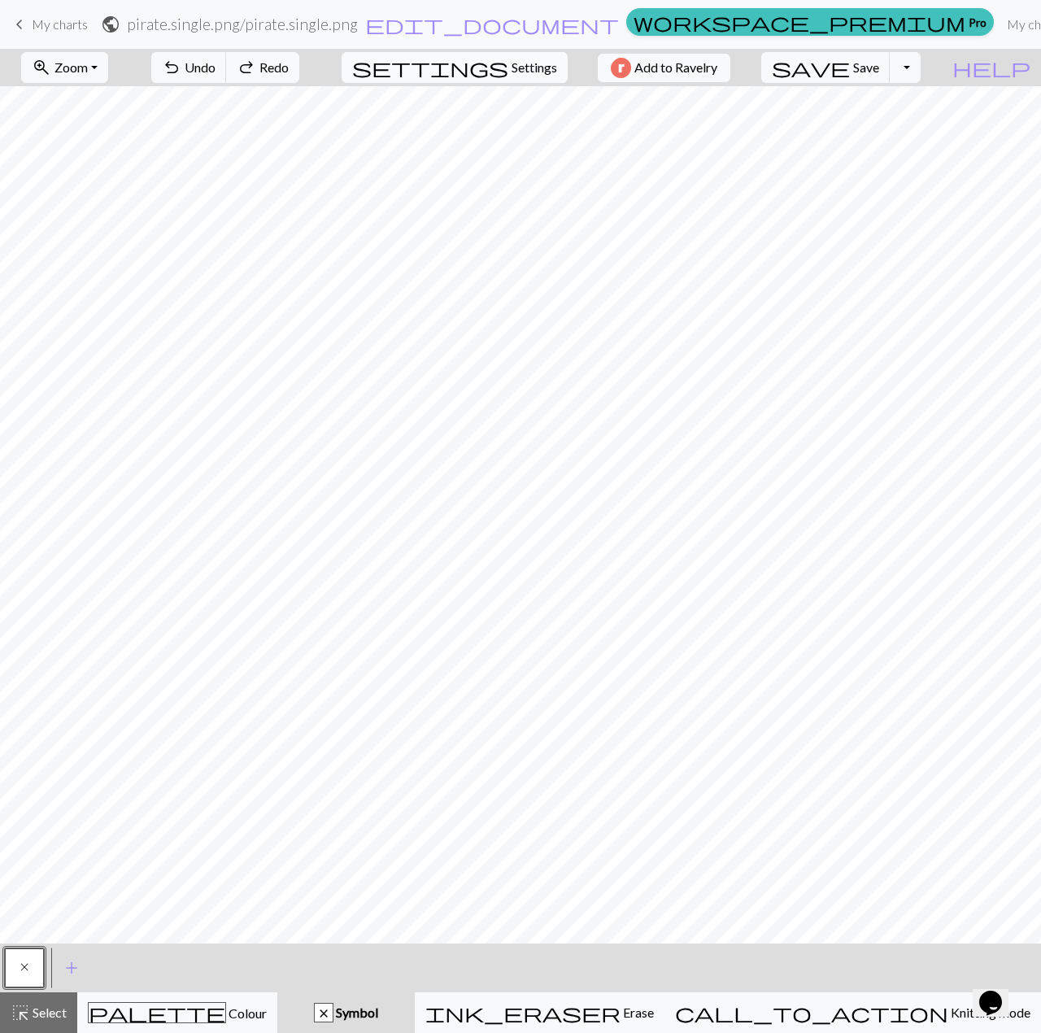
click at [524, 66] on span "Settings" at bounding box center [534, 68] width 46 height 20
select select "fingering"
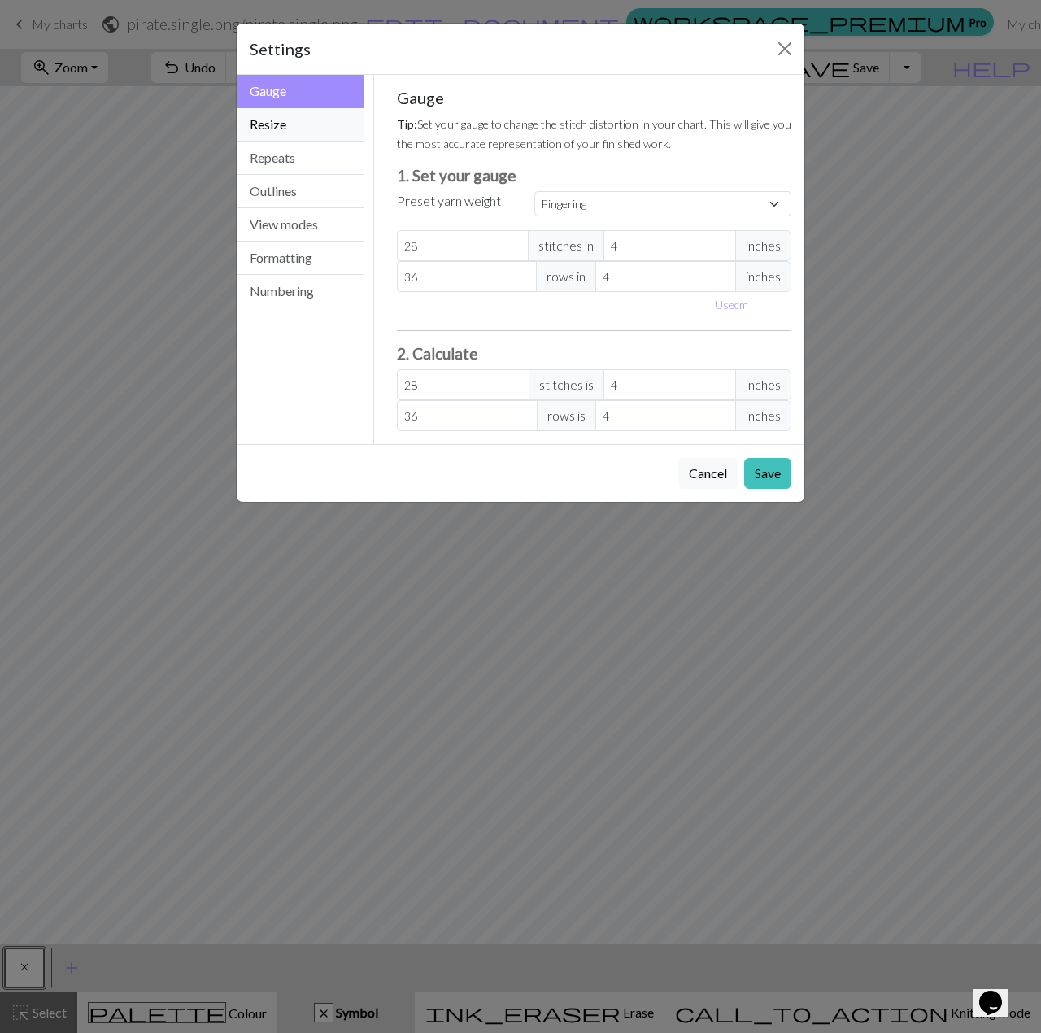
click at [283, 132] on button "Resize" at bounding box center [300, 124] width 127 height 33
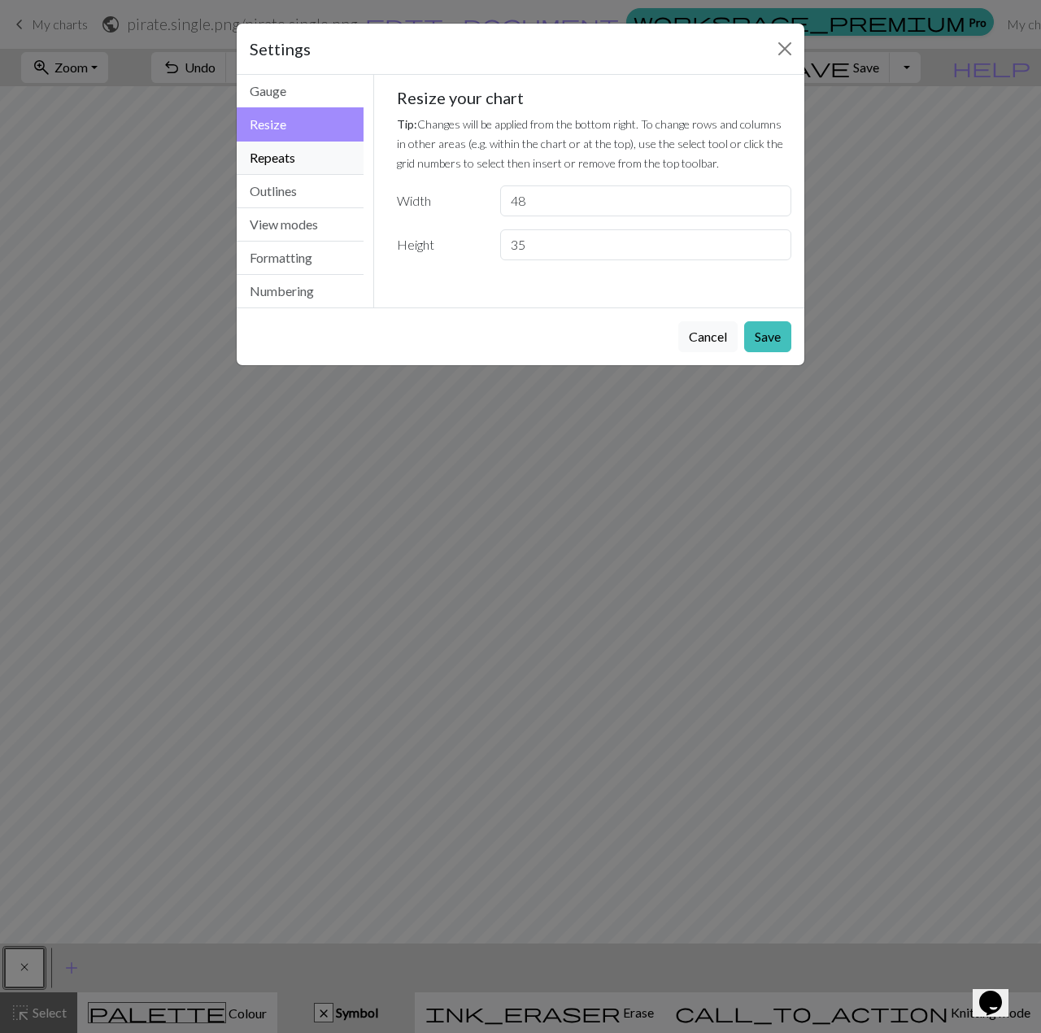
click at [273, 166] on button "Repeats" at bounding box center [300, 157] width 127 height 33
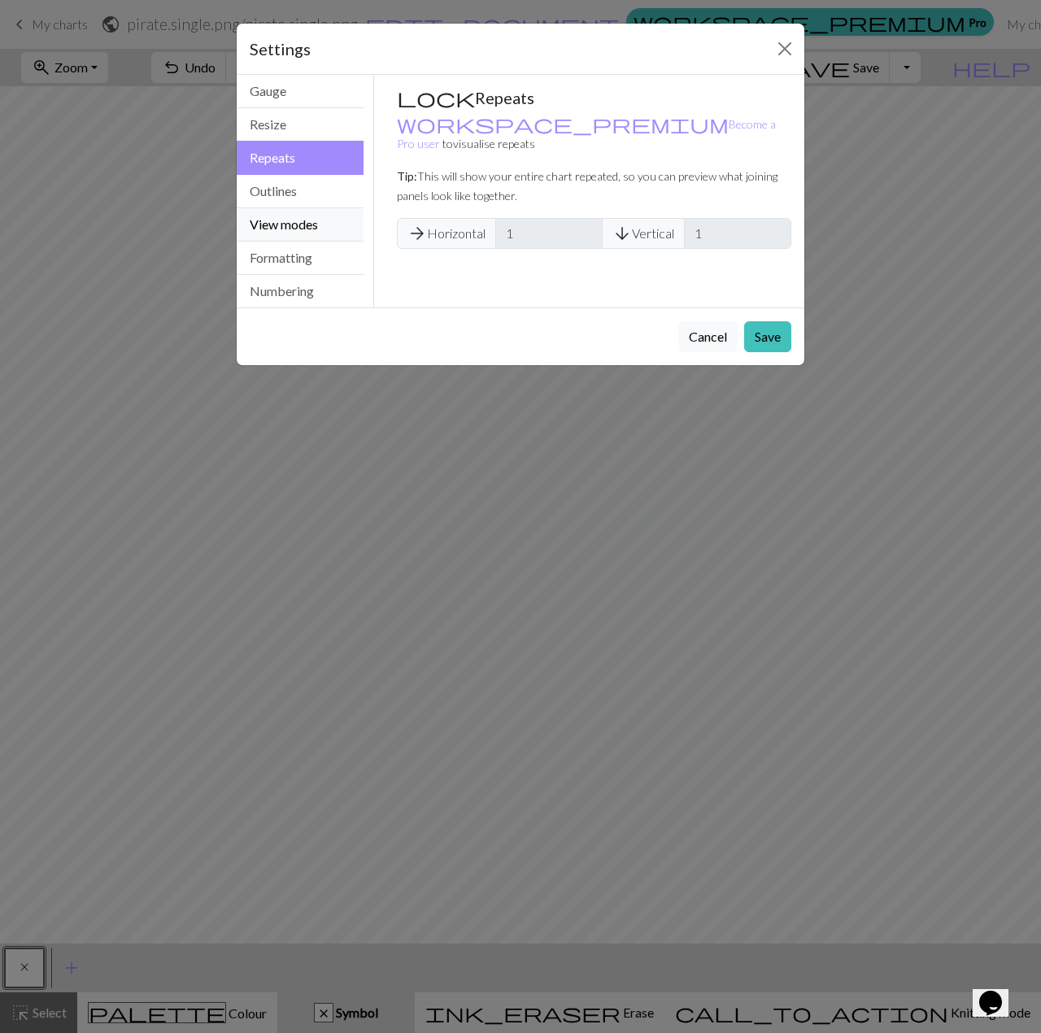
click at [356, 221] on div "Repeats Gauge Resize Repeats Outlines View modes Formatting Numbering Gauge Res…" at bounding box center [520, 191] width 587 height 233
click at [777, 340] on button "Save" at bounding box center [767, 336] width 47 height 31
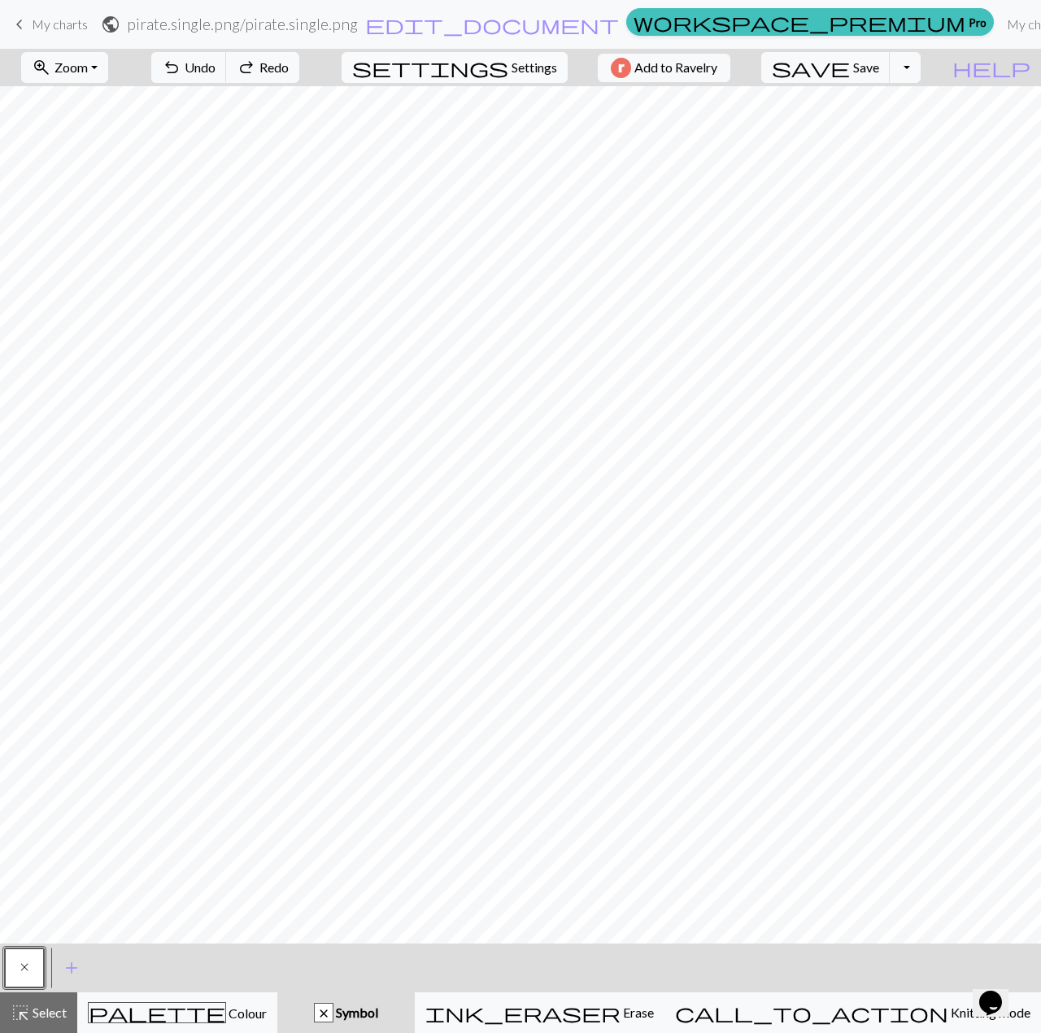
click at [499, 63] on button "settings Settings" at bounding box center [455, 67] width 226 height 31
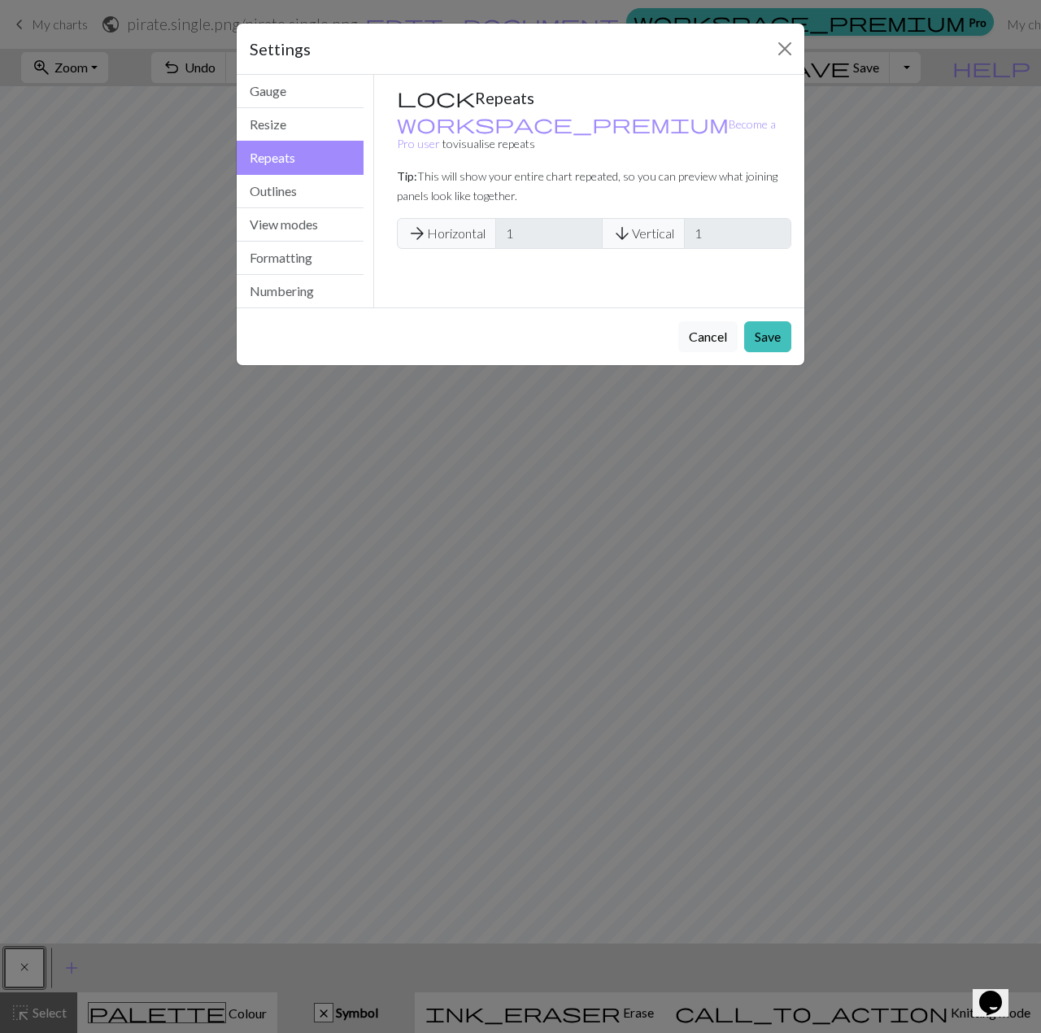
click at [441, 221] on span "arrow_forward Horizontal" at bounding box center [446, 233] width 99 height 31
click at [431, 224] on span "arrow_forward Horizontal" at bounding box center [446, 233] width 99 height 31
click at [255, 193] on button "Outlines" at bounding box center [300, 191] width 127 height 33
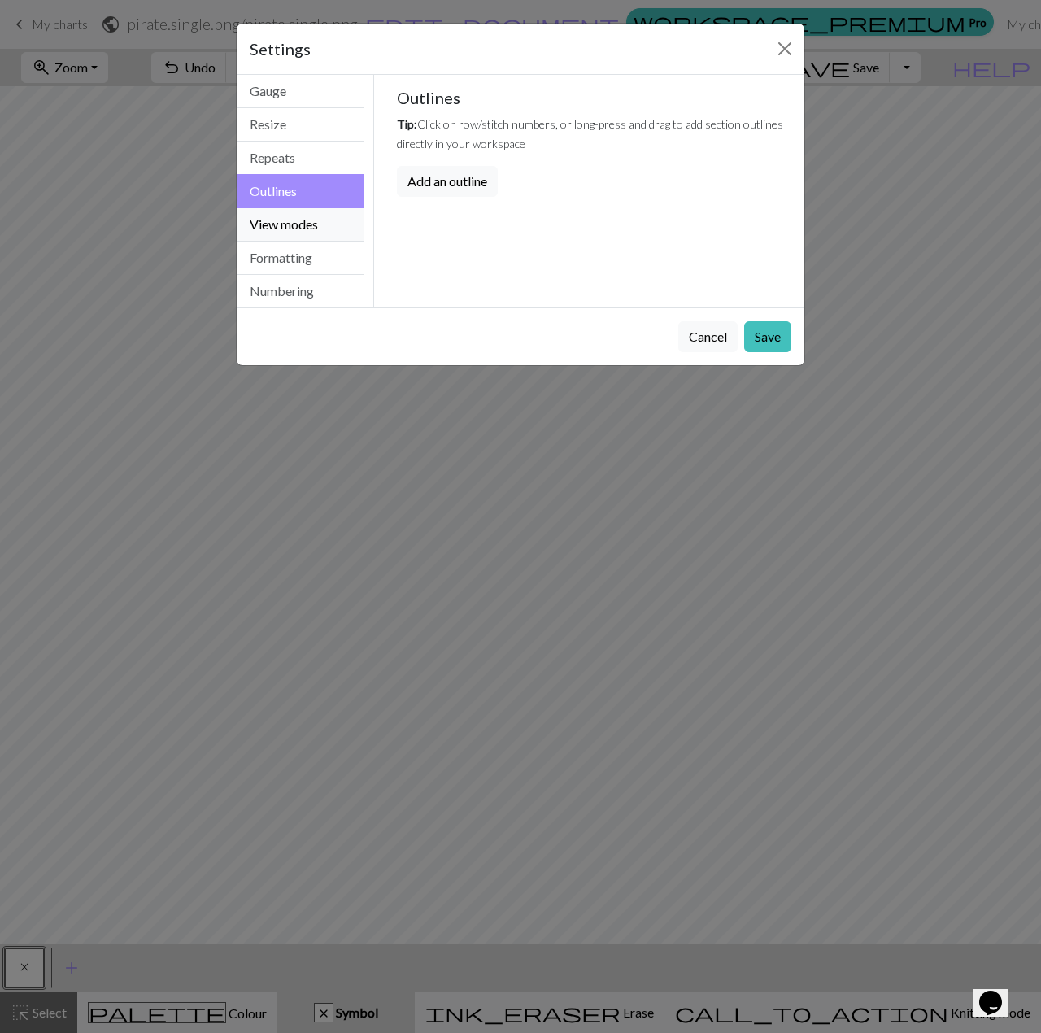
click at [277, 225] on button "View modes" at bounding box center [300, 224] width 127 height 33
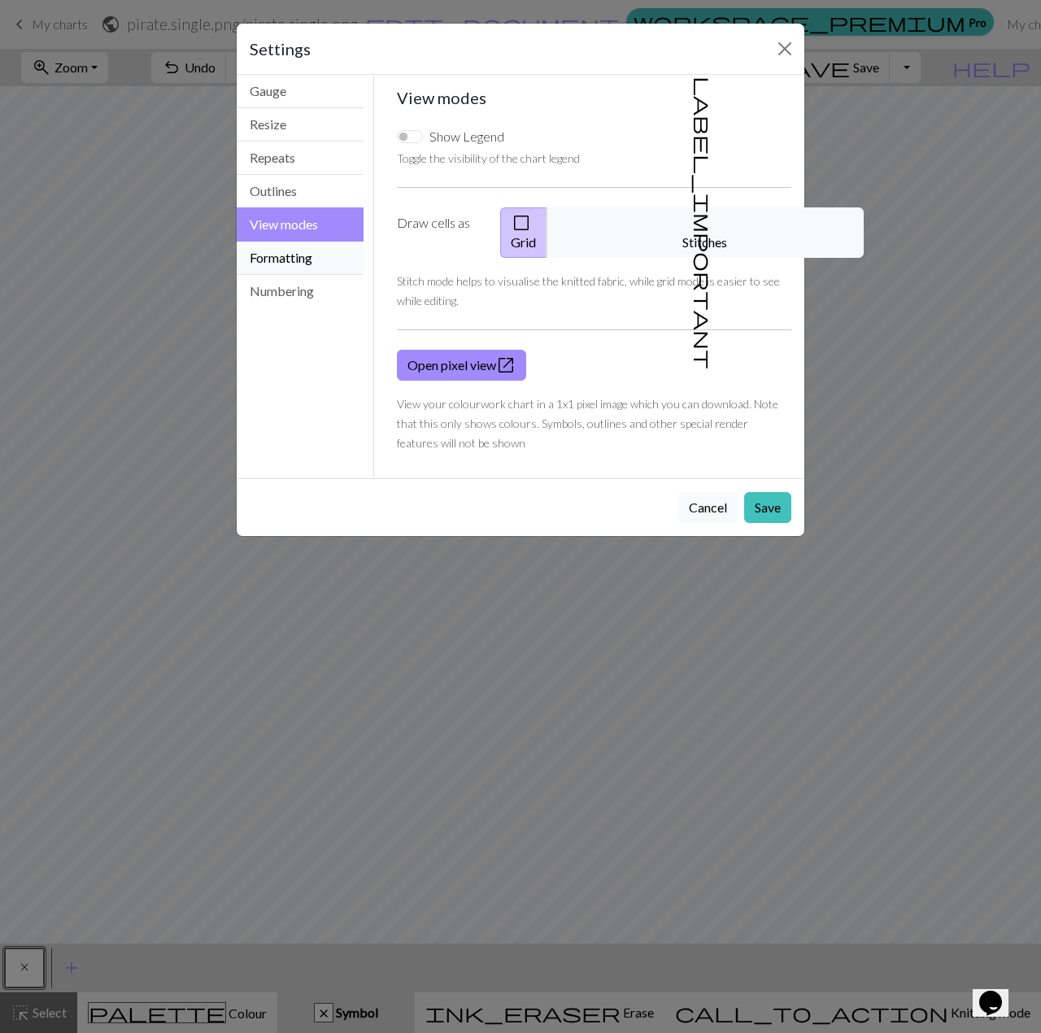
click at [268, 258] on button "Formatting" at bounding box center [300, 258] width 127 height 33
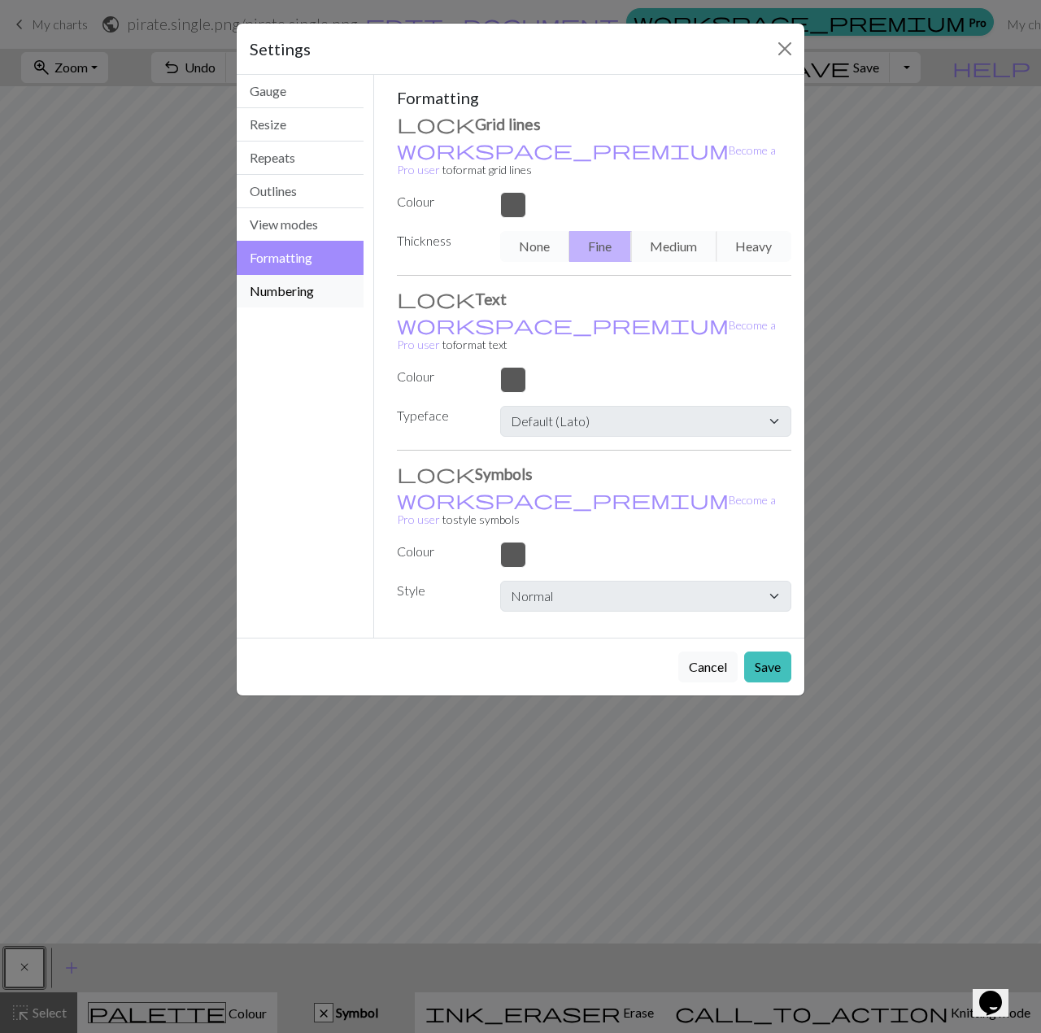
click at [272, 294] on button "Numbering" at bounding box center [300, 291] width 127 height 33
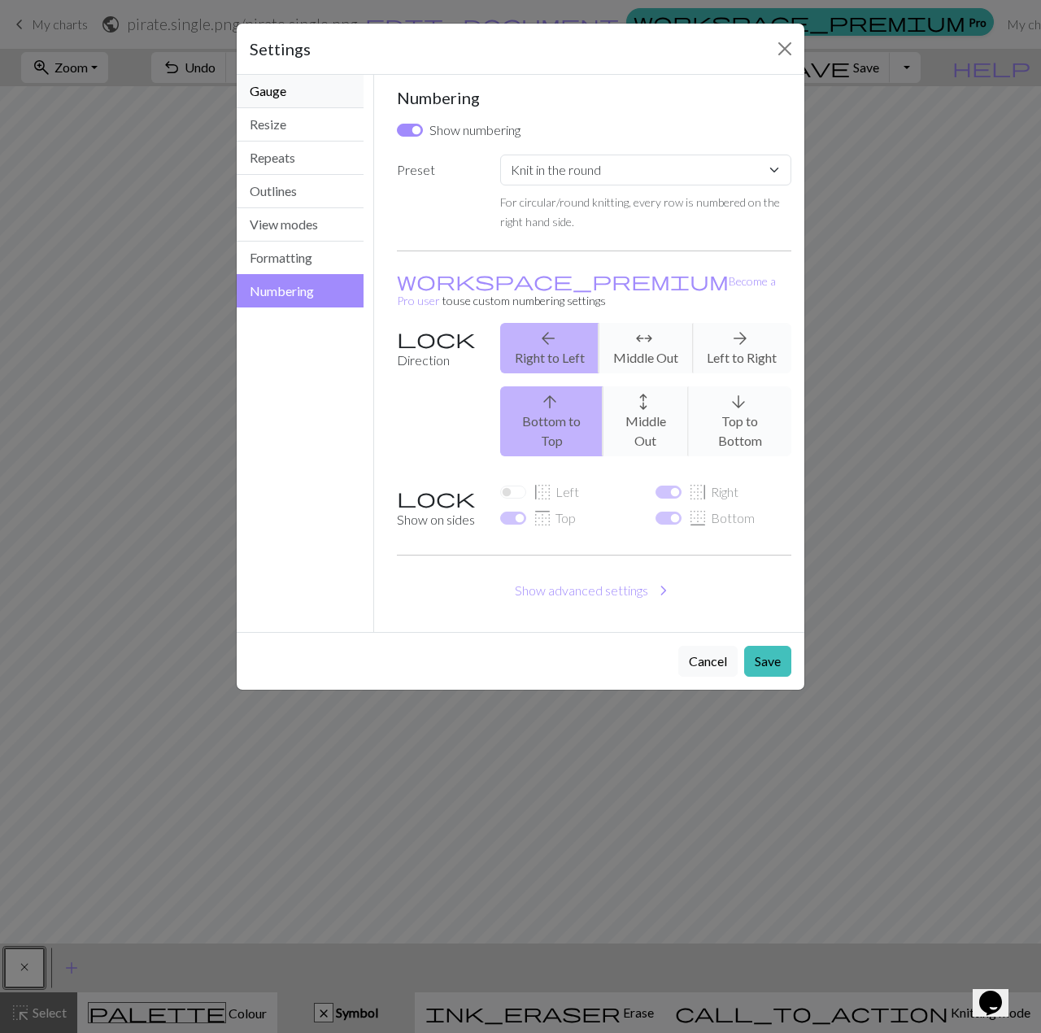
click at [270, 103] on button "Gauge" at bounding box center [300, 91] width 127 height 33
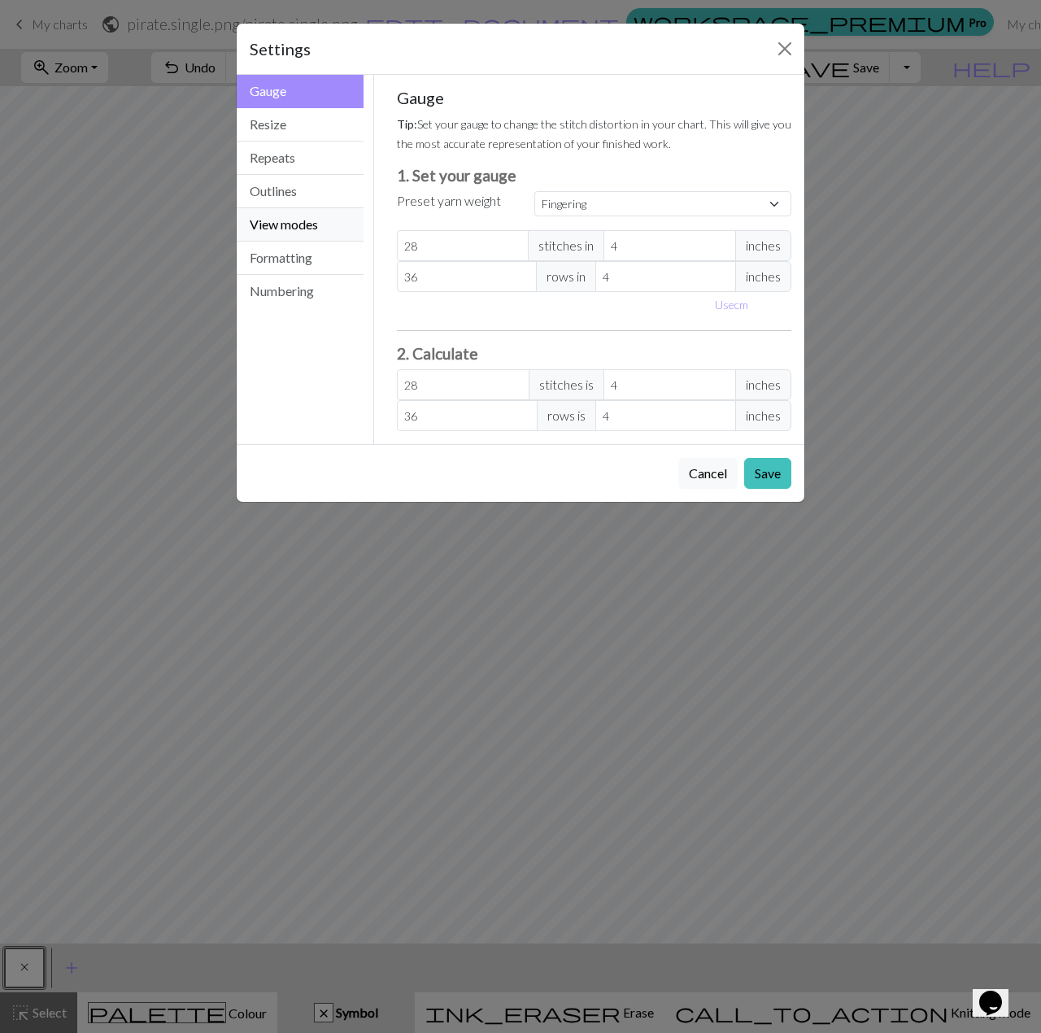
click at [309, 227] on button "View modes" at bounding box center [300, 224] width 127 height 33
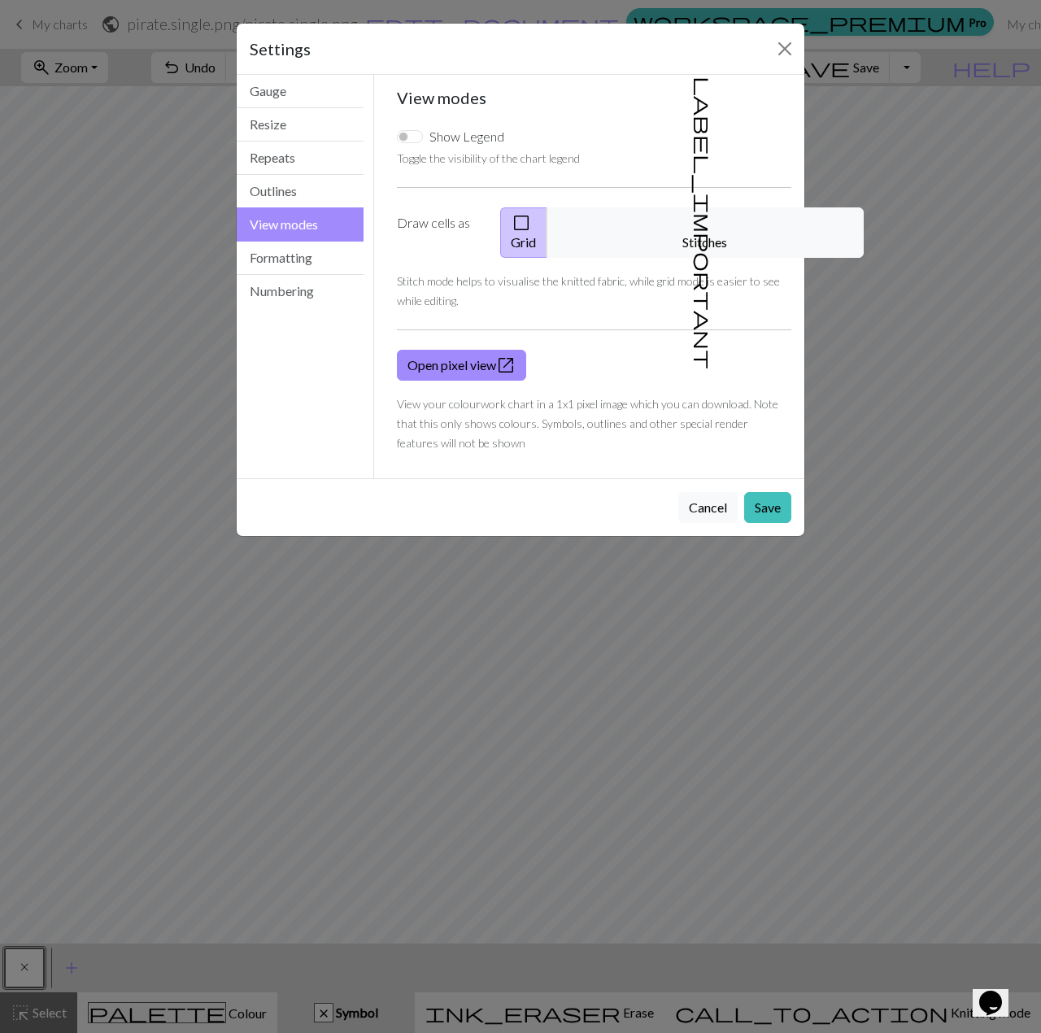
click at [720, 240] on div "Show Legend Toggle the visibility of the chart legend Draw cells as check_box_o…" at bounding box center [594, 289] width 415 height 351
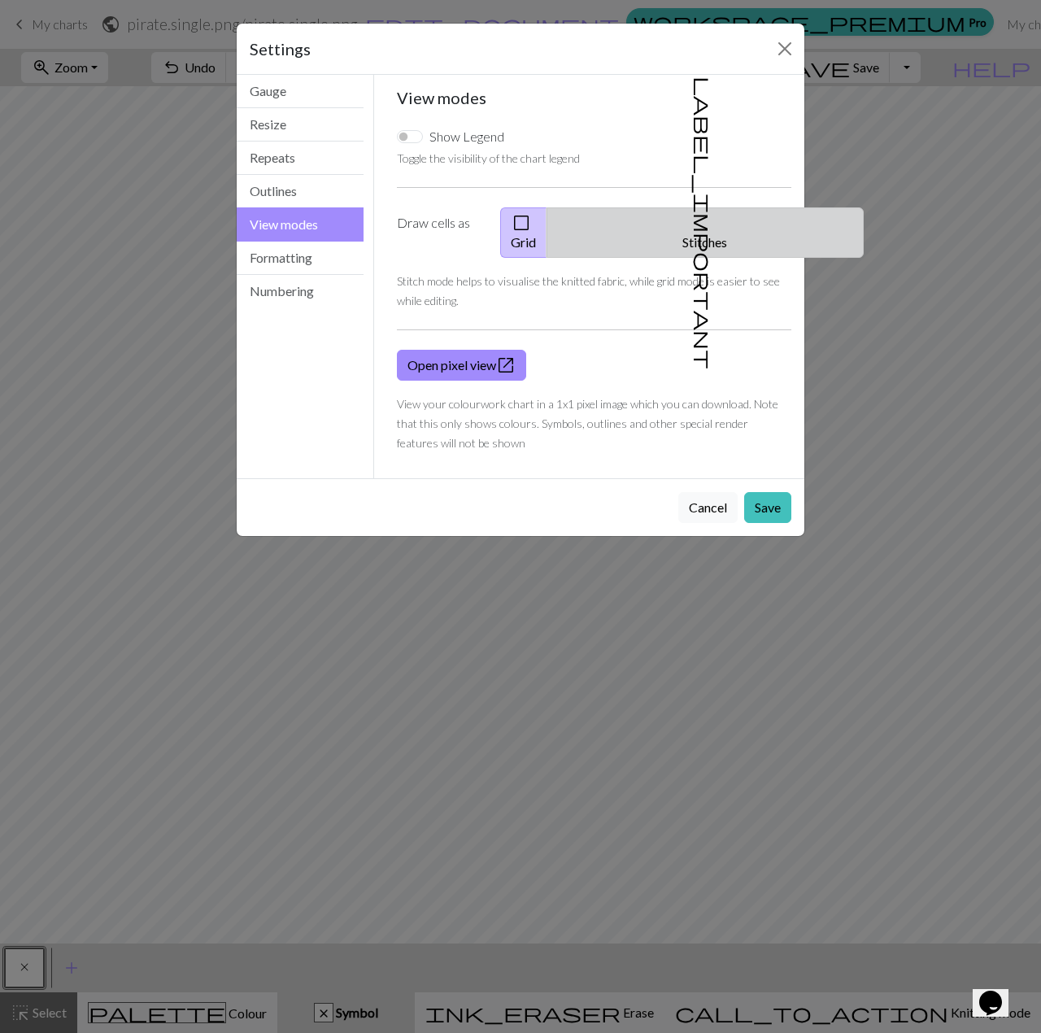
click at [718, 217] on button "label_important Stitches" at bounding box center [704, 232] width 317 height 50
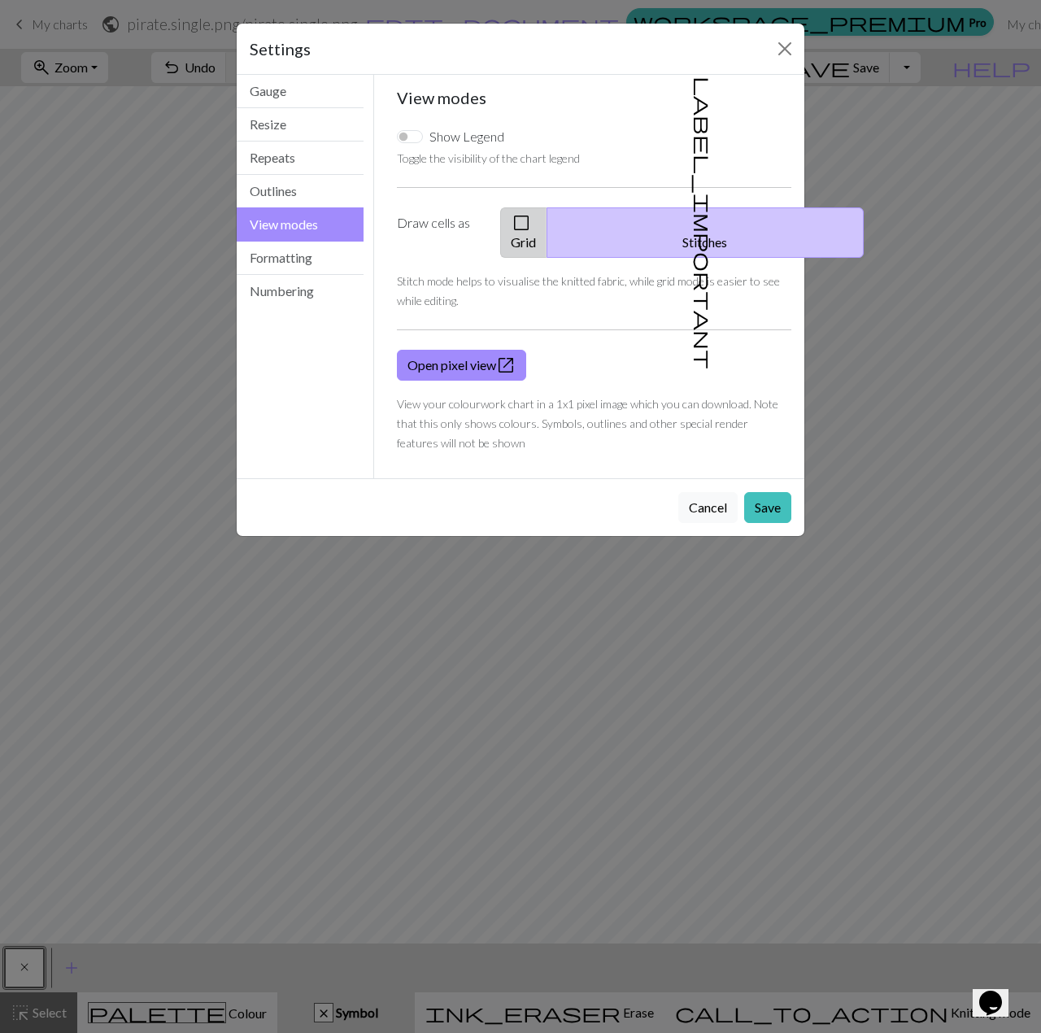
click at [531, 227] on span "check_box_outline_blank" at bounding box center [521, 222] width 20 height 23
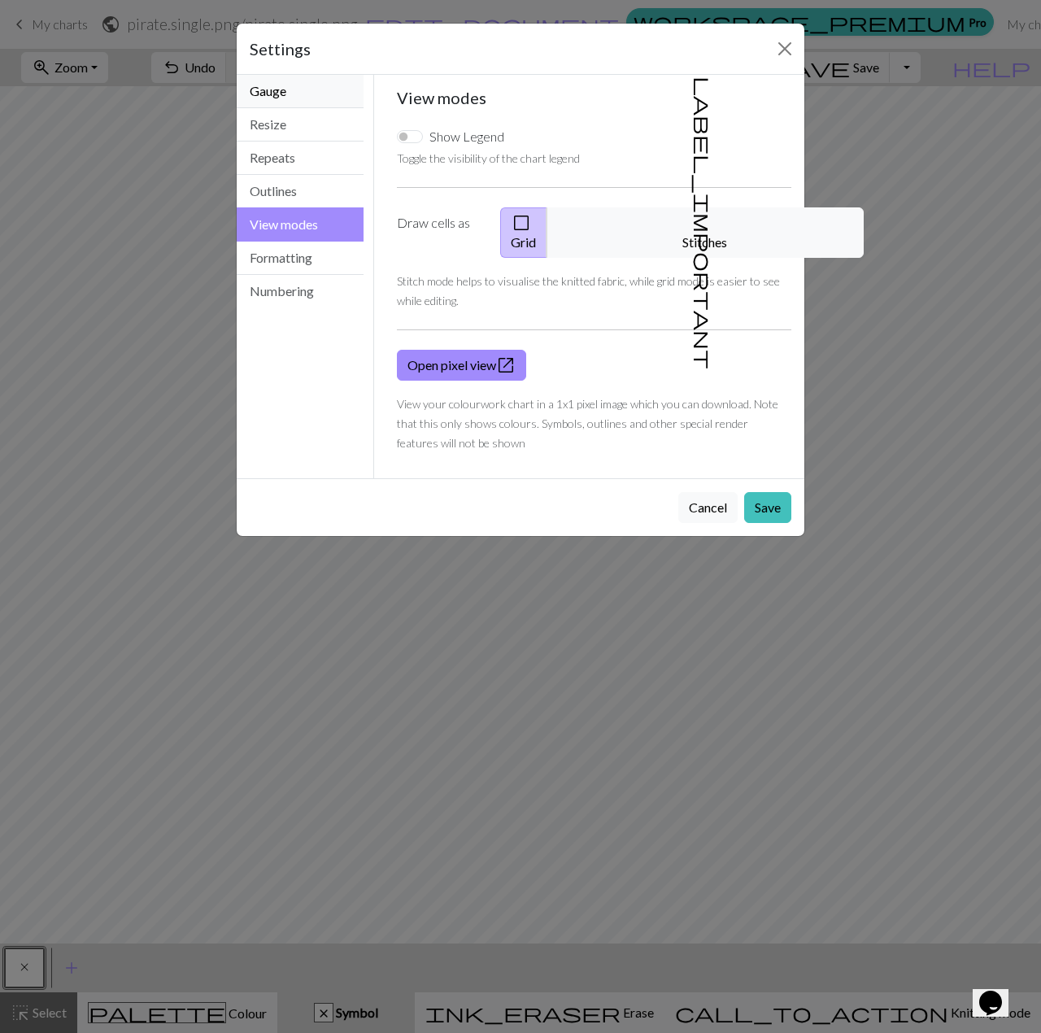
click at [252, 87] on button "Gauge" at bounding box center [300, 91] width 127 height 33
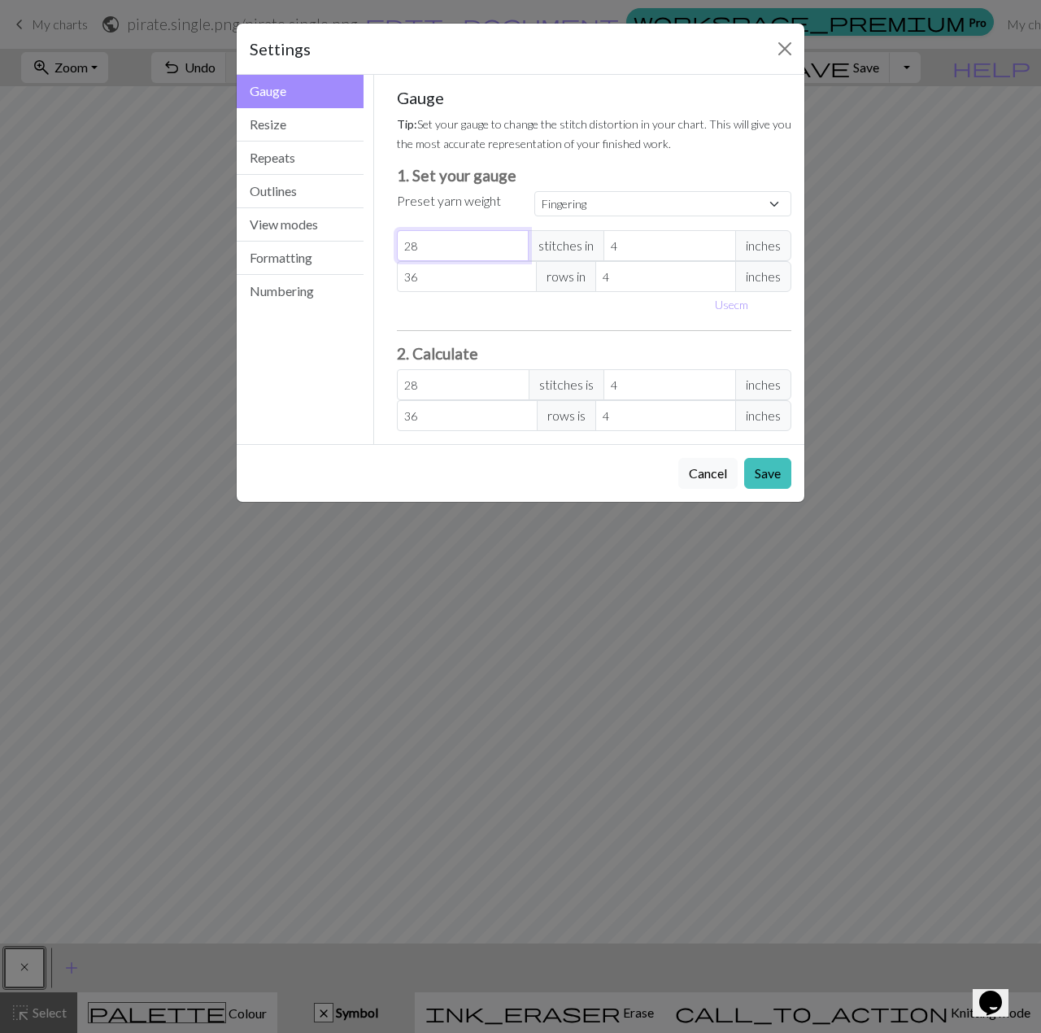
drag, startPoint x: 421, startPoint y: 245, endPoint x: 547, endPoint y: 282, distance: 131.5
click at [421, 246] on input "28" at bounding box center [463, 245] width 133 height 31
click at [515, 253] on input "28" at bounding box center [463, 245] width 133 height 31
select select "custom"
type input "27"
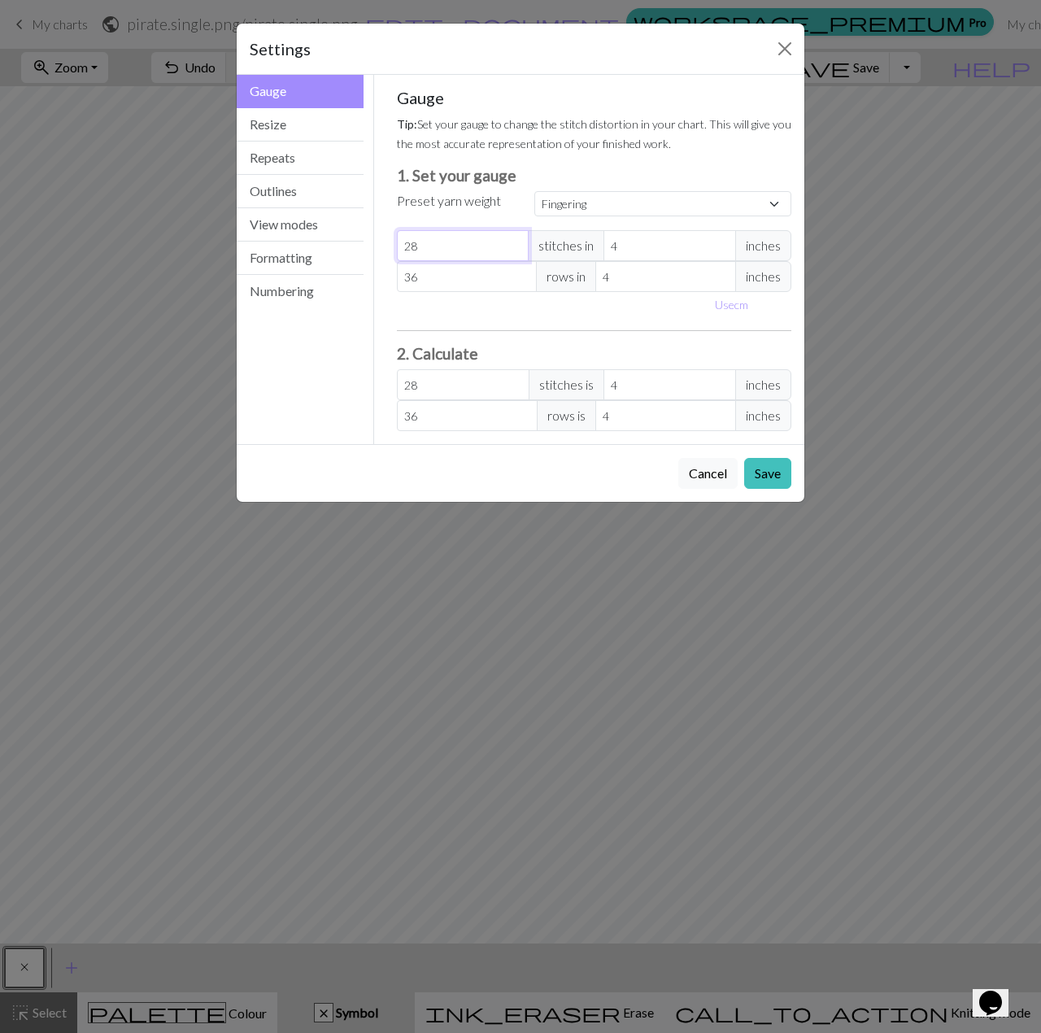
type input "27"
click at [515, 248] on input "27" at bounding box center [463, 245] width 133 height 31
type input "26"
click at [515, 248] on input "26" at bounding box center [463, 245] width 133 height 31
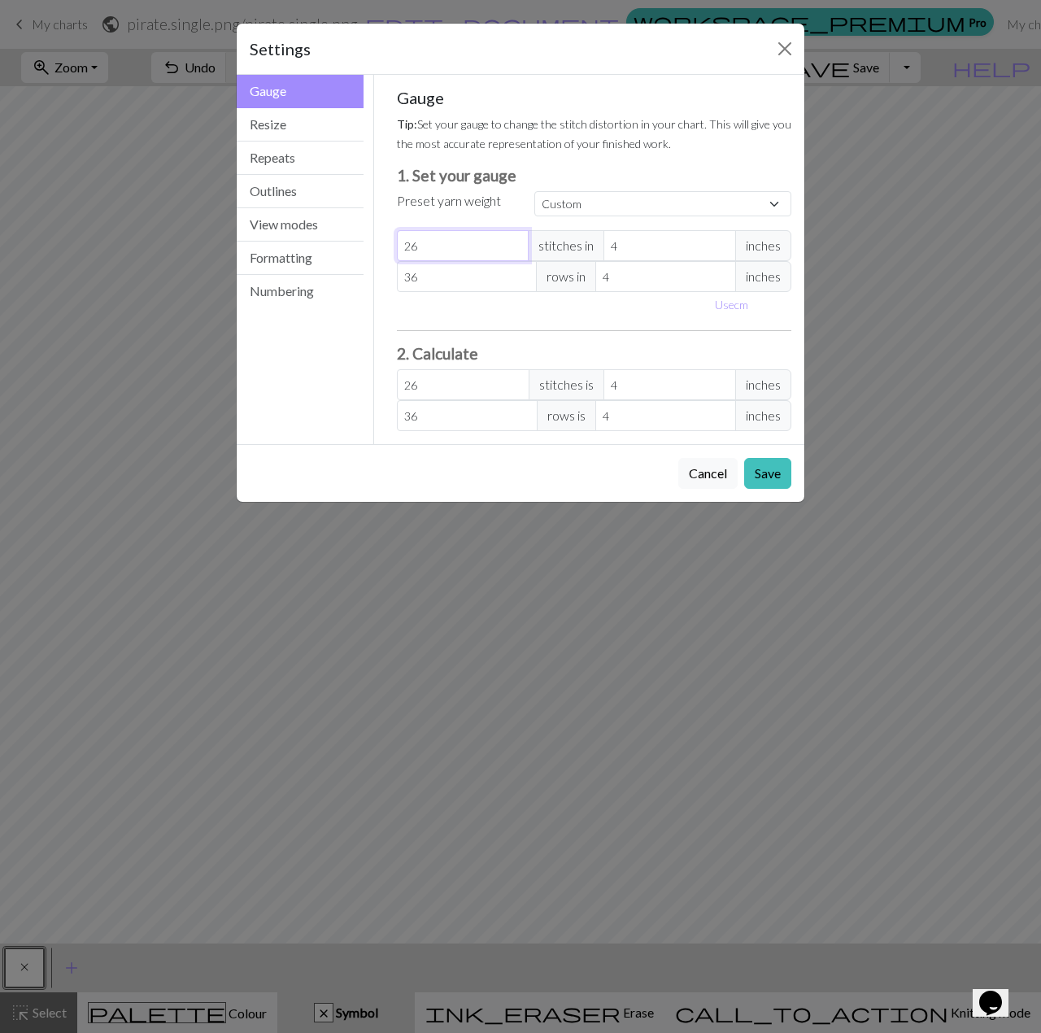
type input "25"
click at [514, 248] on input "25" at bounding box center [463, 245] width 133 height 31
type input "24"
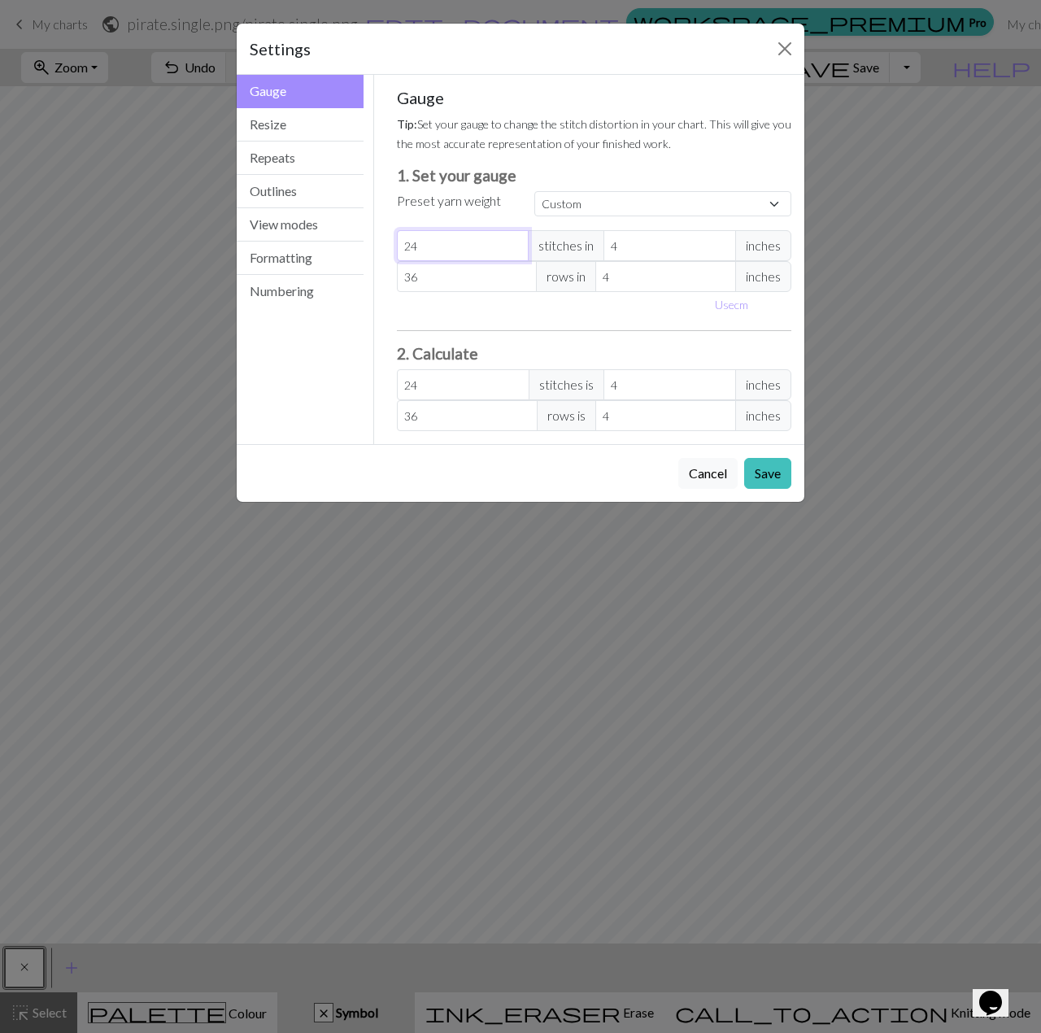
type input "24"
click at [514, 248] on input "24" at bounding box center [463, 245] width 133 height 31
drag, startPoint x: 452, startPoint y: 300, endPoint x: 442, endPoint y: 298, distance: 9.9
click at [451, 302] on div "Use cm" at bounding box center [594, 304] width 415 height 25
drag, startPoint x: 760, startPoint y: 467, endPoint x: 760, endPoint y: 456, distance: 10.6
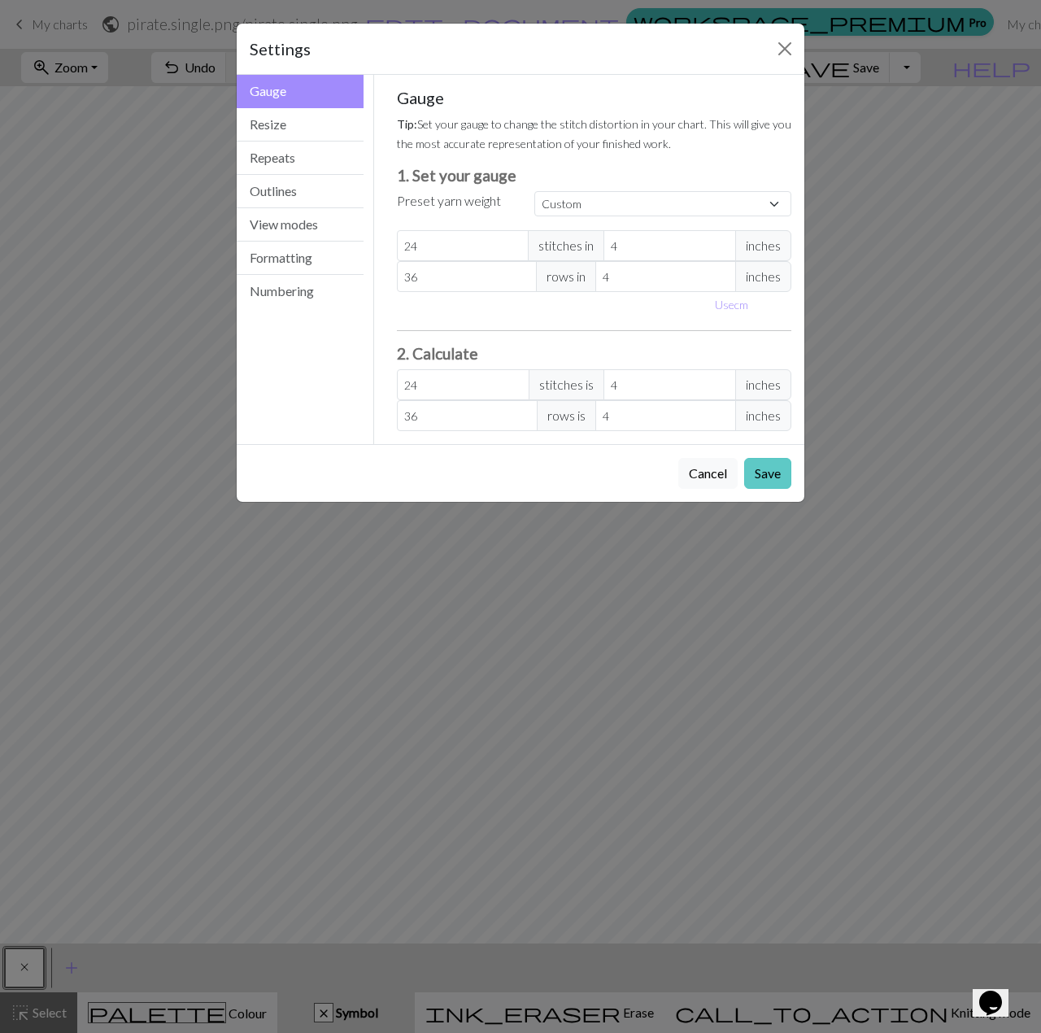
click at [761, 467] on button "Save" at bounding box center [767, 473] width 47 height 31
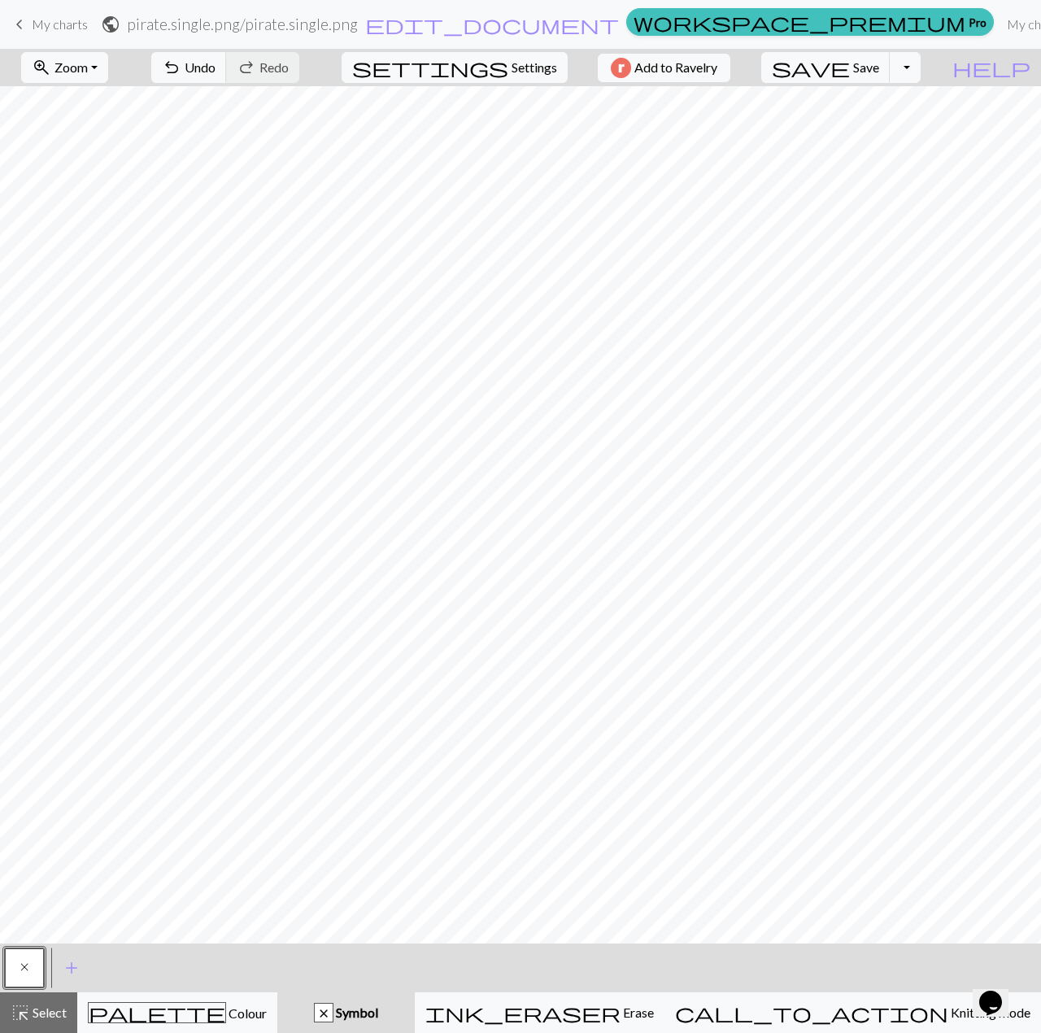
click at [486, 39] on form "public pirate.single.png / pirate.single.png edit_document Edit settings" at bounding box center [360, 24] width 519 height 32
click at [482, 66] on span "settings" at bounding box center [430, 67] width 156 height 23
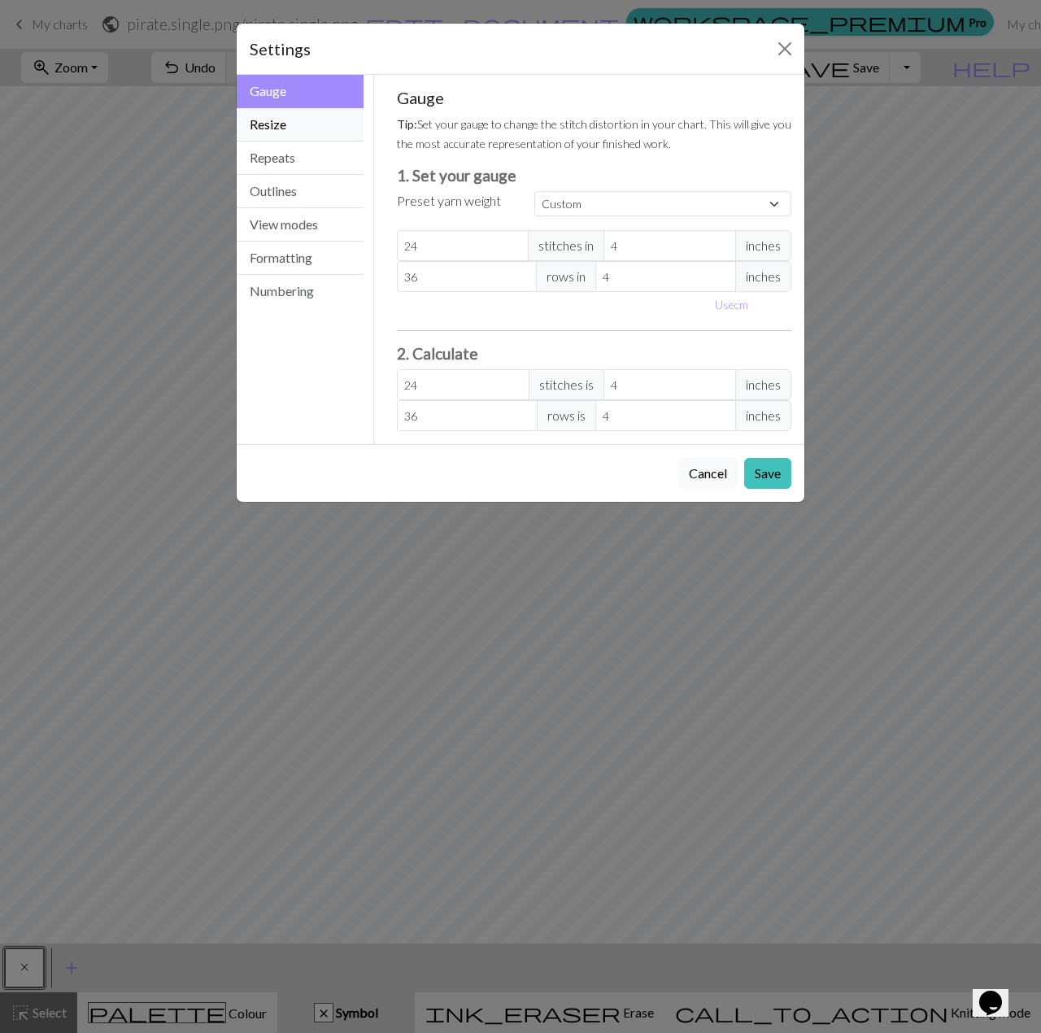
click at [276, 124] on button "Resize" at bounding box center [300, 124] width 127 height 33
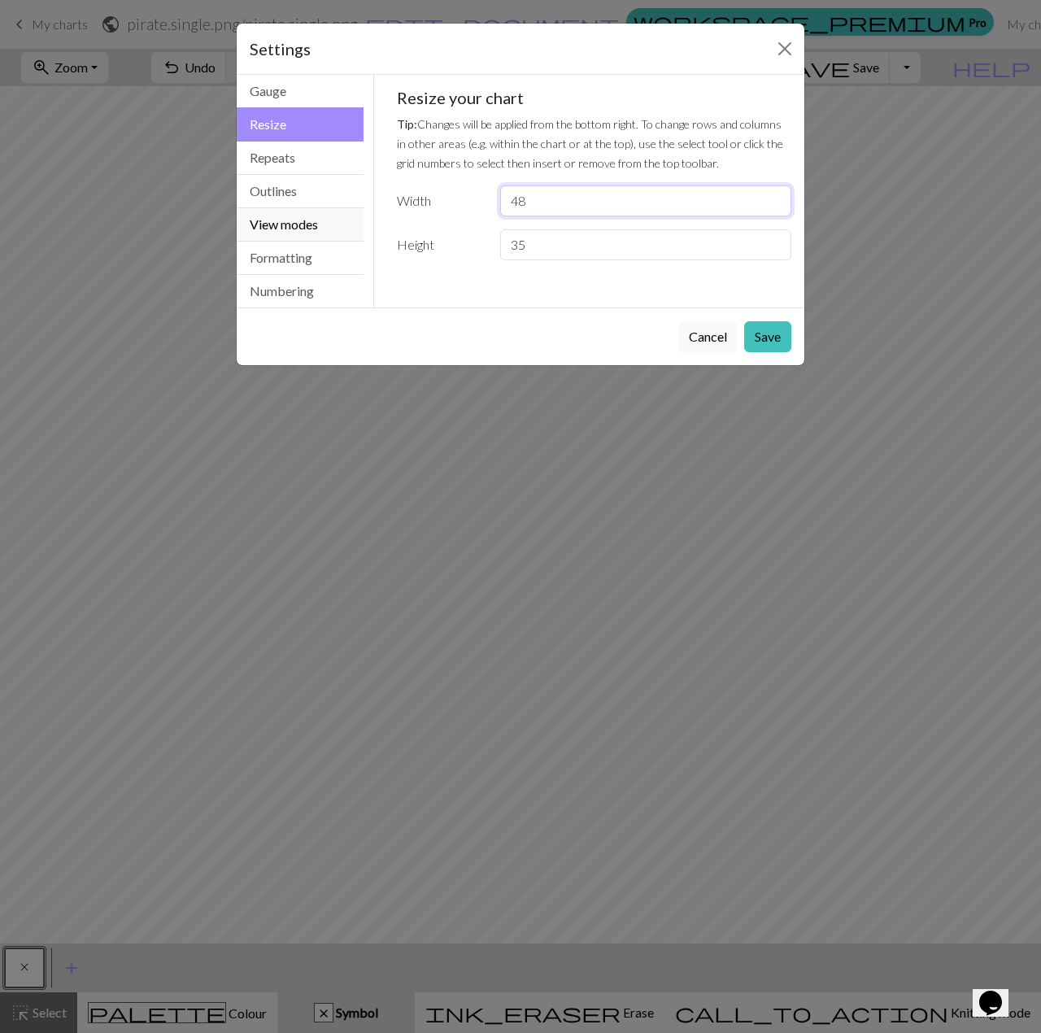
drag, startPoint x: 546, startPoint y: 212, endPoint x: 252, endPoint y: 207, distance: 293.6
click at [252, 207] on div "Resize Gauge Resize Repeats Outlines View modes Formatting Numbering Gauge Resi…" at bounding box center [520, 191] width 587 height 233
type input "32"
click at [754, 321] on button "Save" at bounding box center [767, 336] width 47 height 31
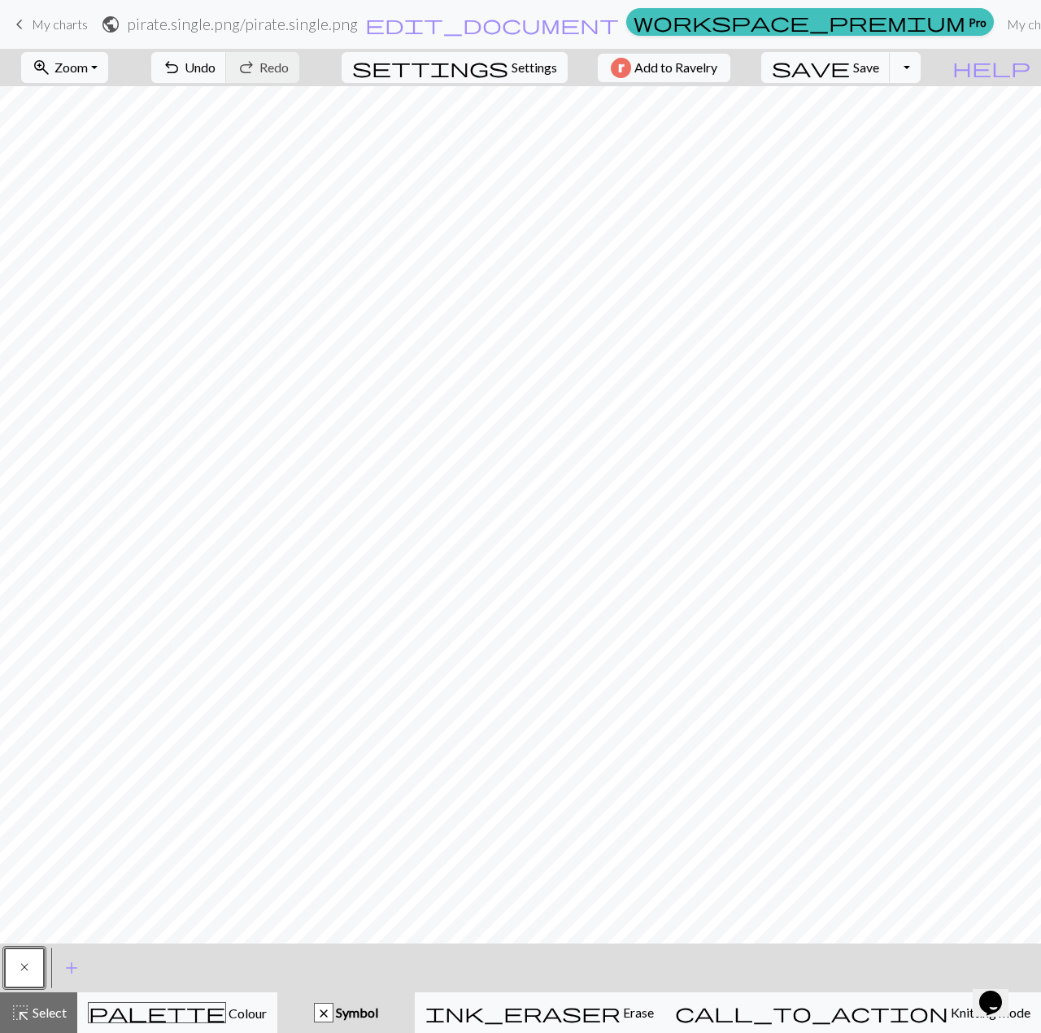
click at [35, 27] on span "My charts" at bounding box center [60, 23] width 56 height 15
click at [879, 69] on span "Save" at bounding box center [866, 66] width 26 height 15
click at [921, 65] on button "Toggle Dropdown" at bounding box center [905, 67] width 31 height 31
click at [879, 106] on button "file_copy Save a copy" at bounding box center [785, 102] width 268 height 26
click at [15, 22] on span "keyboard_arrow_left" at bounding box center [20, 24] width 20 height 23
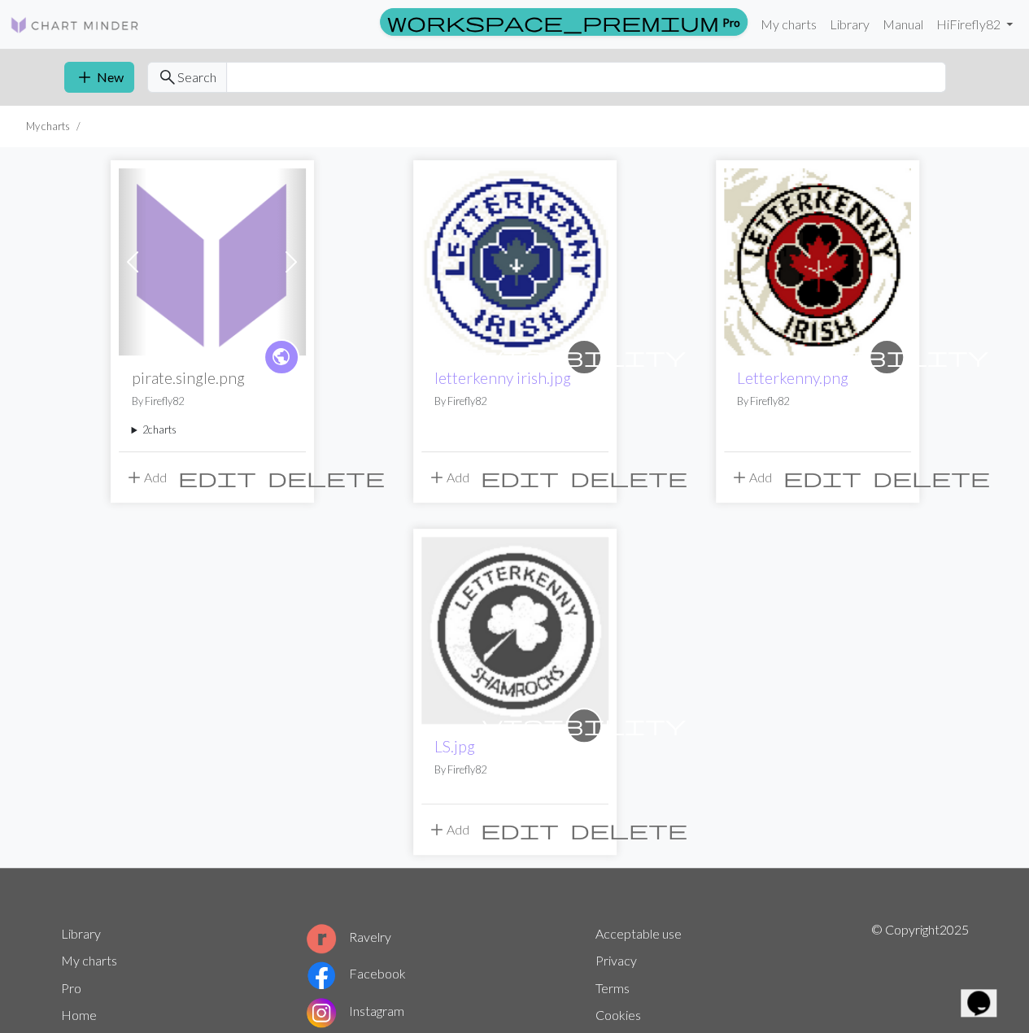
click at [198, 228] on img at bounding box center [212, 261] width 187 height 187
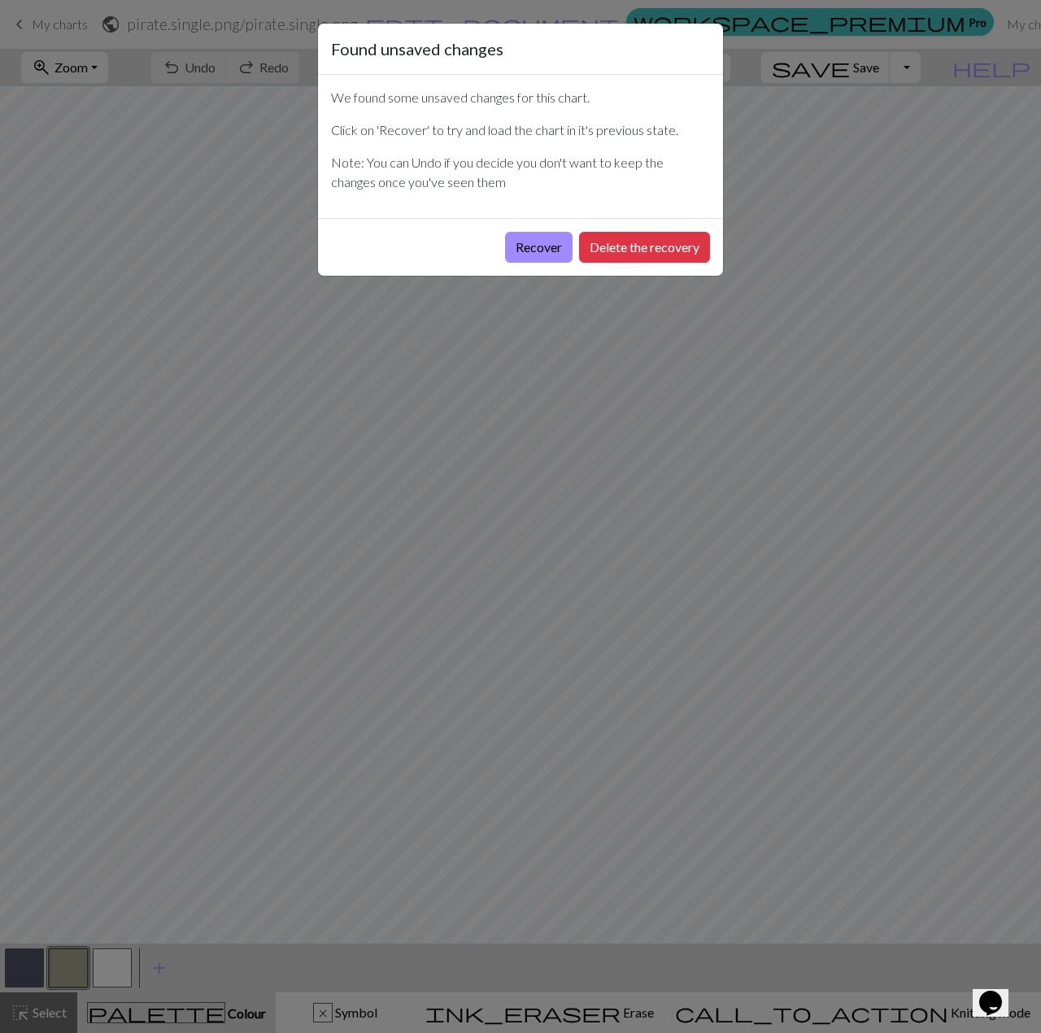
drag, startPoint x: 455, startPoint y: 242, endPoint x: 477, endPoint y: 242, distance: 21.1
click at [458, 242] on div "Recover Delete the recovery" at bounding box center [520, 247] width 405 height 58
click at [538, 243] on button "Recover" at bounding box center [538, 247] width 67 height 31
